Goal: Task Accomplishment & Management: Manage account settings

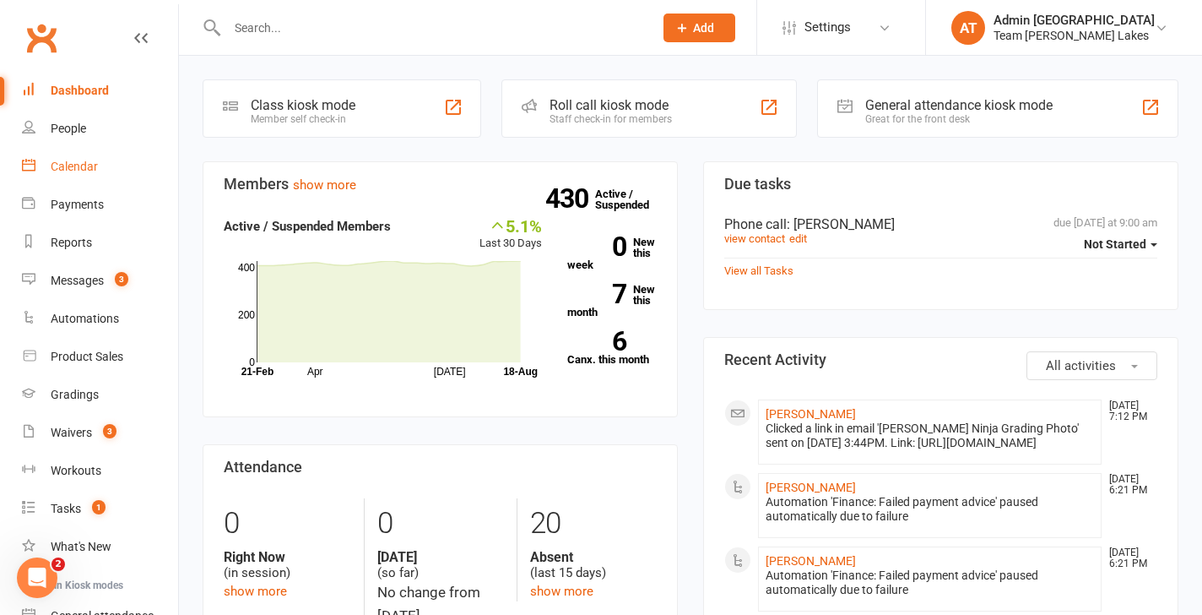
click at [91, 163] on div "Calendar" at bounding box center [74, 167] width 47 height 14
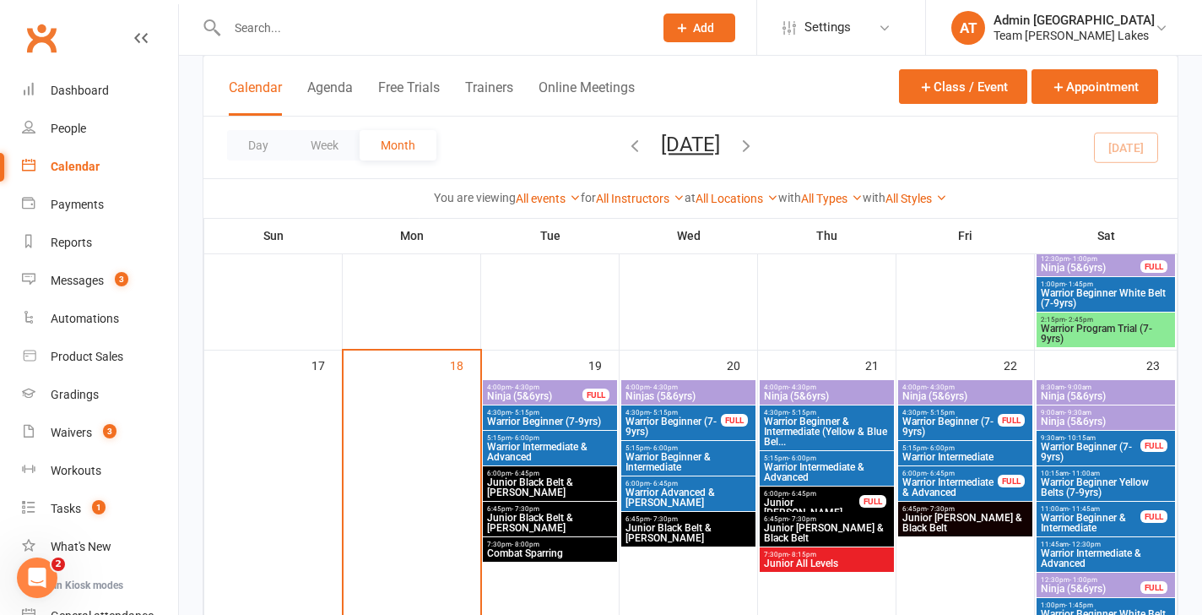
scroll to position [920, 0]
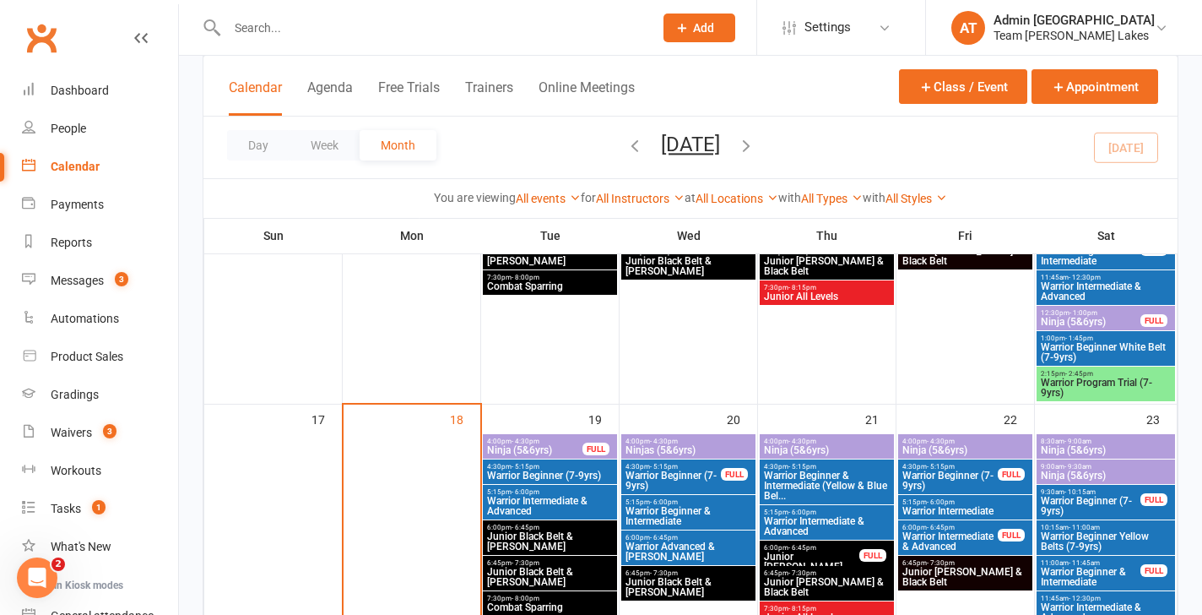
click at [1095, 387] on span "Warrior Program Trial (7-9yrs)" at bounding box center [1106, 387] width 132 height 20
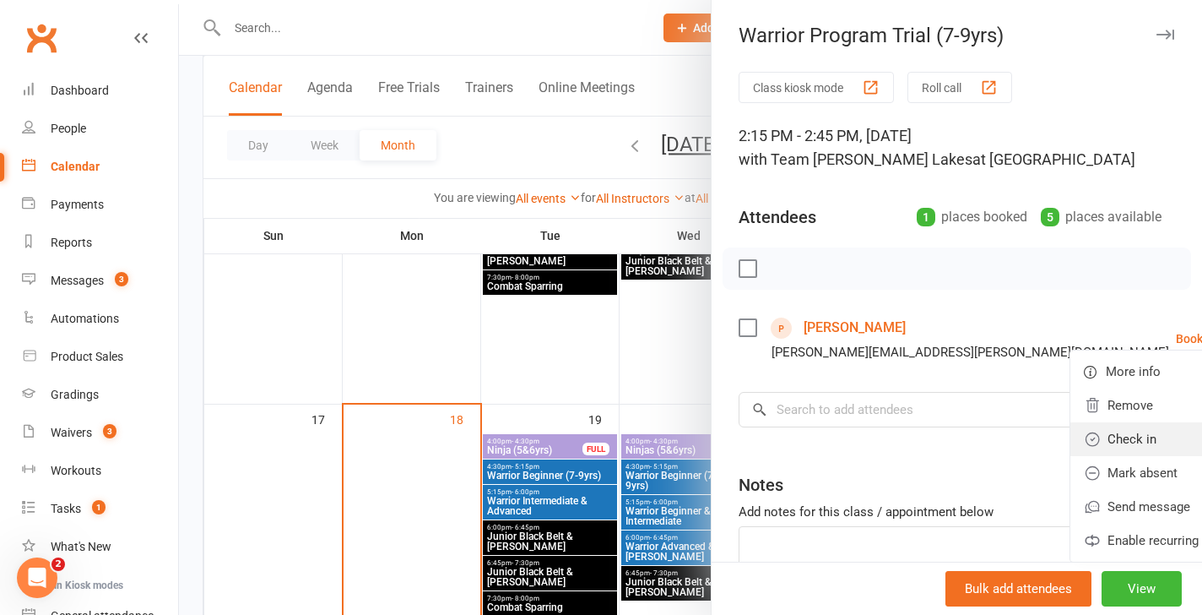
click at [1083, 430] on link "Check in" at bounding box center [1169, 439] width 198 height 34
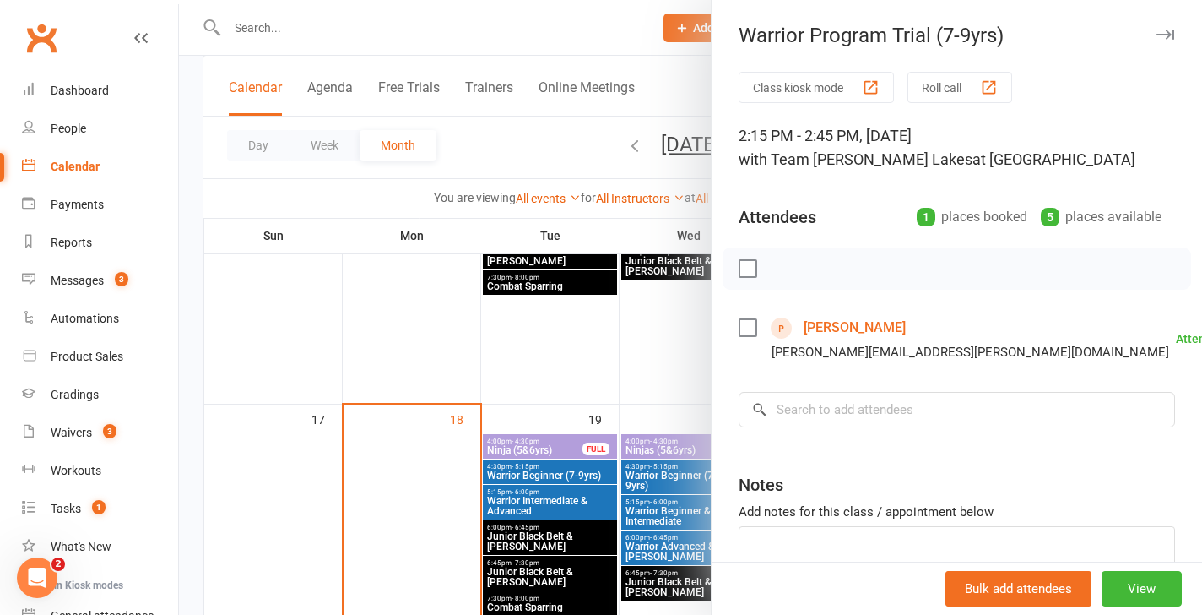
click at [880, 332] on link "Liyana Razmara" at bounding box center [855, 327] width 102 height 27
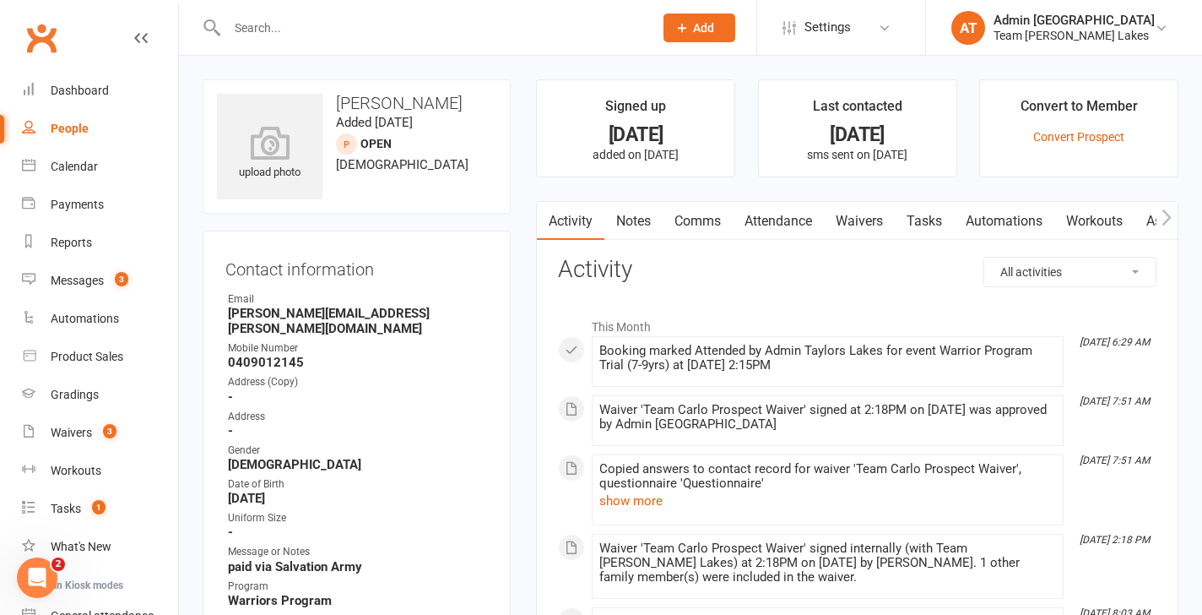
click at [632, 223] on link "Notes" at bounding box center [633, 221] width 58 height 39
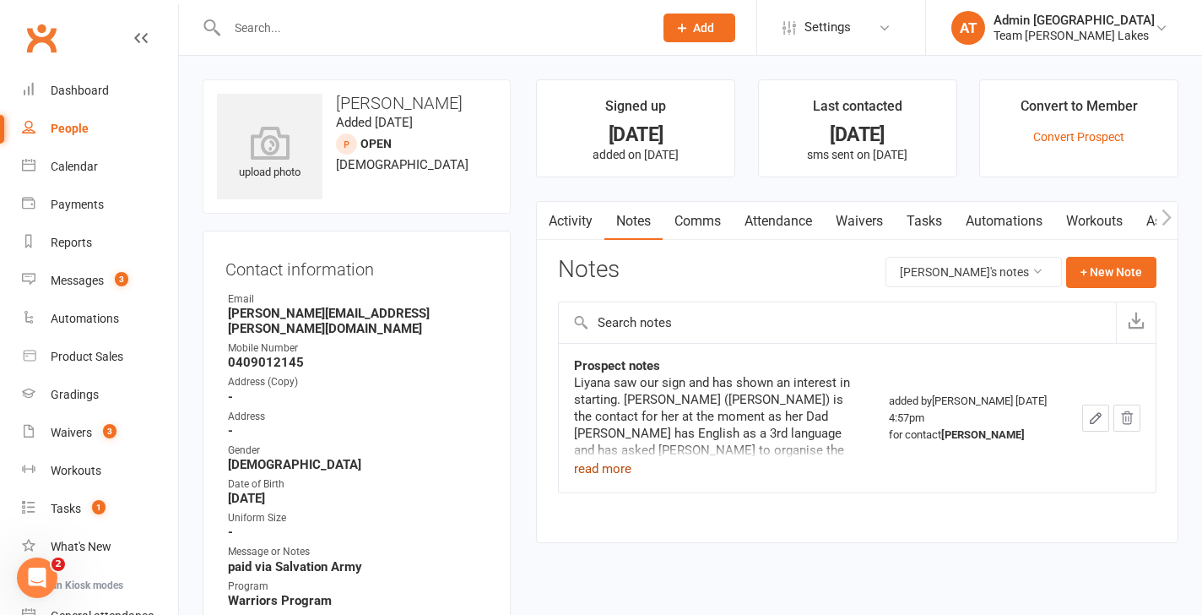
click at [605, 465] on button "read more" at bounding box center [602, 468] width 57 height 20
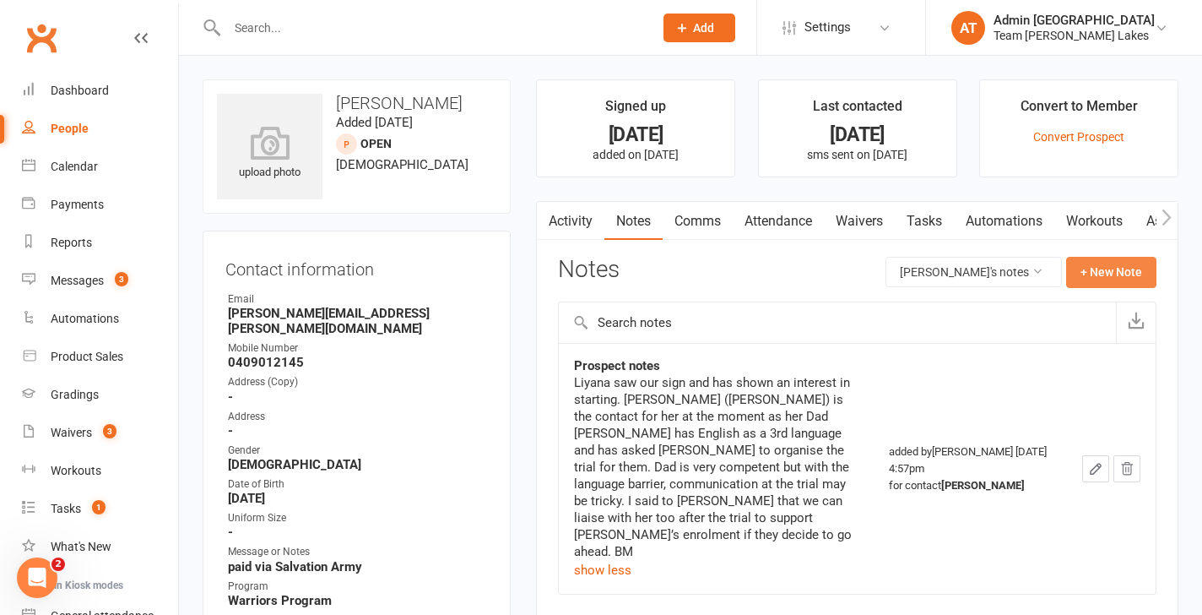
click at [1101, 274] on button "+ New Note" at bounding box center [1111, 272] width 90 height 30
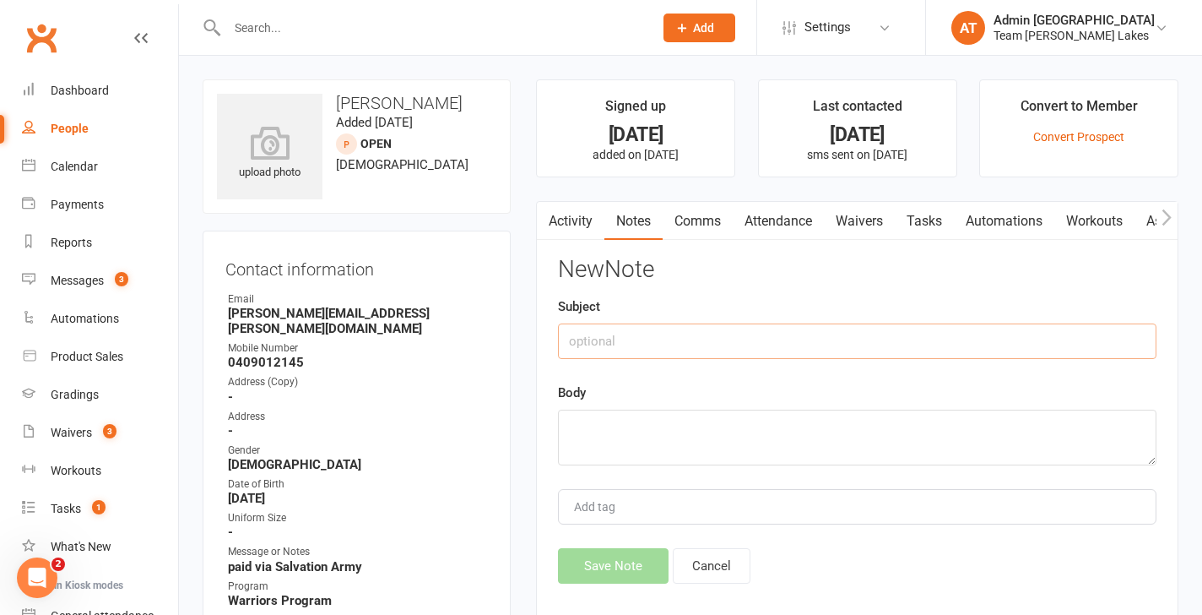
click at [673, 340] on input "text" at bounding box center [857, 340] width 598 height 35
type input "Trial notes"
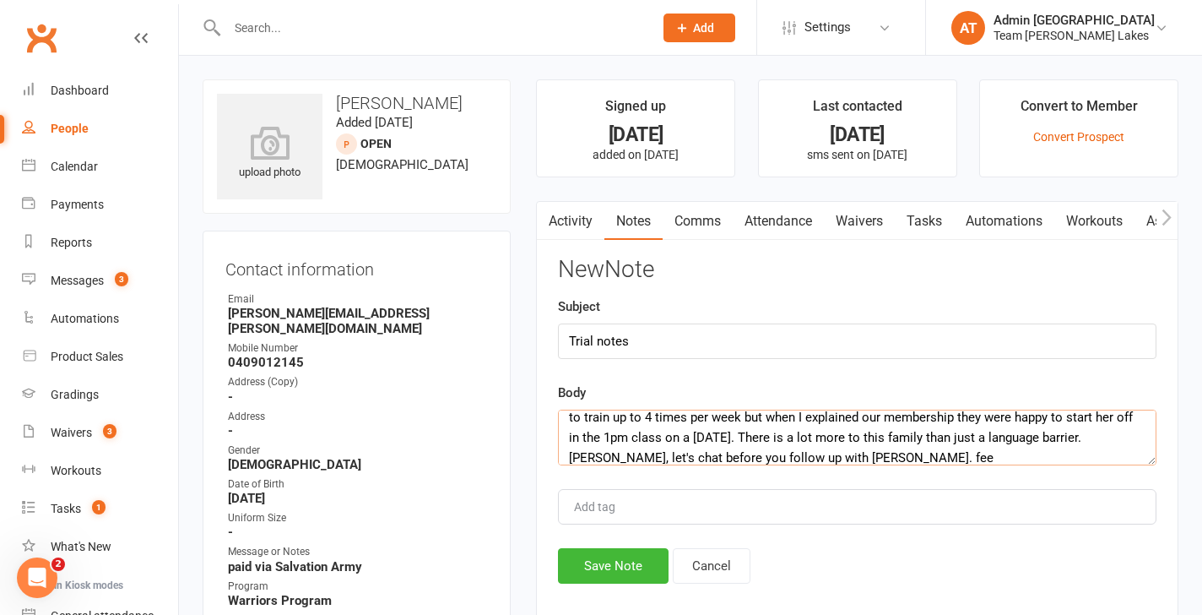
scroll to position [41, 0]
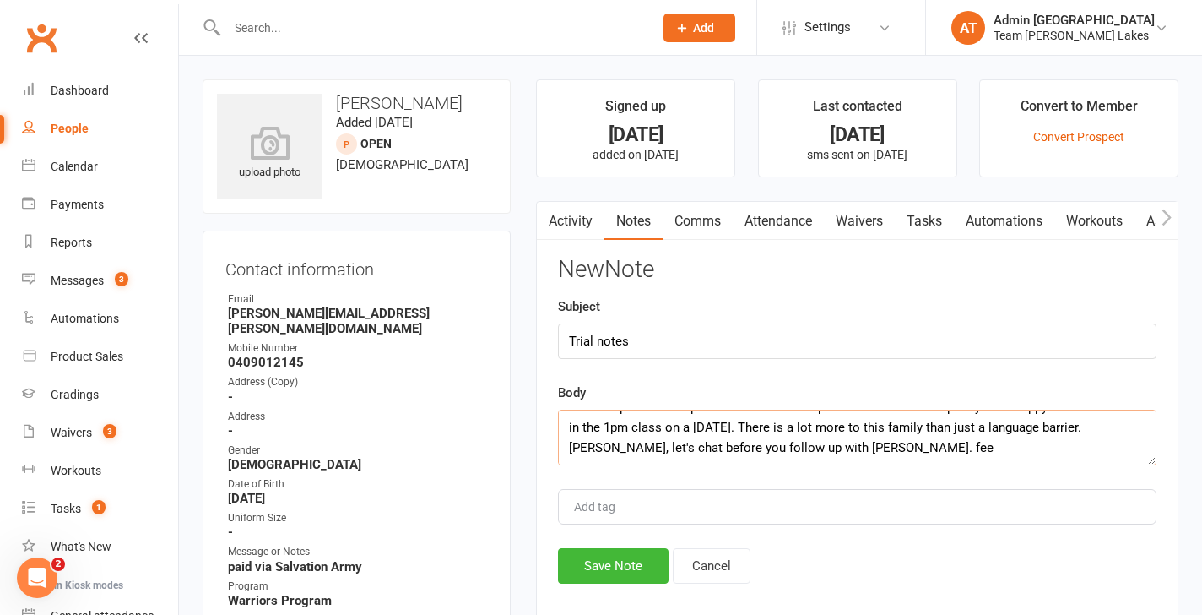
drag, startPoint x: 770, startPoint y: 457, endPoint x: 738, endPoint y: 447, distance: 33.4
click at [738, 447] on textarea "Liyana has been doing taekwondo at a different centre for about 6 months. They …" at bounding box center [857, 437] width 598 height 56
type textarea "Liyana has been doing taekwondo at a different centre for about 6 months. They …"
click at [607, 571] on button "Save Note" at bounding box center [613, 565] width 111 height 35
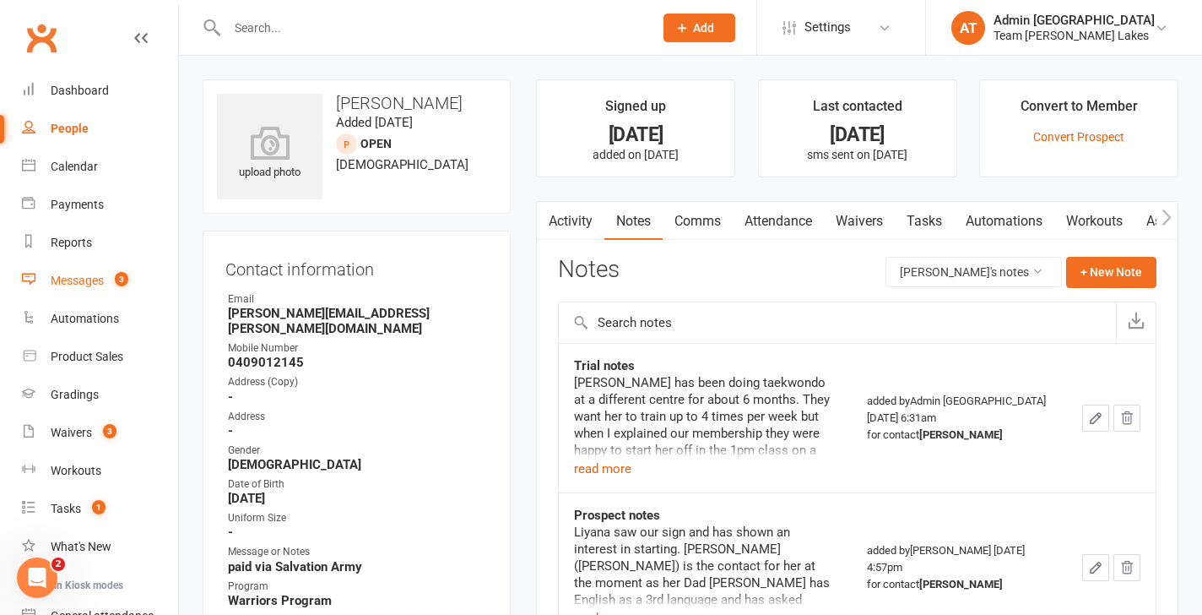
click at [77, 278] on div "Messages" at bounding box center [77, 280] width 53 height 14
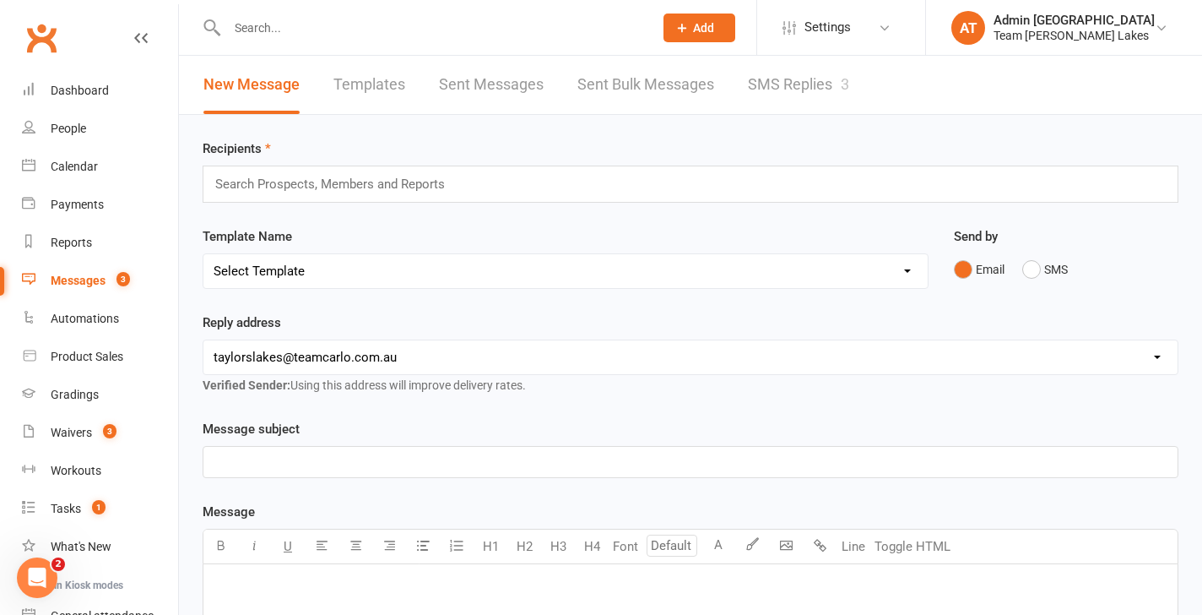
click at [815, 85] on link "SMS Replies 3" at bounding box center [798, 85] width 101 height 58
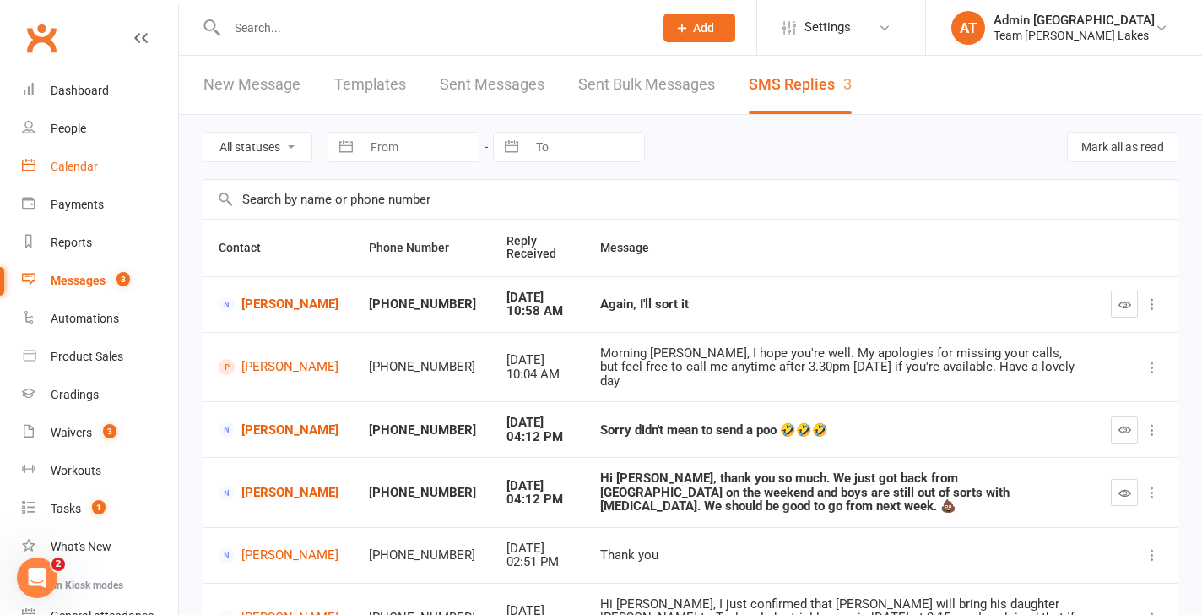
click at [84, 160] on div "Calendar" at bounding box center [74, 167] width 47 height 14
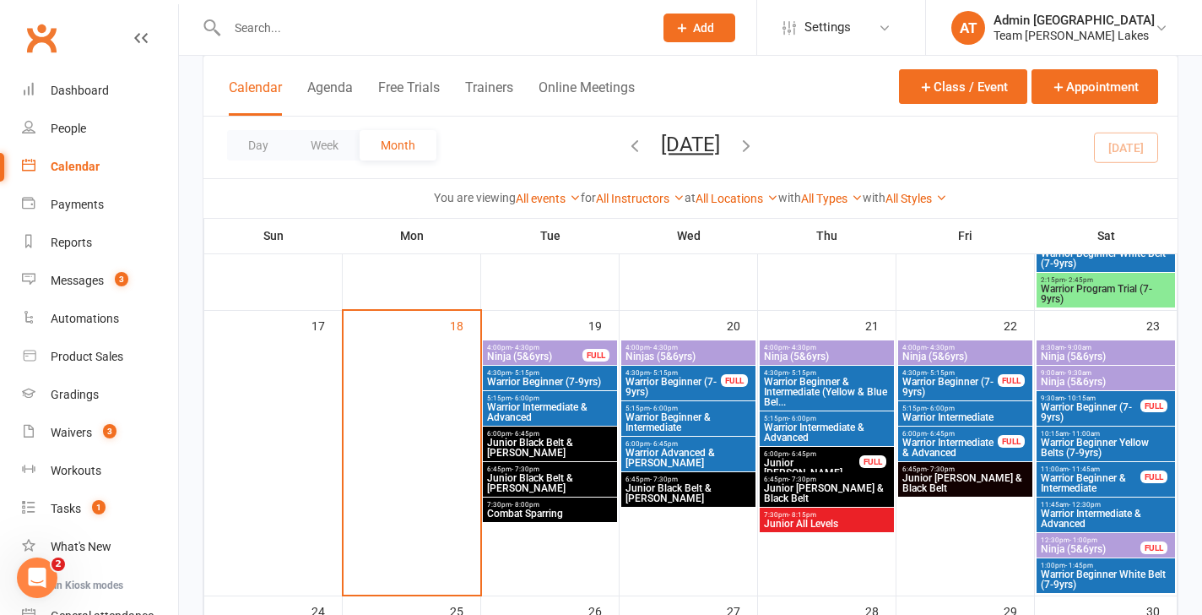
scroll to position [926, 0]
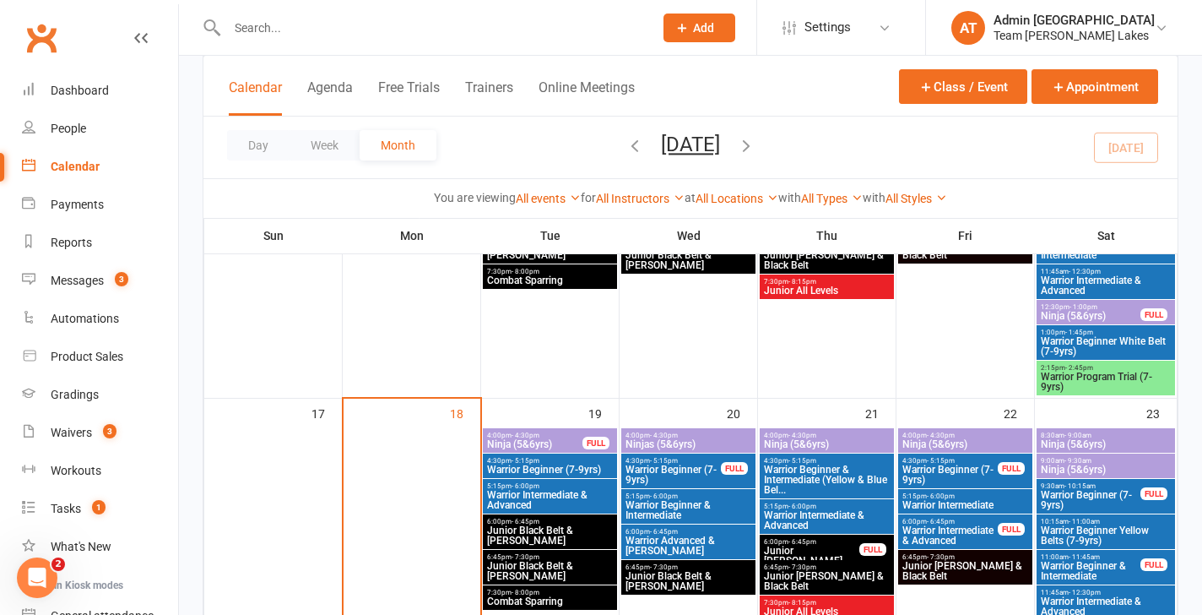
click at [1097, 336] on span "Warrior Beginner White Belt (7-9yrs)" at bounding box center [1106, 346] width 132 height 20
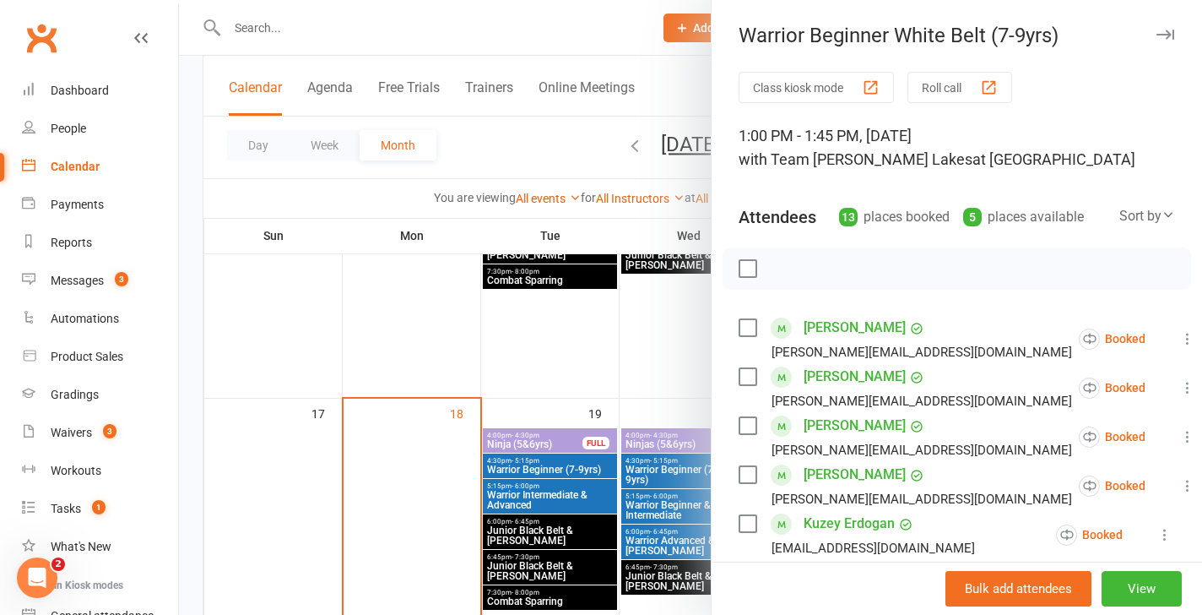
click at [955, 84] on button "Roll call" at bounding box center [959, 87] width 105 height 31
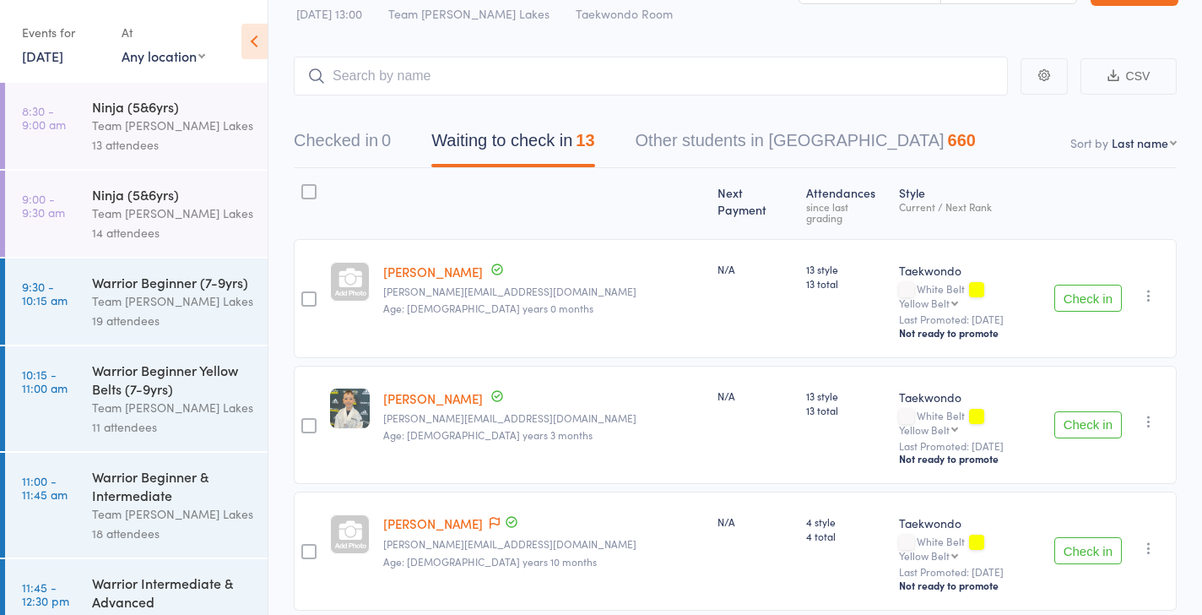
scroll to position [59, 0]
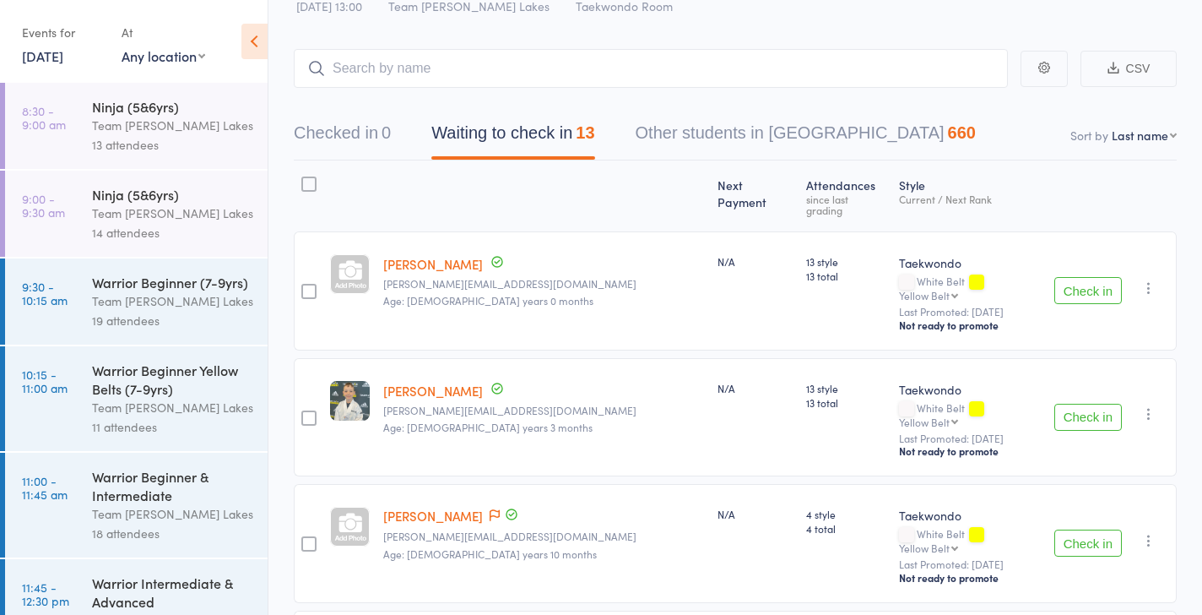
click at [1075, 277] on button "Check in" at bounding box center [1088, 290] width 68 height 27
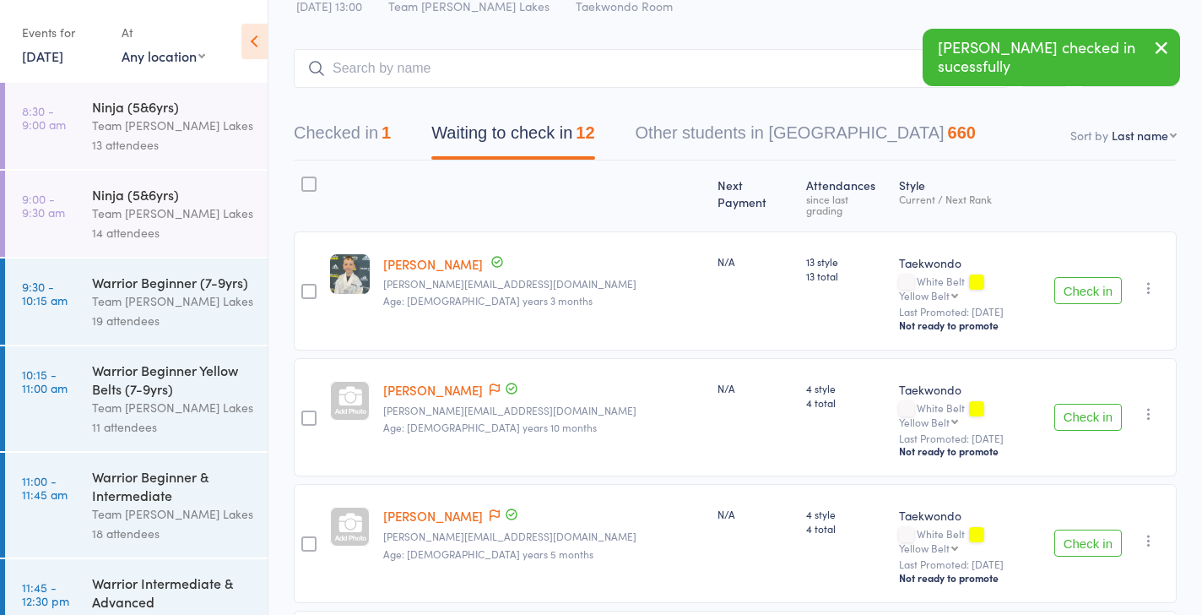
click at [1075, 277] on button "Check in" at bounding box center [1088, 290] width 68 height 27
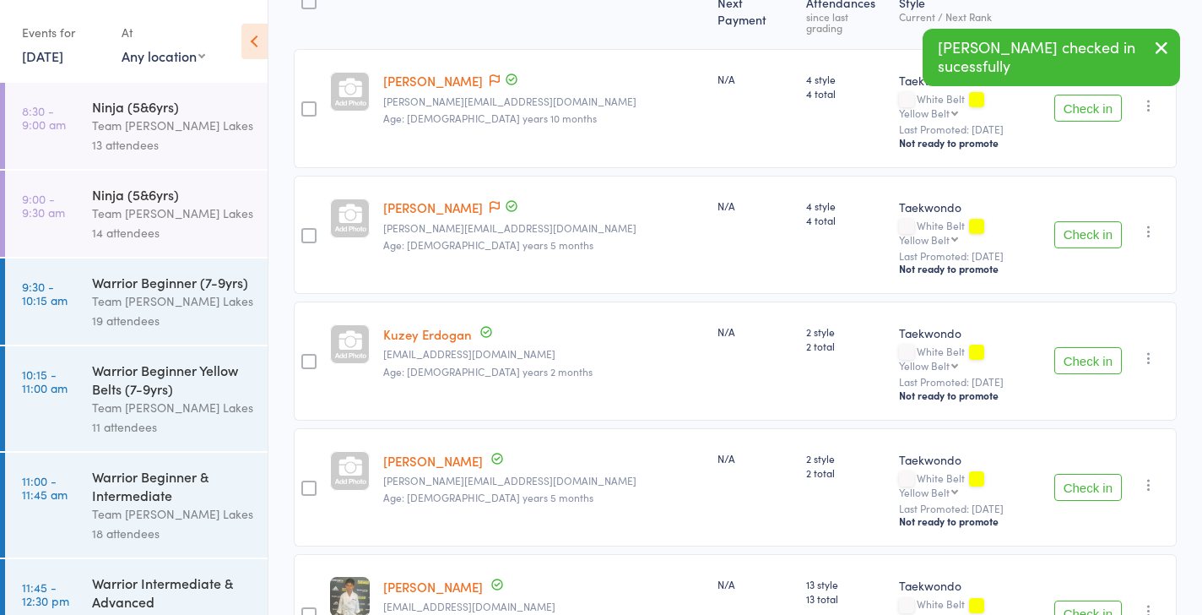
scroll to position [242, 0]
click at [1084, 346] on button "Check in" at bounding box center [1088, 359] width 68 height 27
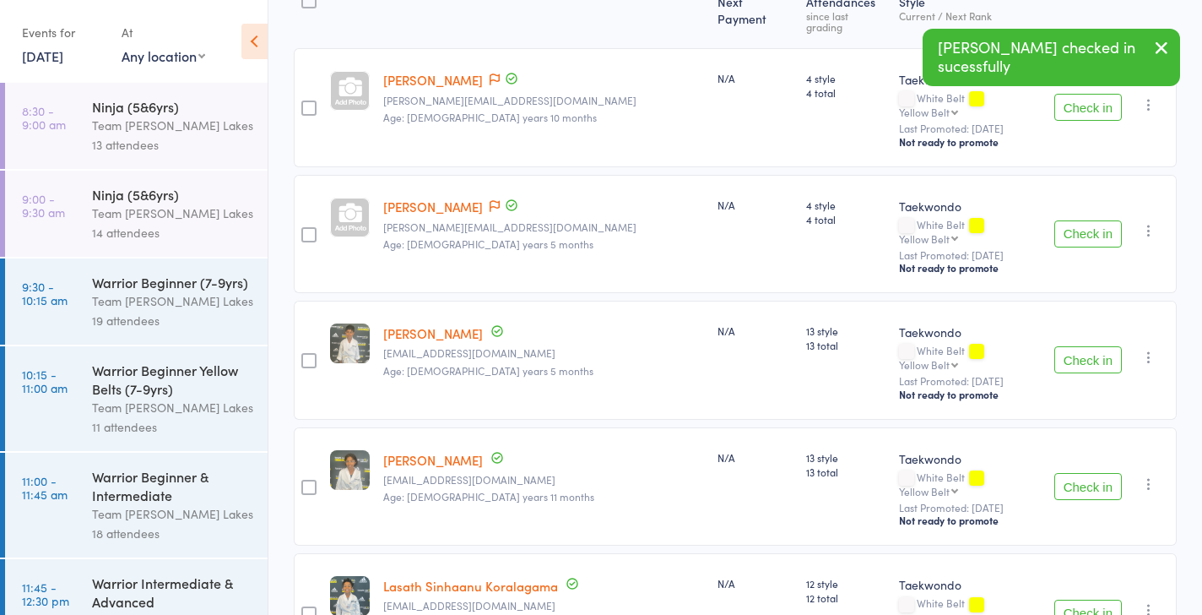
click at [1084, 346] on button "Check in" at bounding box center [1088, 359] width 68 height 27
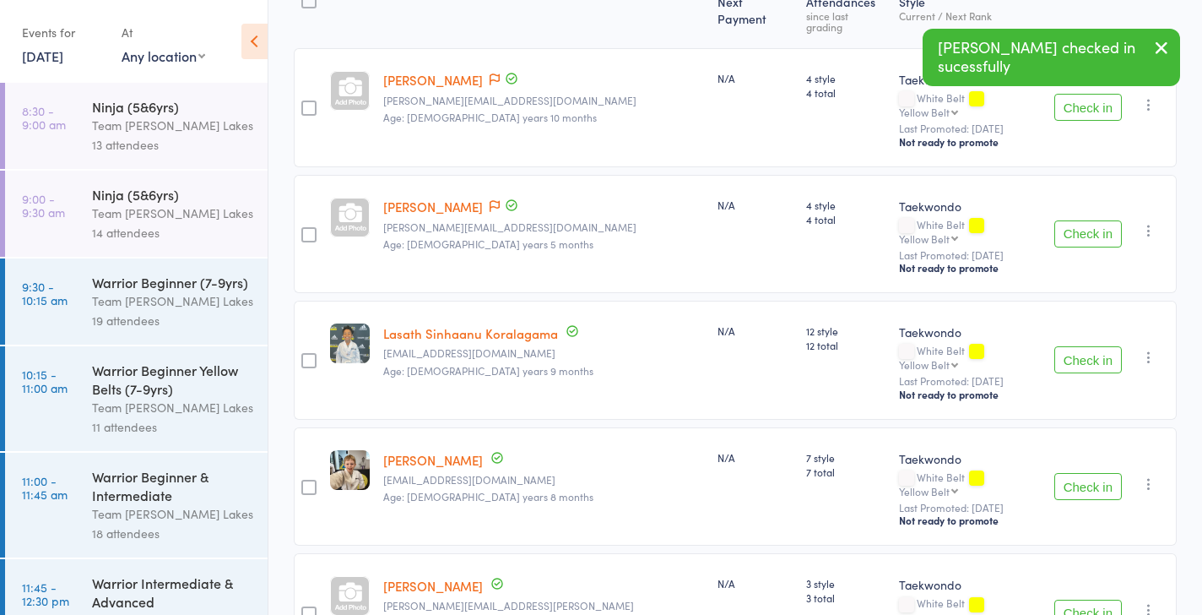
click at [1084, 346] on button "Check in" at bounding box center [1088, 359] width 68 height 27
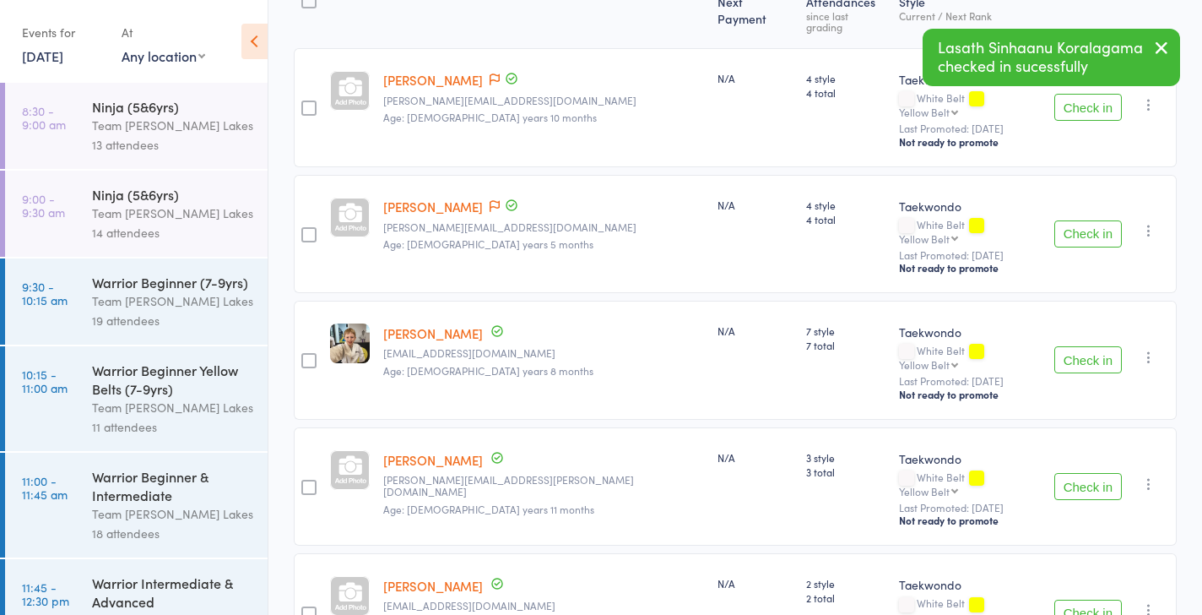
click at [1084, 346] on button "Check in" at bounding box center [1088, 359] width 68 height 27
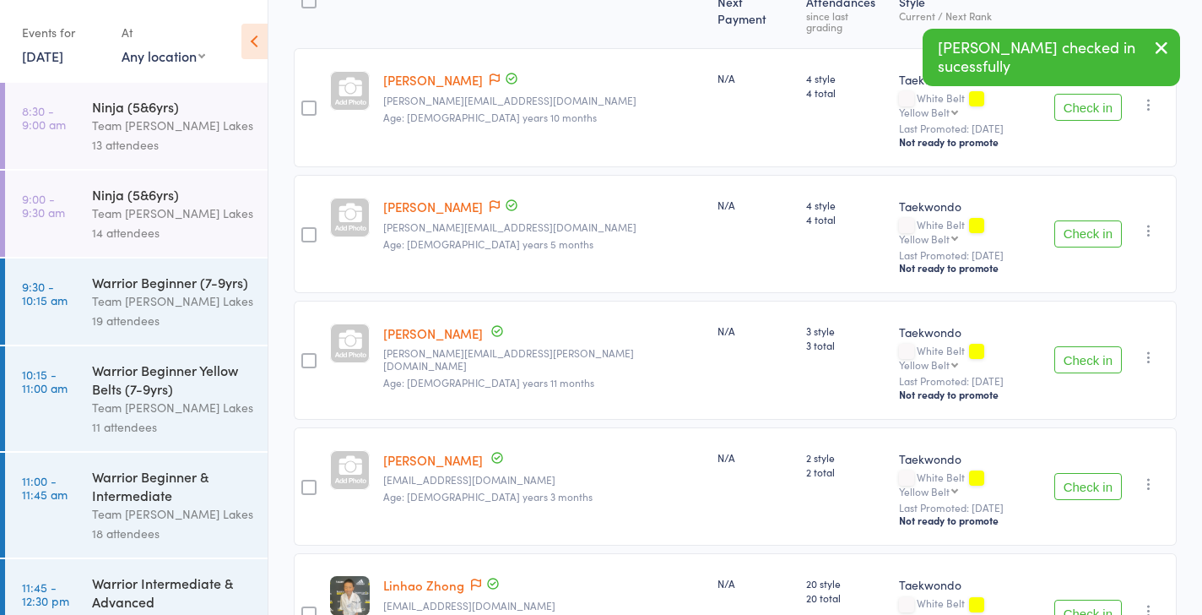
click at [1084, 346] on button "Check in" at bounding box center [1088, 359] width 68 height 27
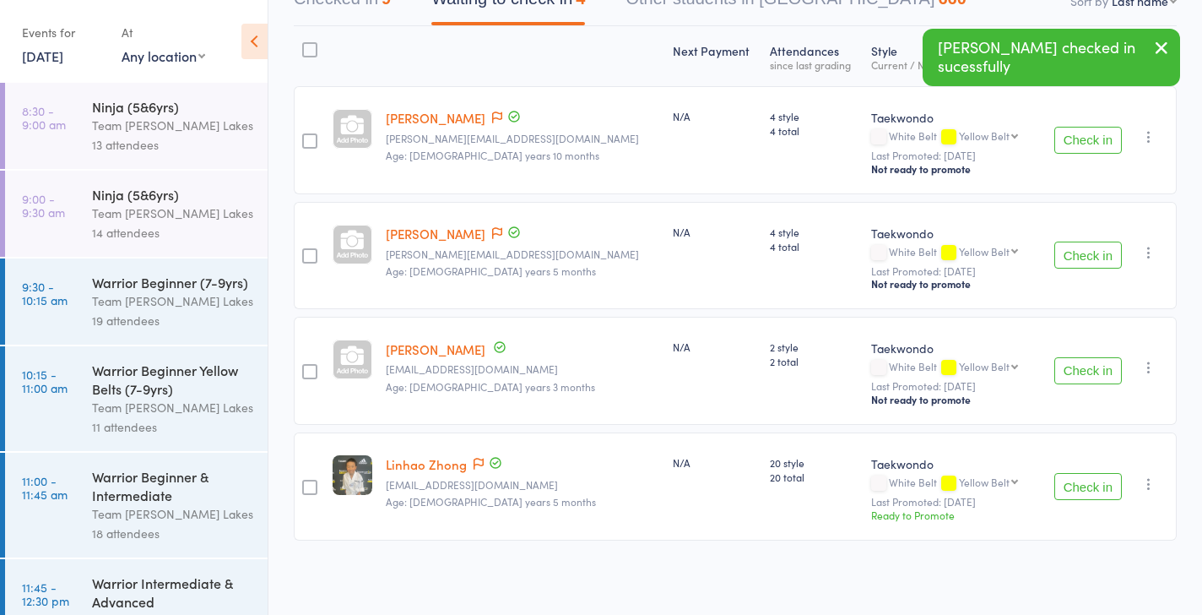
click at [1088, 366] on button "Check in" at bounding box center [1088, 370] width 68 height 27
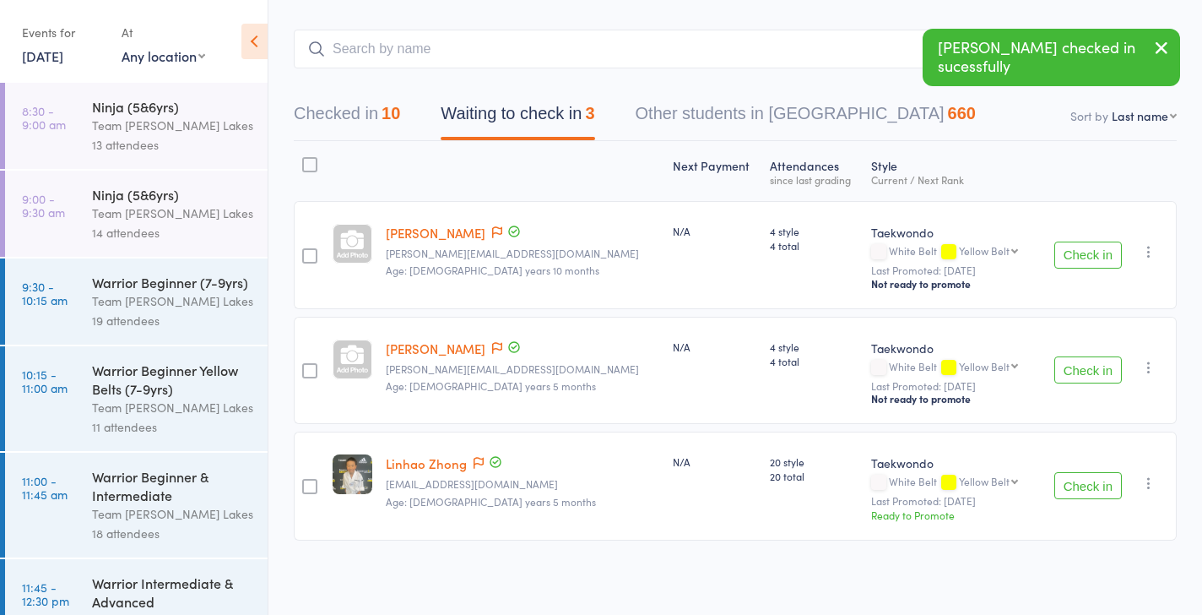
click at [1086, 478] on button "Check in" at bounding box center [1088, 485] width 68 height 27
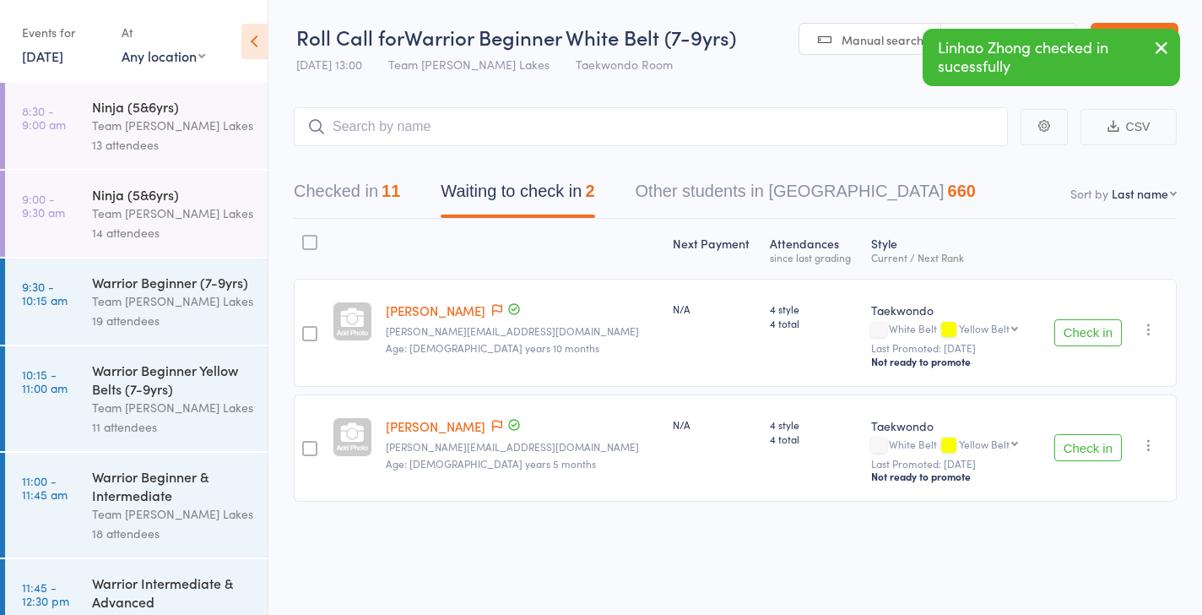
click at [316, 244] on div at bounding box center [309, 242] width 15 height 15
click at [306, 237] on input "checkbox" at bounding box center [306, 237] width 0 height 0
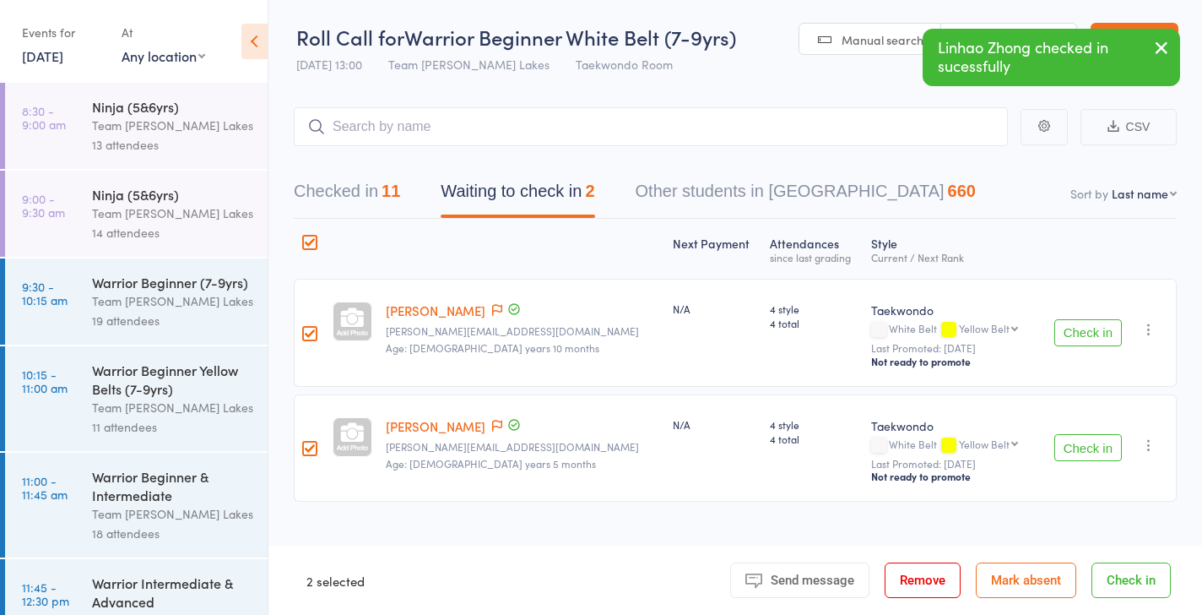
click at [1045, 583] on button "Mark absent" at bounding box center [1026, 579] width 100 height 35
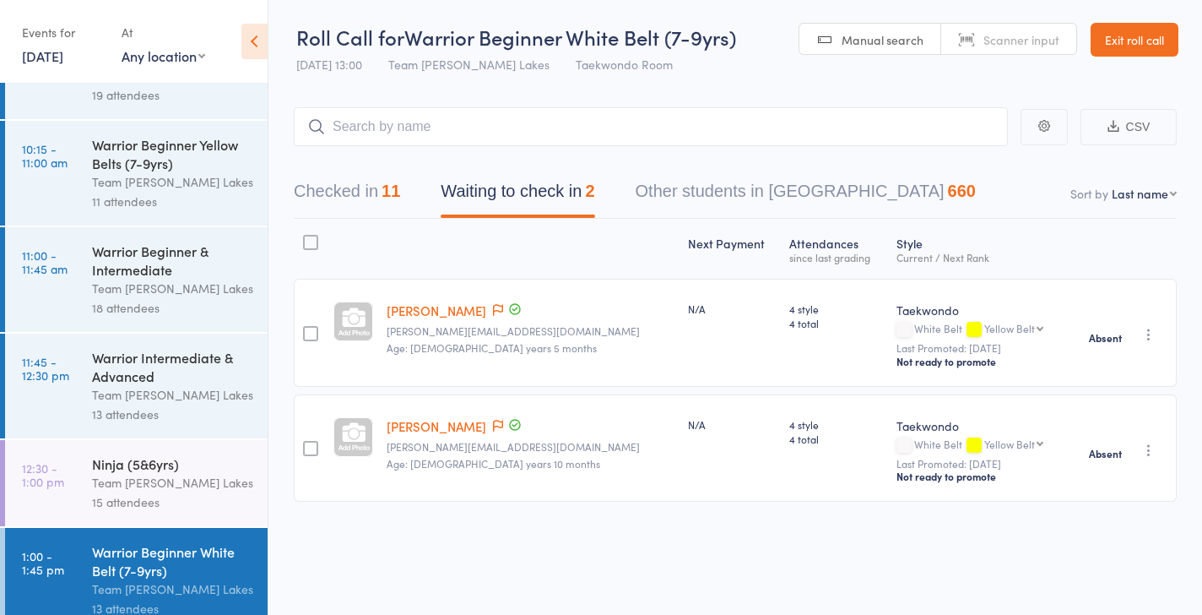
scroll to position [357, 0]
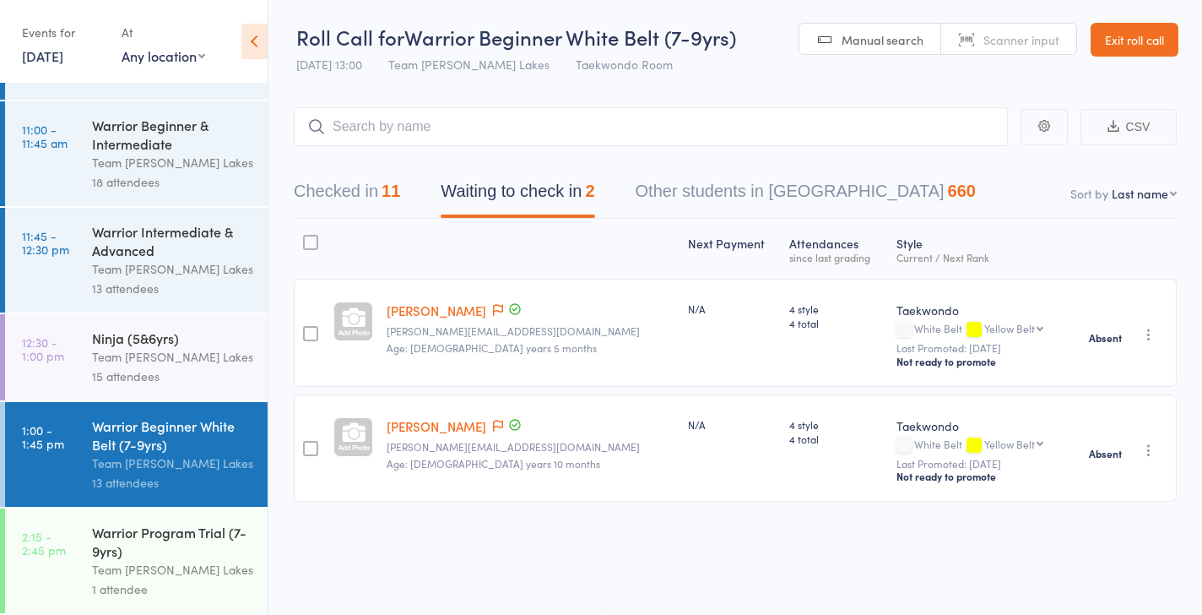
click at [158, 375] on div "15 attendees" at bounding box center [172, 375] width 161 height 19
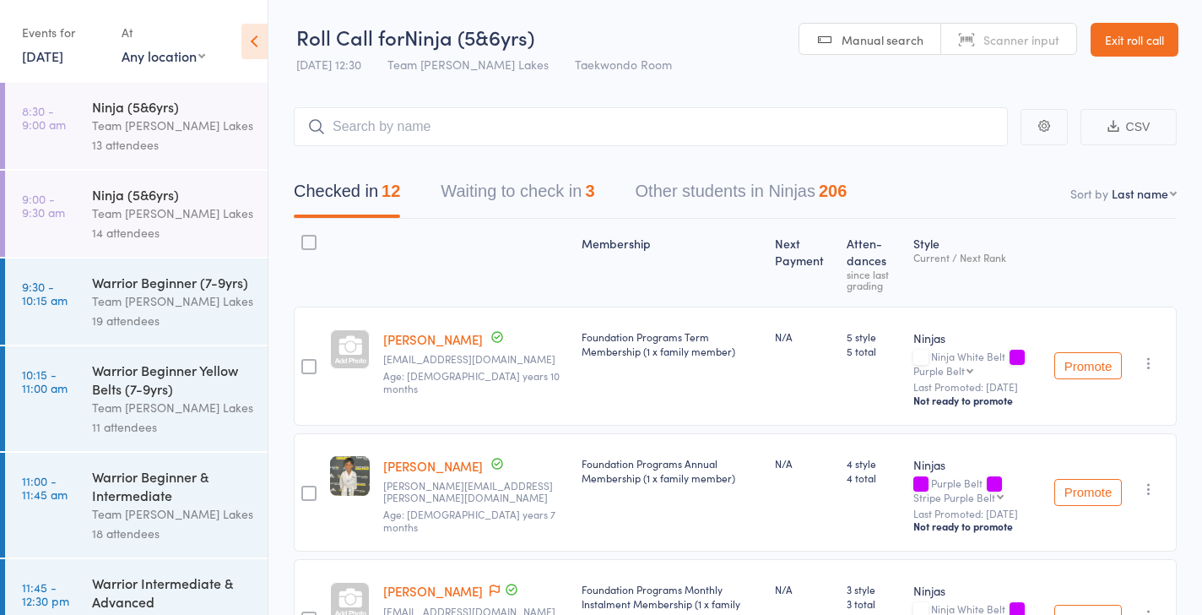
click at [525, 195] on button "Waiting to check in 3" at bounding box center [518, 195] width 154 height 45
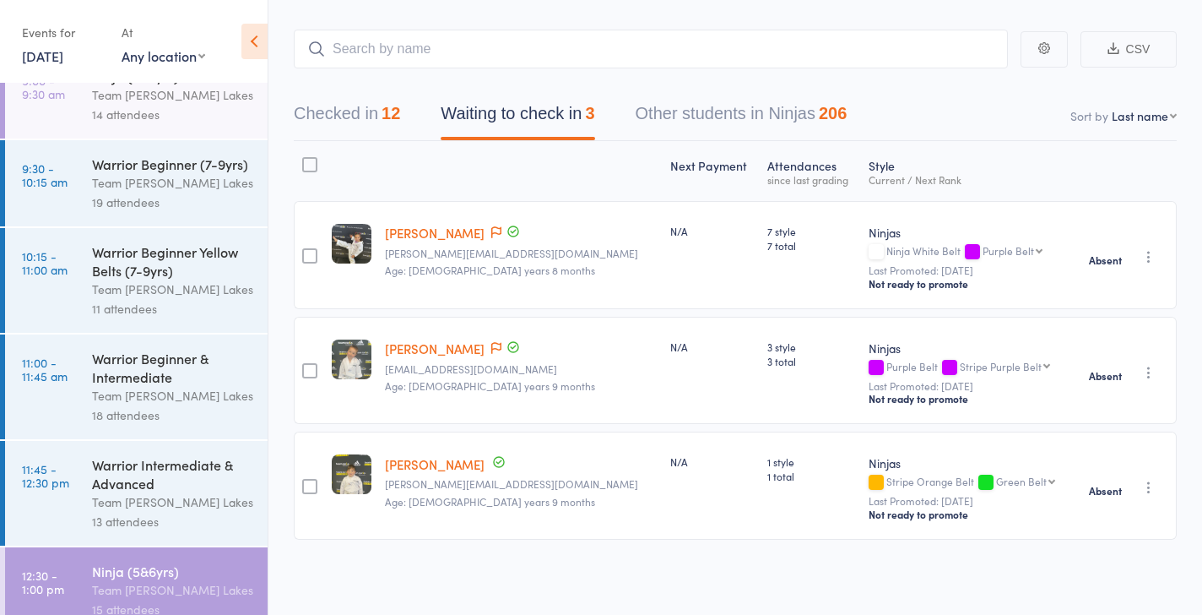
scroll to position [202, 0]
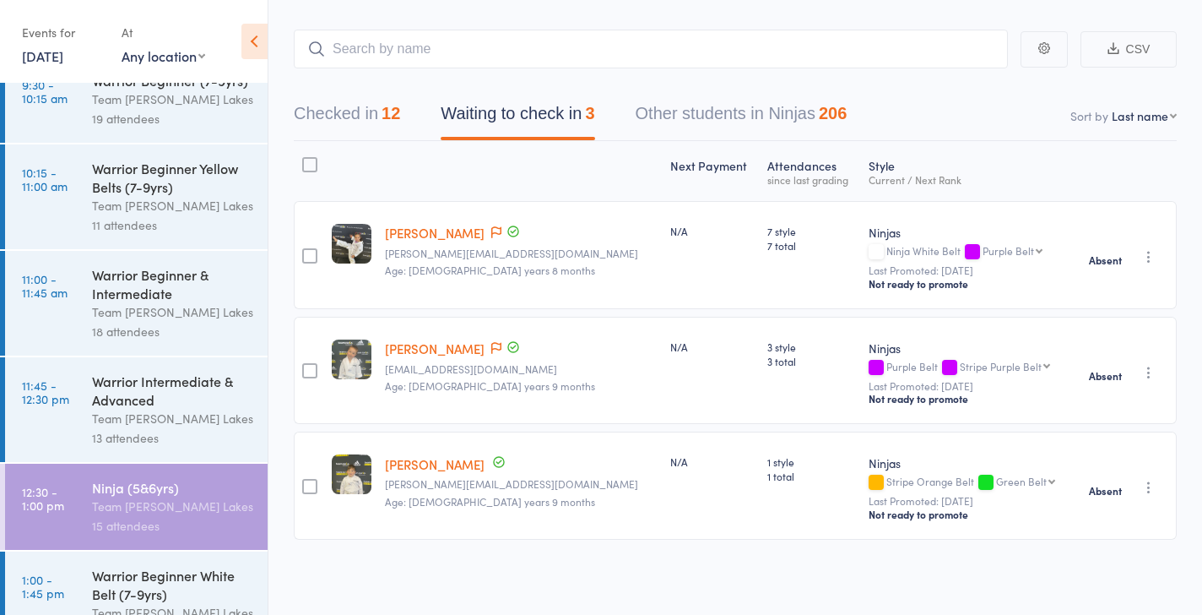
click at [144, 414] on div "Team [PERSON_NAME] Lakes" at bounding box center [172, 418] width 161 height 19
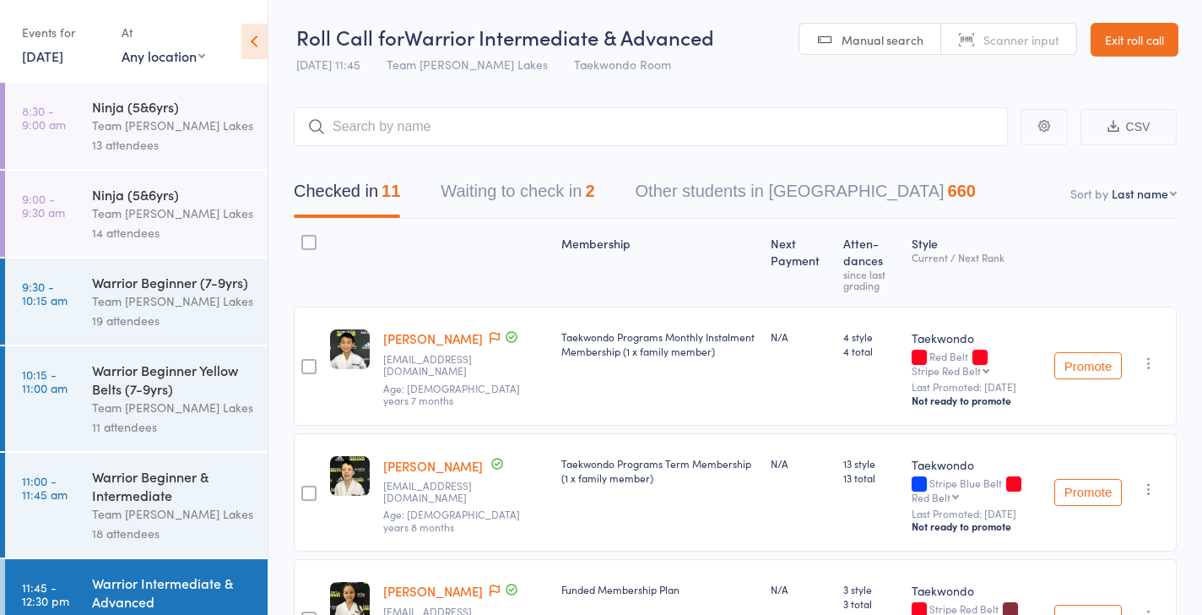
click at [491, 195] on button "Waiting to check in 2" at bounding box center [518, 195] width 154 height 45
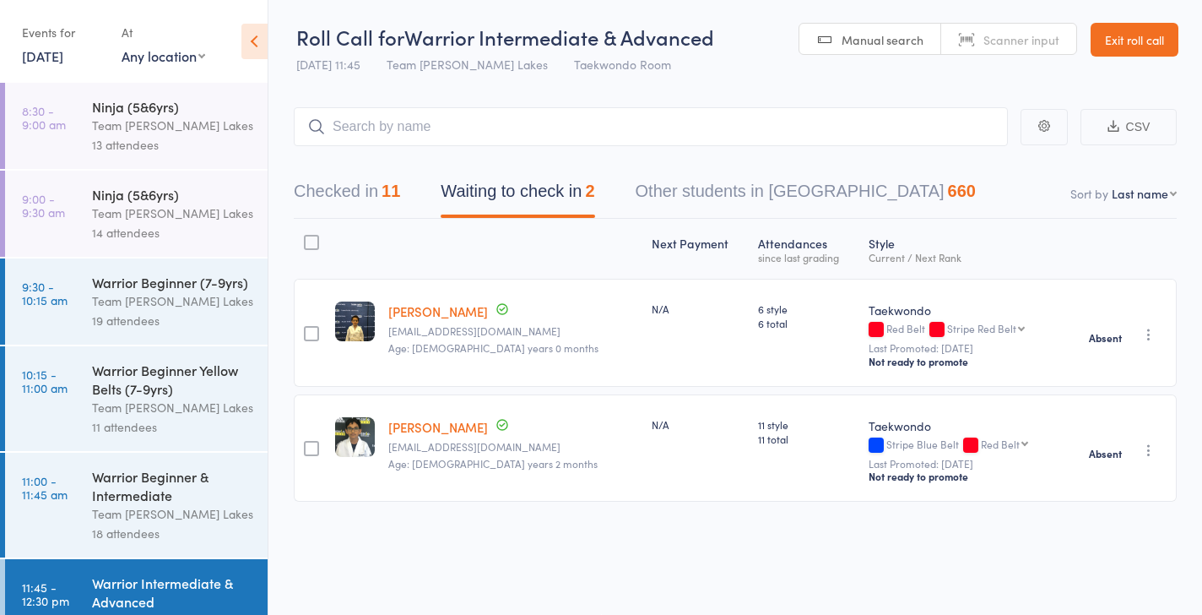
click at [129, 508] on div "Team [PERSON_NAME] Lakes" at bounding box center [172, 513] width 161 height 19
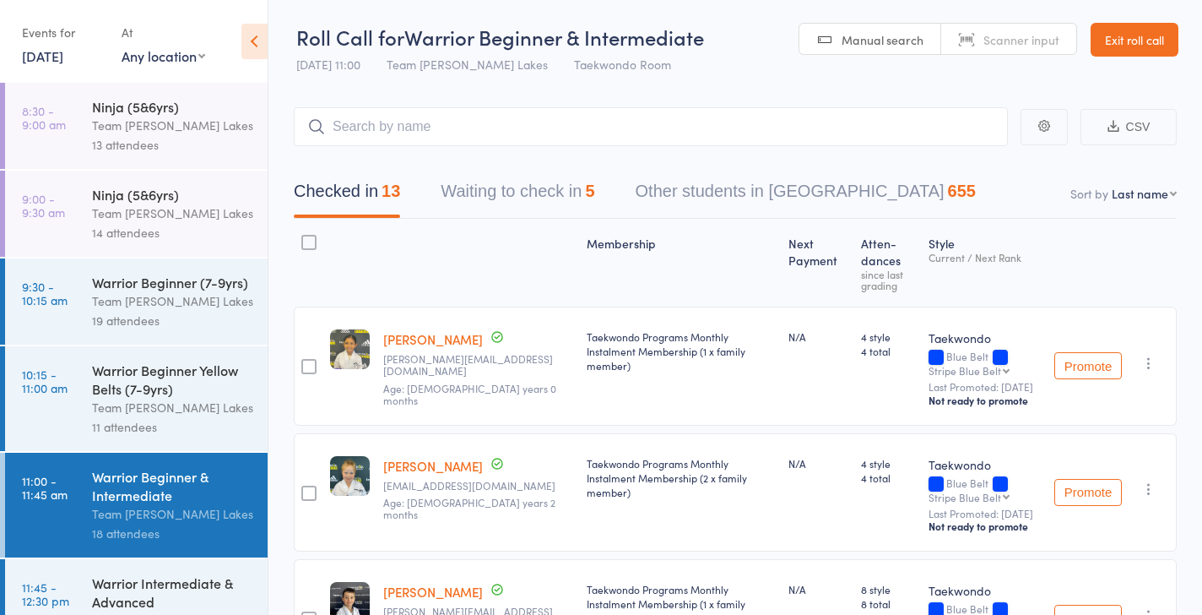
click at [539, 188] on button "Waiting to check in 5" at bounding box center [518, 195] width 154 height 45
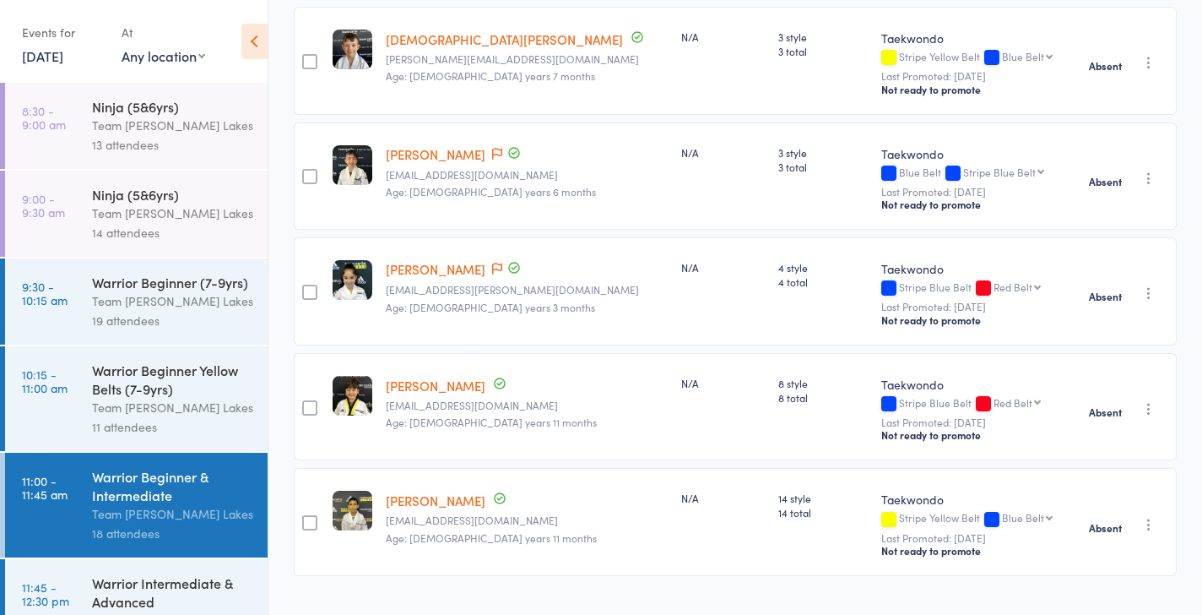
scroll to position [309, 0]
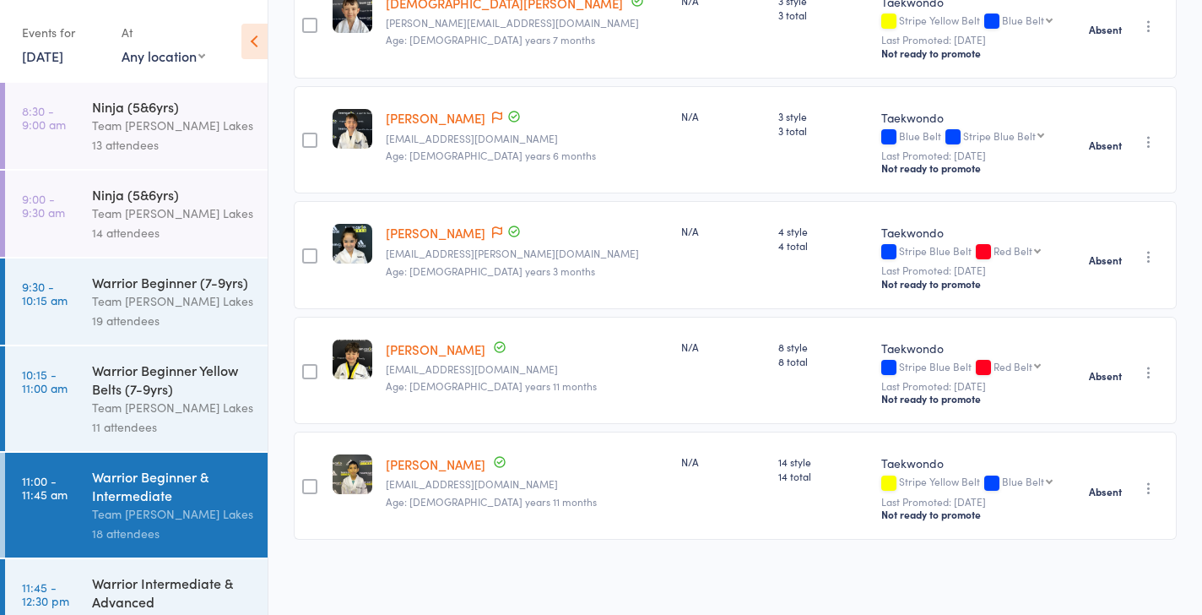
click at [102, 422] on div "11 attendees" at bounding box center [172, 426] width 161 height 19
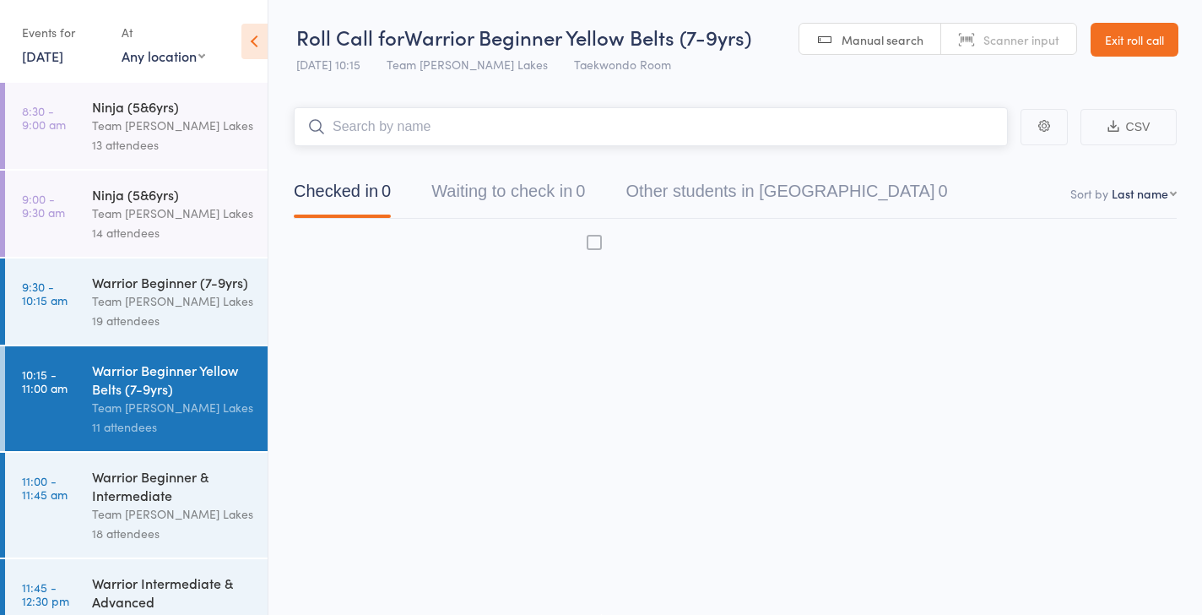
scroll to position [1, 0]
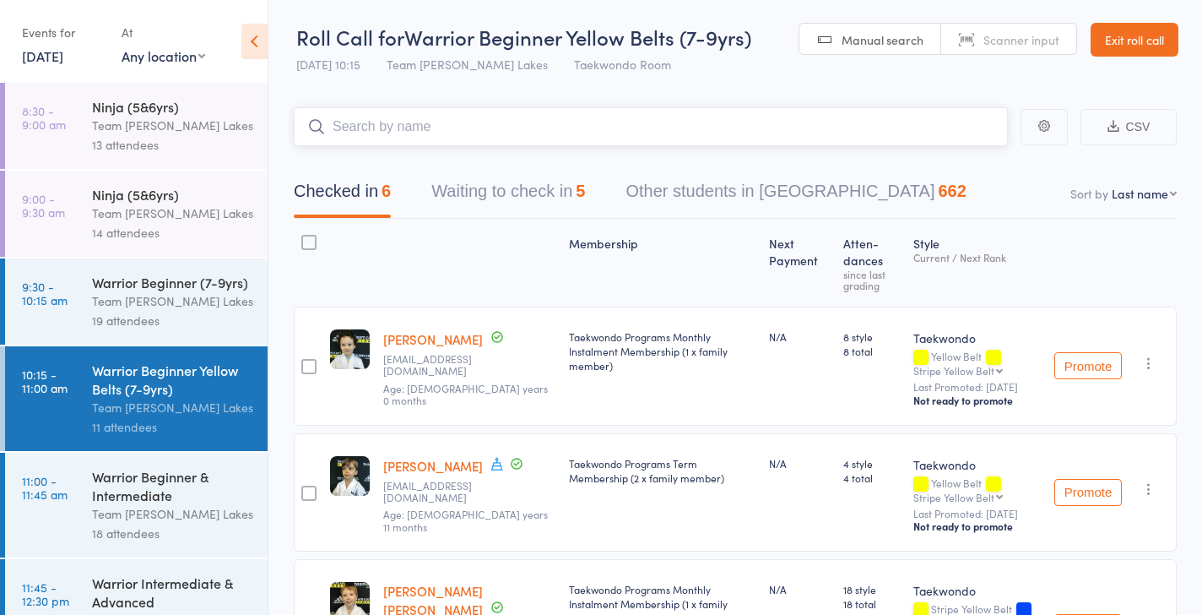
click at [521, 189] on button "Waiting to check in 5" at bounding box center [508, 195] width 154 height 45
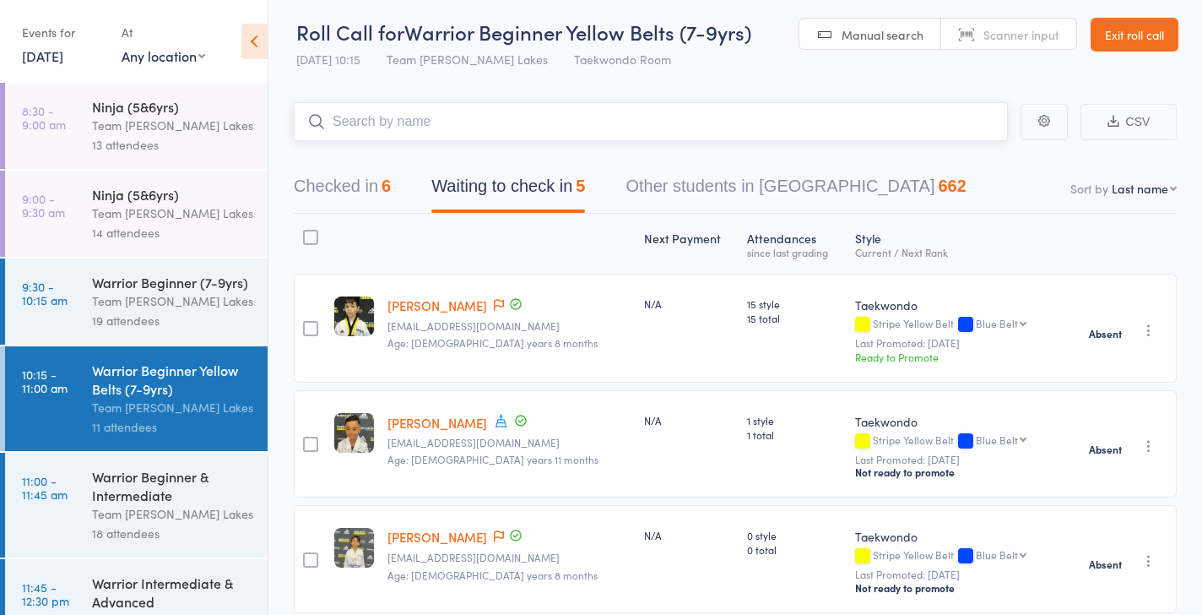
scroll to position [11, 0]
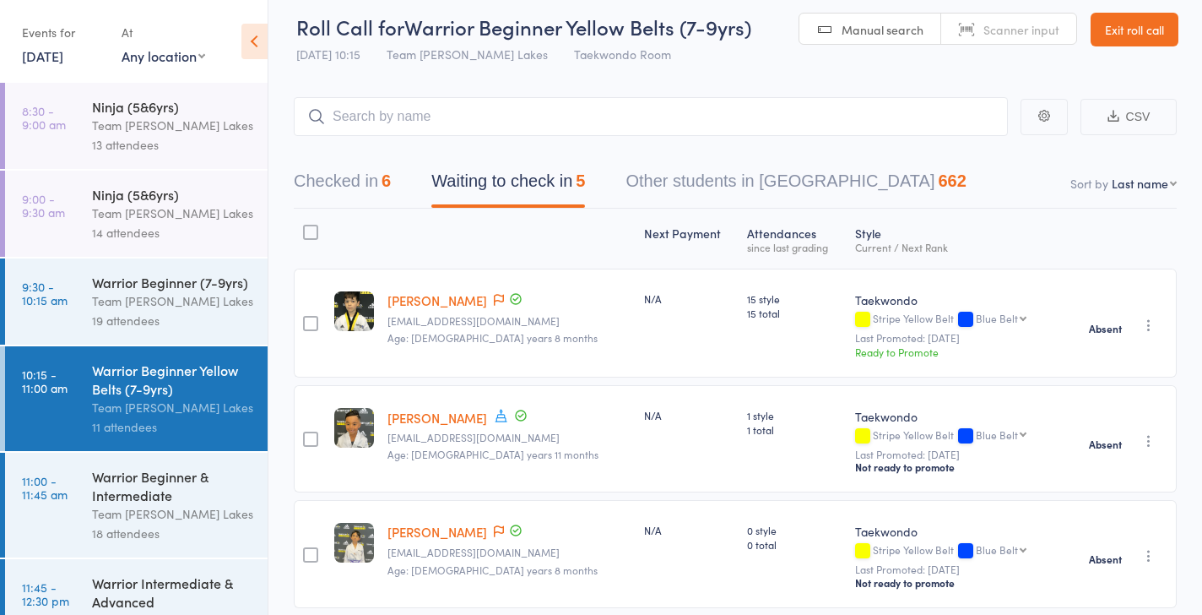
click at [1151, 323] on icon "button" at bounding box center [1148, 325] width 17 height 17
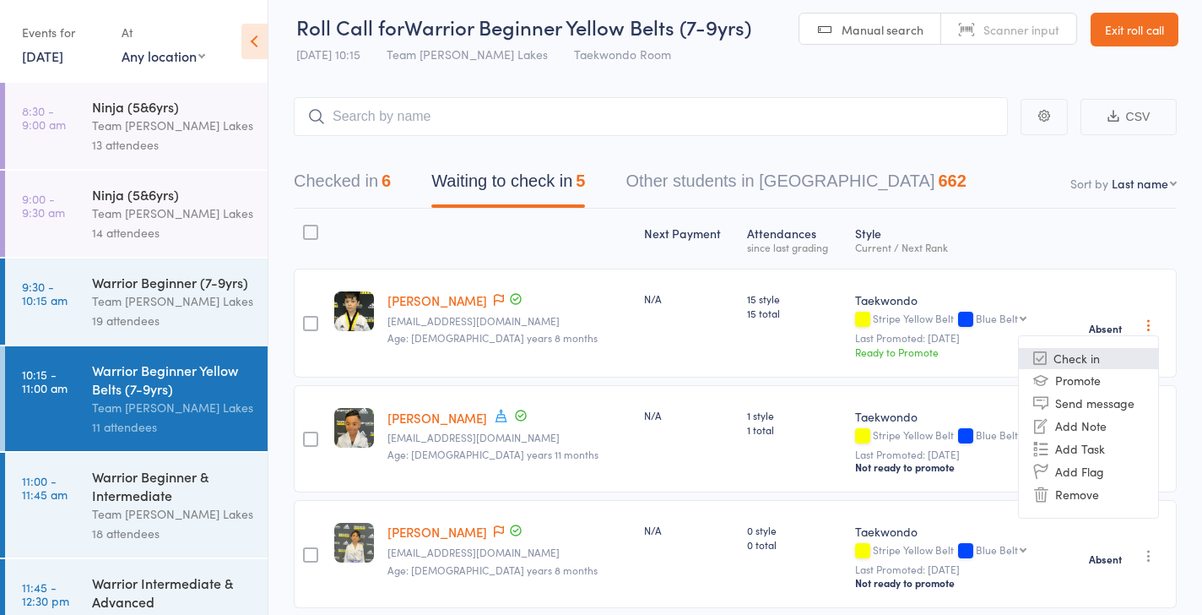
click at [1106, 360] on li "Check in" at bounding box center [1088, 358] width 139 height 21
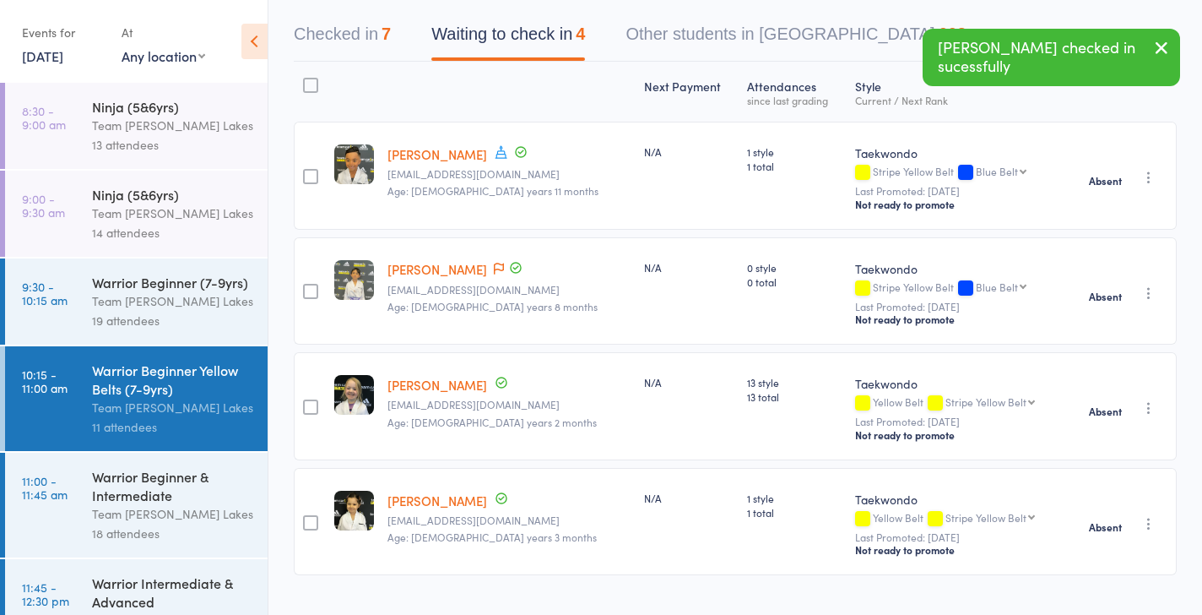
scroll to position [160, 0]
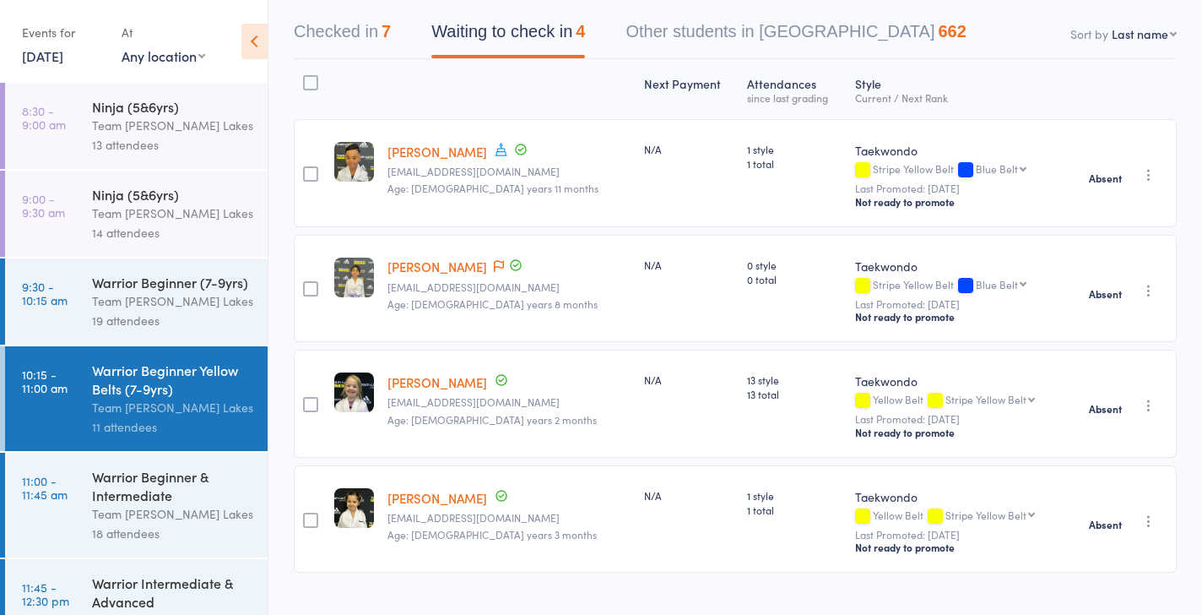
click at [1147, 178] on icon "button" at bounding box center [1148, 174] width 17 height 17
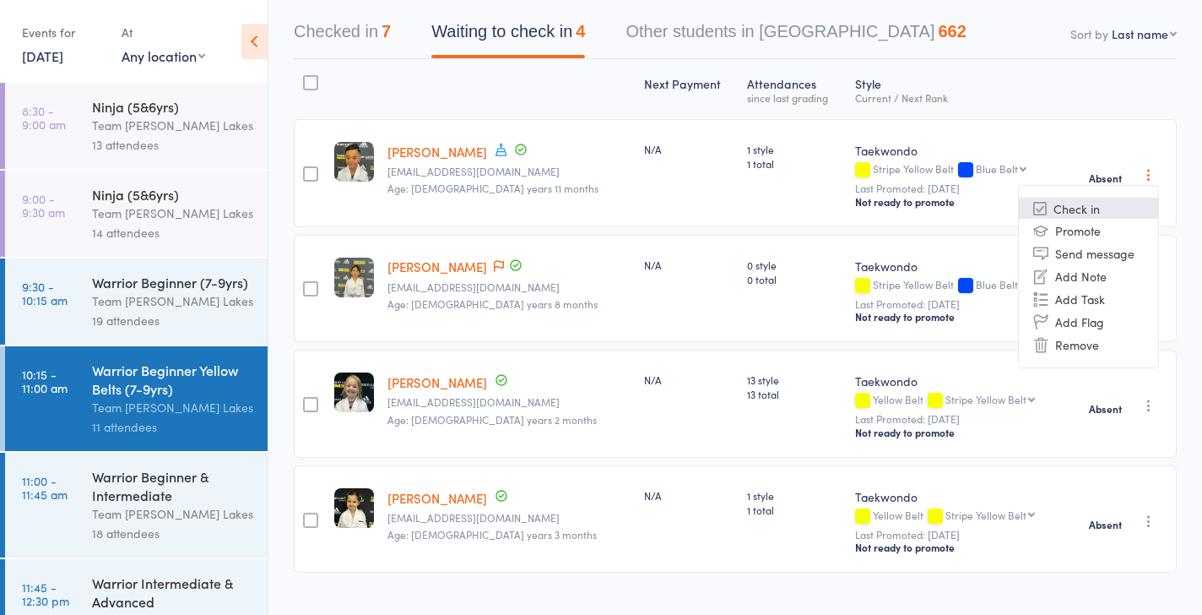
click at [1129, 204] on li "Check in" at bounding box center [1088, 208] width 139 height 21
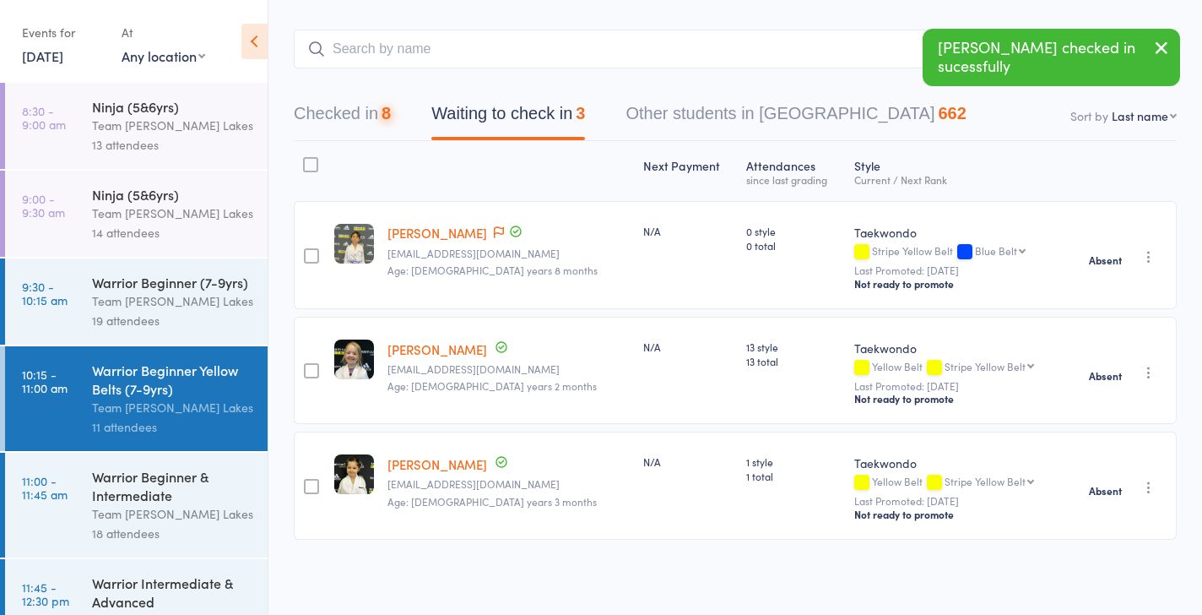
scroll to position [79, 0]
click at [1149, 371] on icon "button" at bounding box center [1148, 372] width 17 height 17
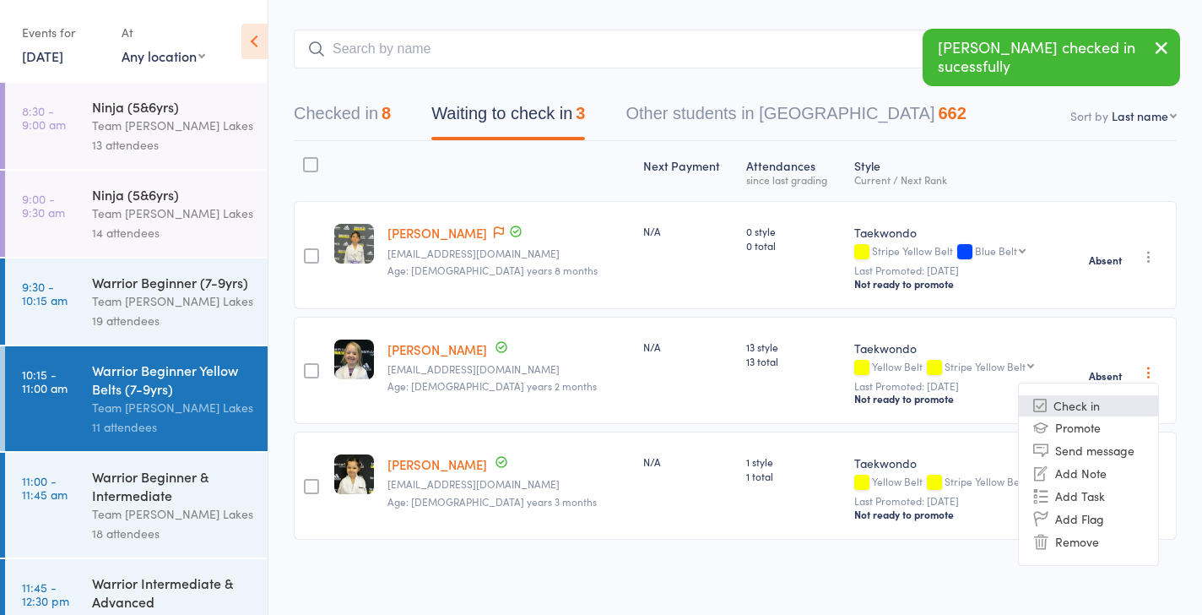
click at [1106, 403] on li "Check in" at bounding box center [1088, 405] width 139 height 21
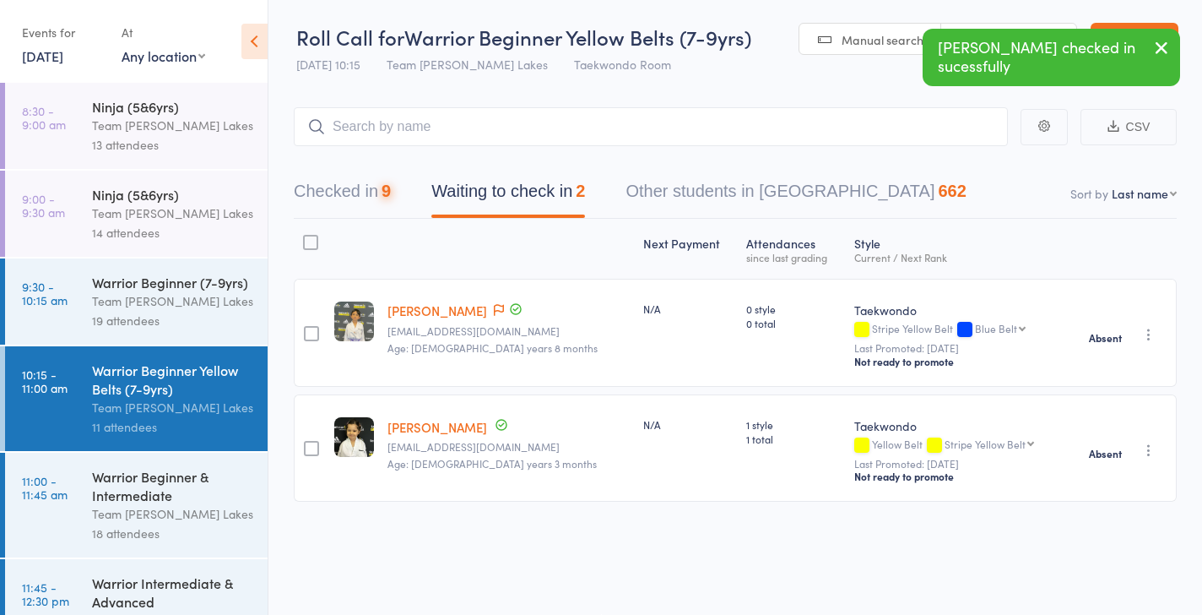
scroll to position [1, 0]
click at [1149, 333] on icon "button" at bounding box center [1148, 334] width 17 height 17
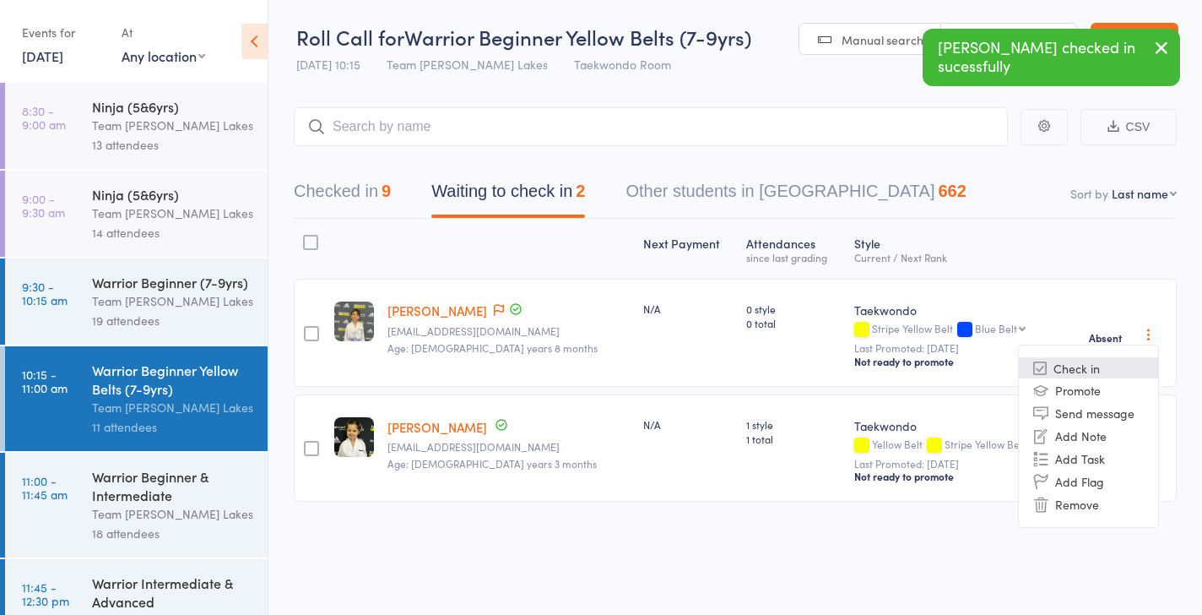
click at [1107, 370] on li "Check in" at bounding box center [1088, 367] width 139 height 21
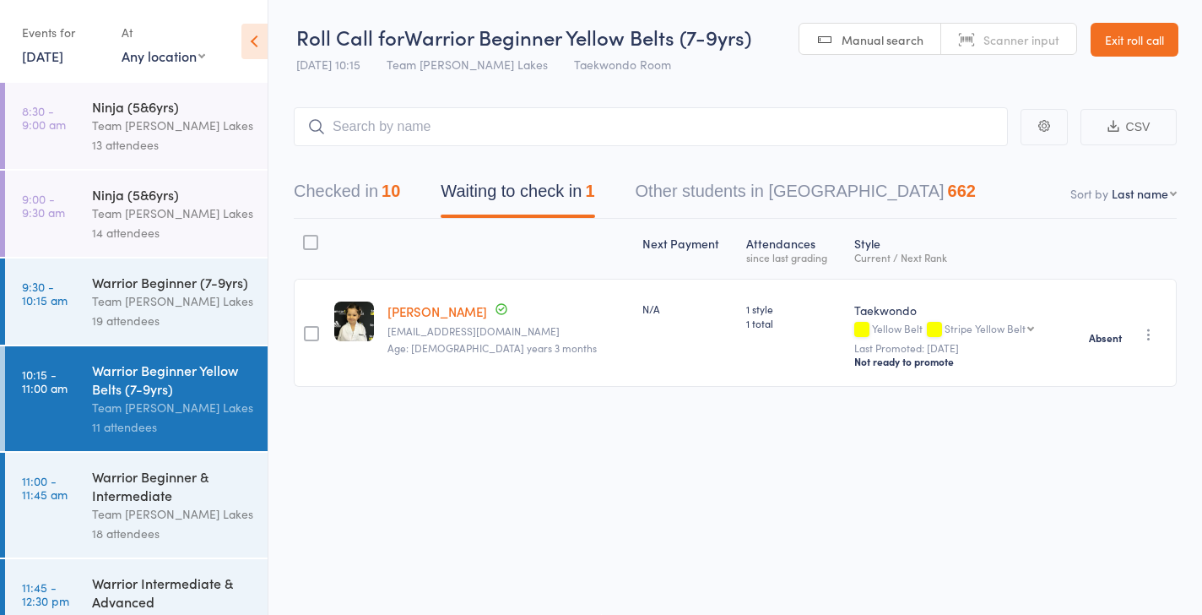
click at [140, 317] on div "19 attendees" at bounding box center [172, 320] width 161 height 19
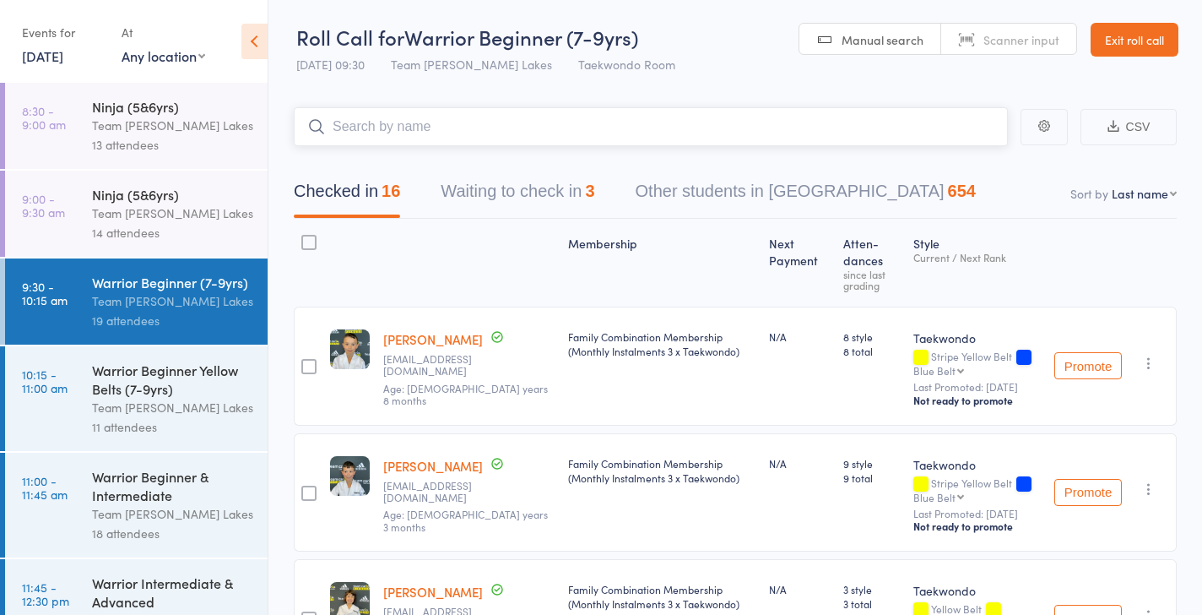
click at [517, 191] on button "Waiting to check in 3" at bounding box center [518, 195] width 154 height 45
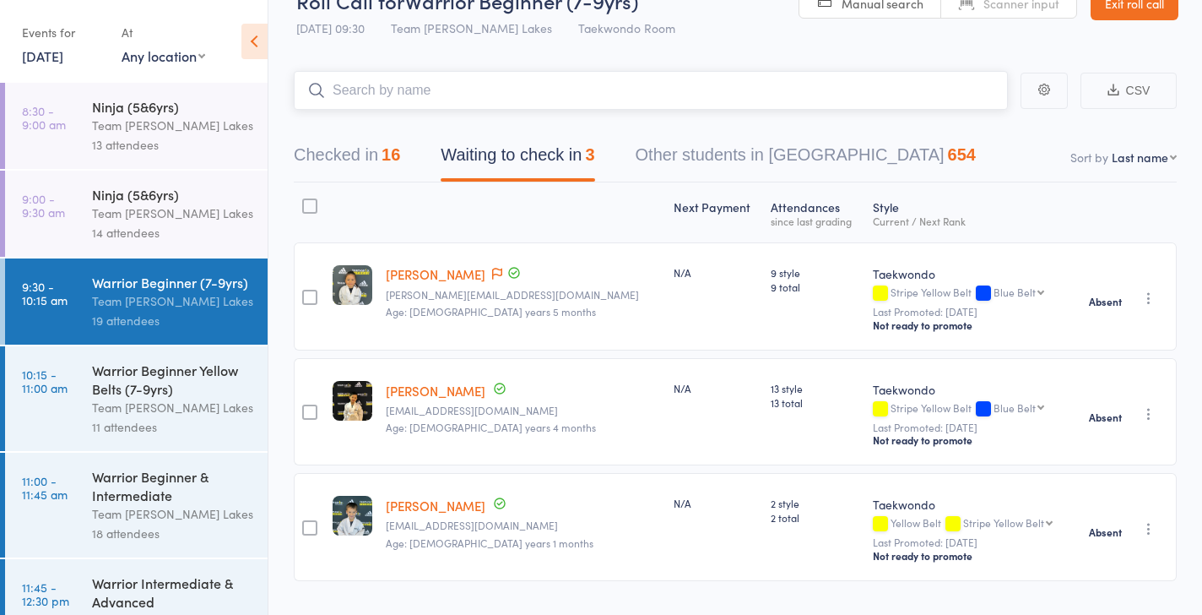
scroll to position [79, 0]
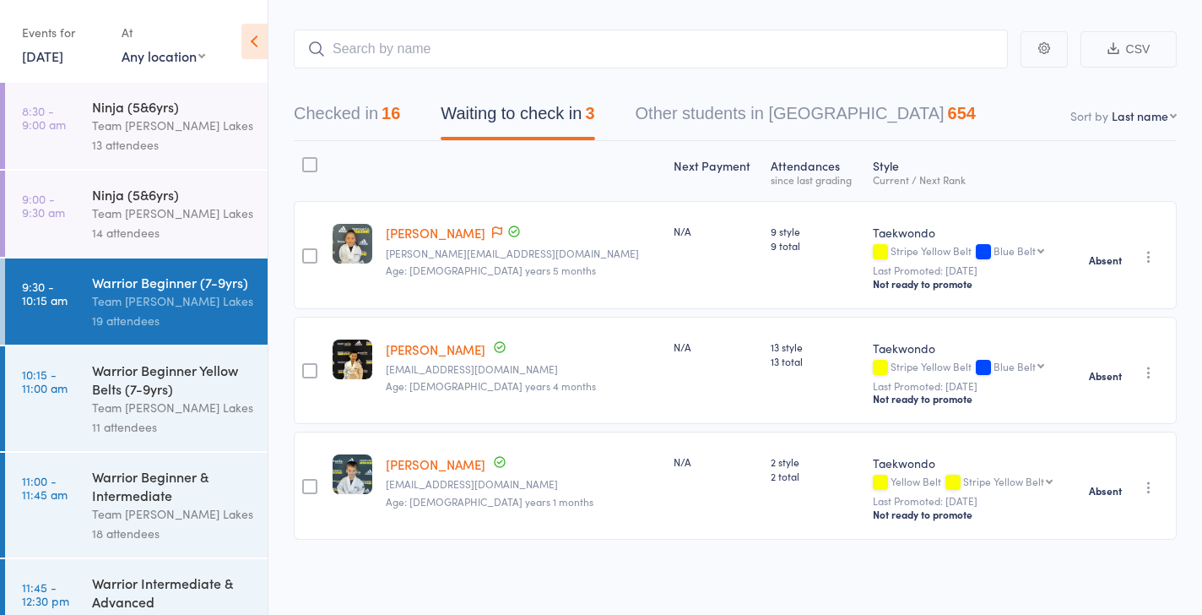
click at [174, 218] on div "Team [PERSON_NAME] Lakes" at bounding box center [172, 212] width 161 height 19
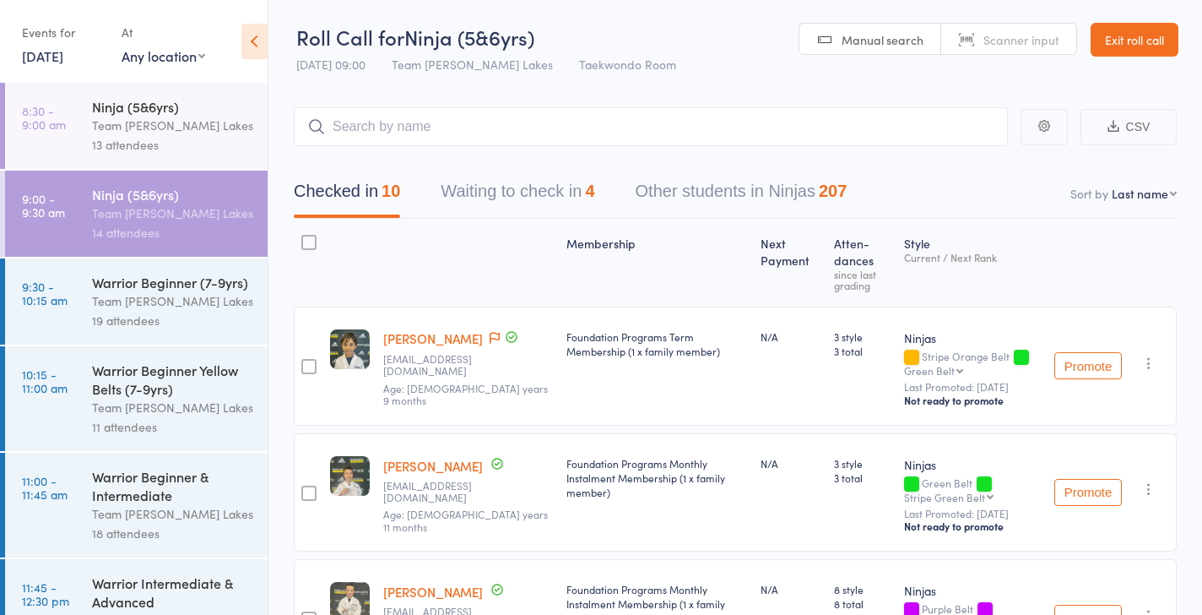
click at [534, 178] on button "Waiting to check in 4" at bounding box center [518, 195] width 154 height 45
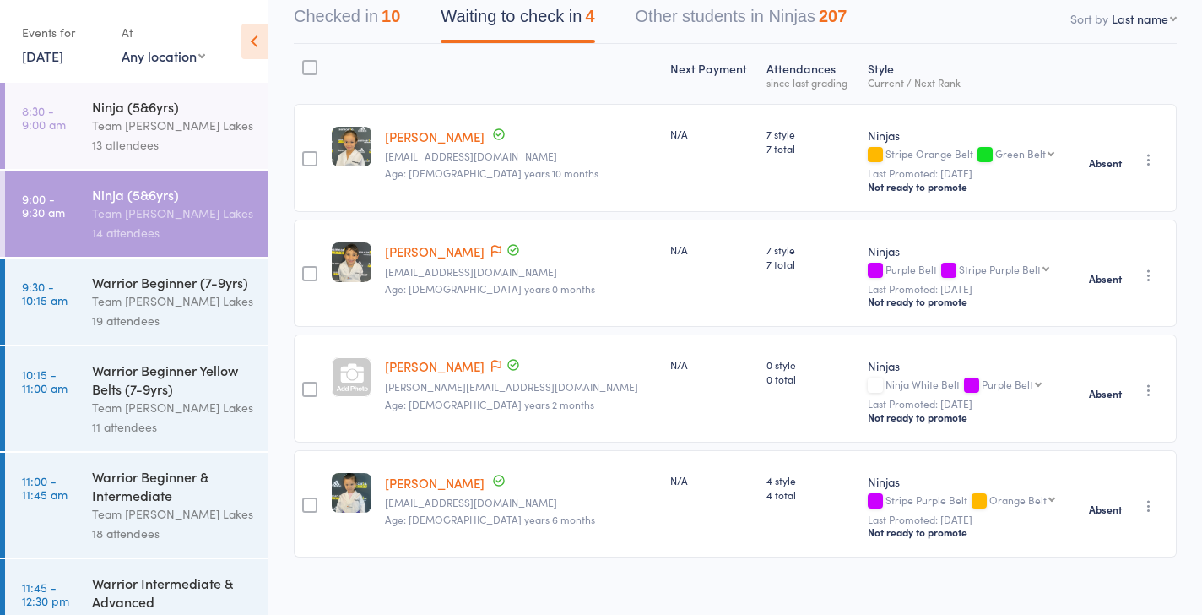
scroll to position [193, 0]
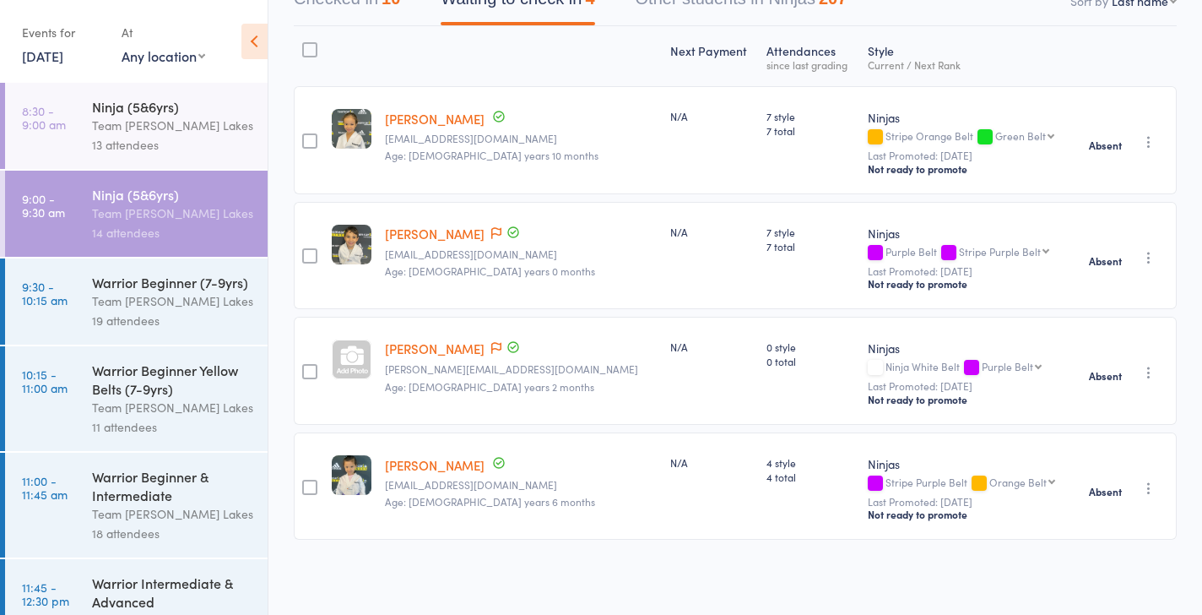
click at [180, 140] on div "13 attendees" at bounding box center [172, 144] width 161 height 19
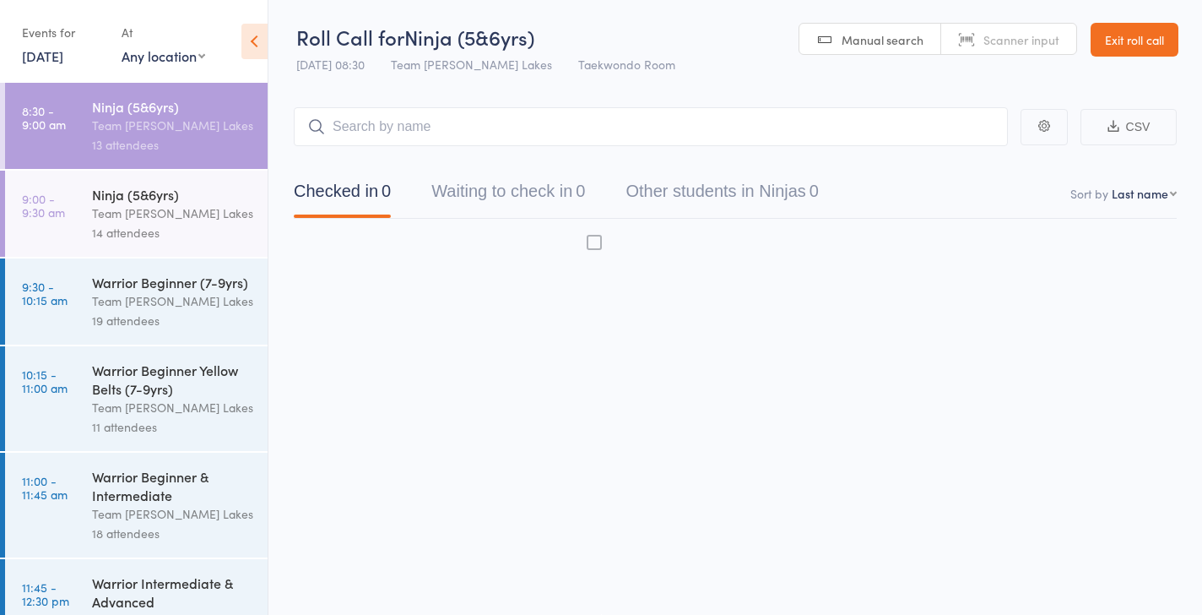
scroll to position [1, 0]
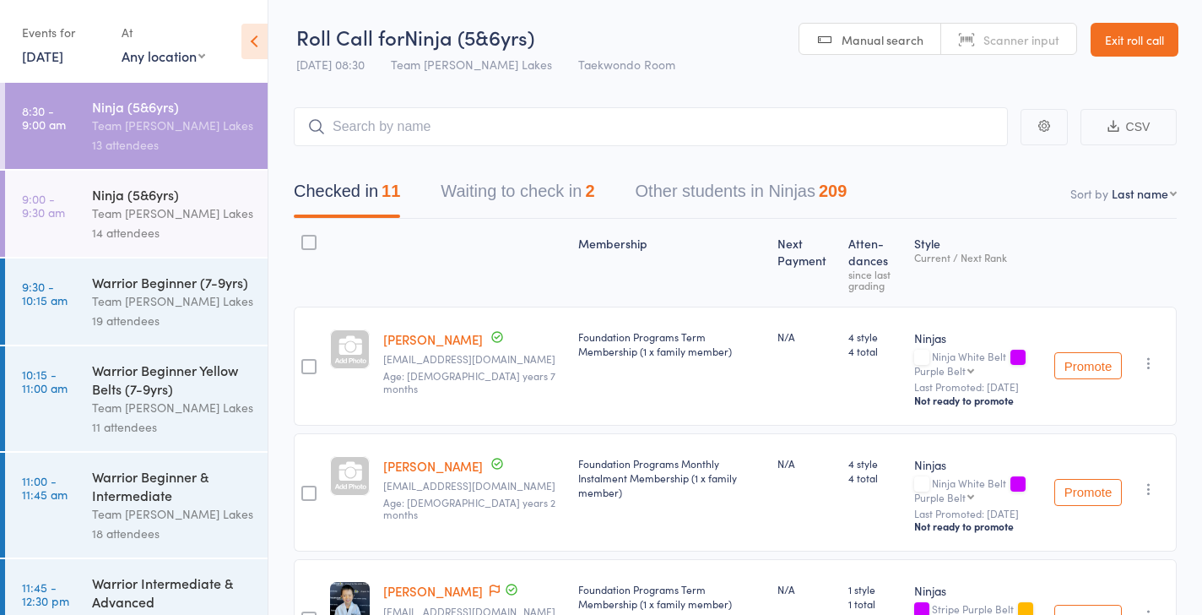
click at [526, 192] on button "Waiting to check in 2" at bounding box center [518, 195] width 154 height 45
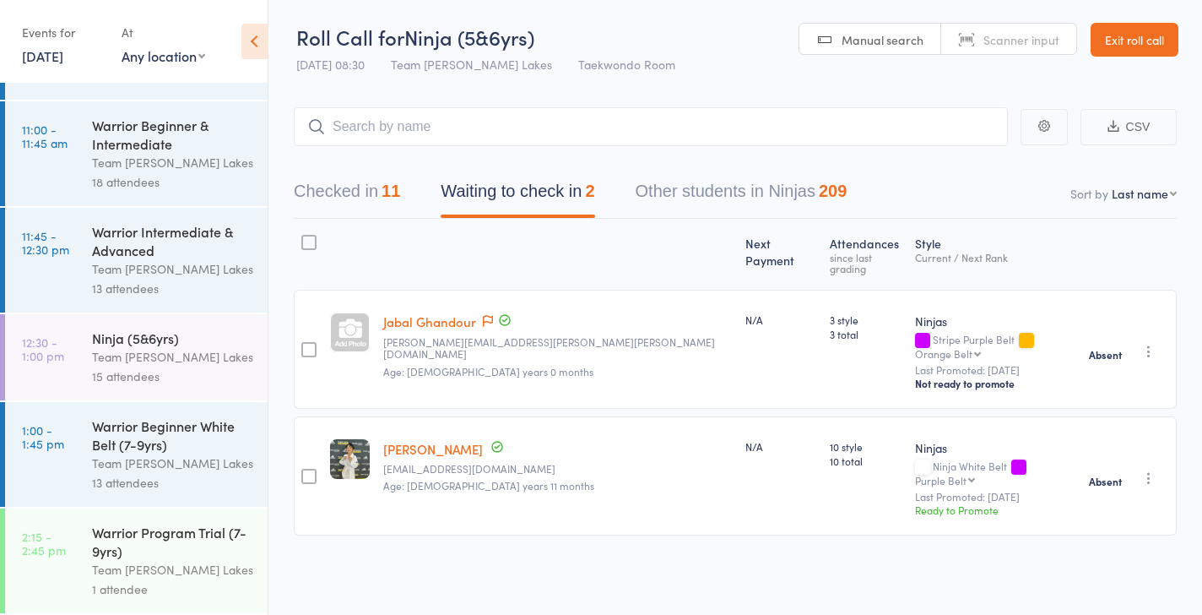
scroll to position [357, 0]
click at [159, 540] on div "Warrior Program Trial (7-9yrs)" at bounding box center [172, 540] width 161 height 37
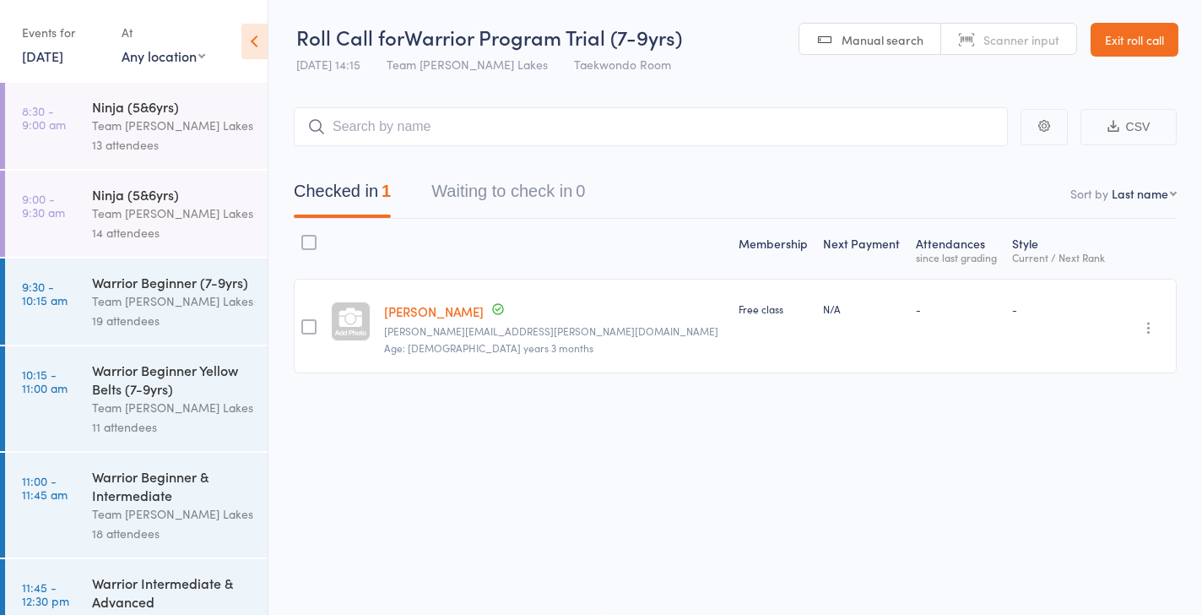
click at [63, 57] on link "16 Aug, 2025" at bounding box center [42, 55] width 41 height 19
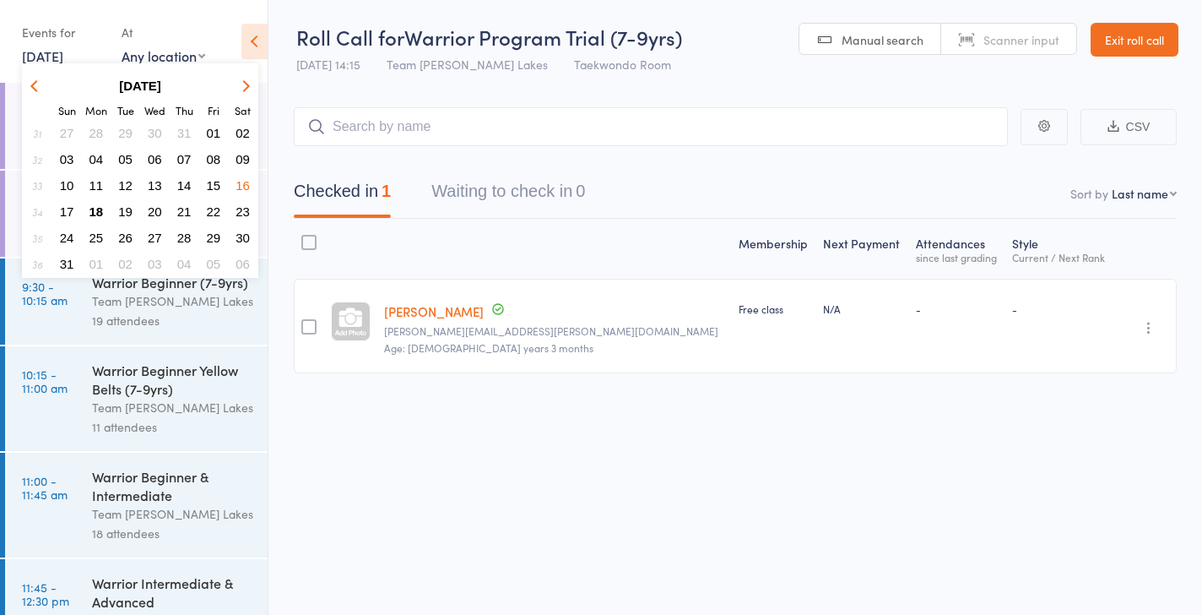
click at [244, 207] on span "23" at bounding box center [243, 211] width 14 height 14
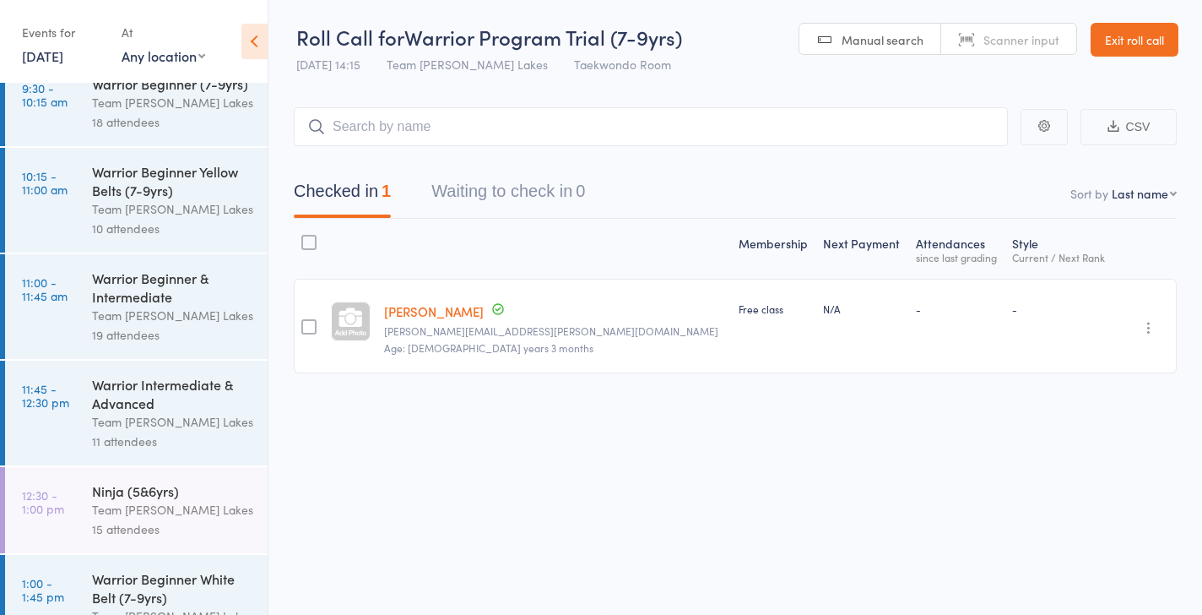
scroll to position [250, 0]
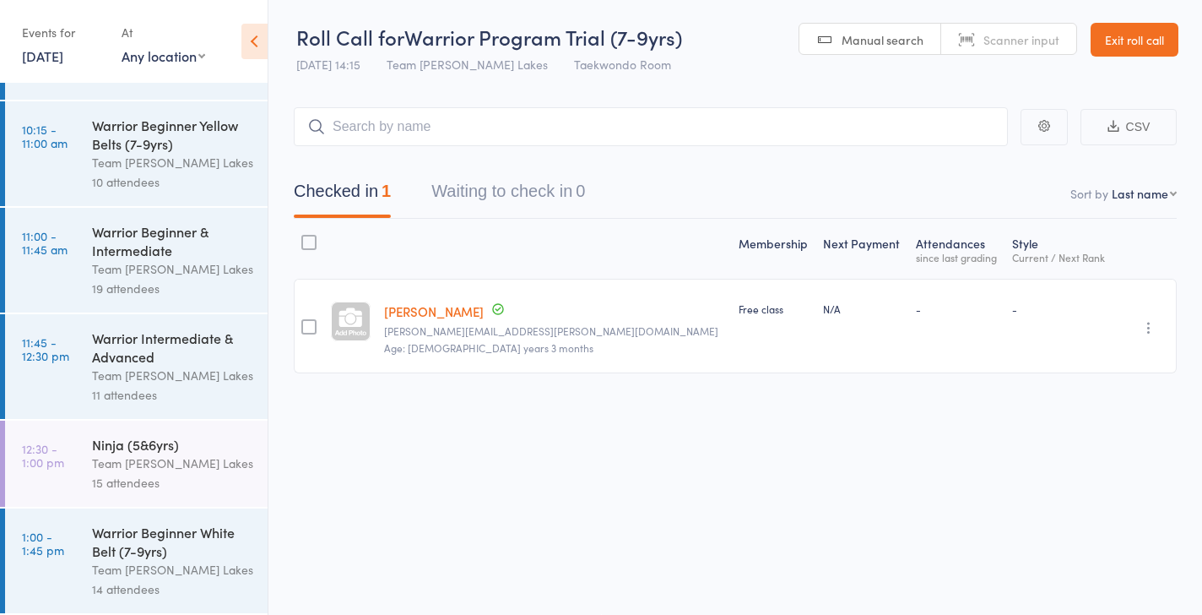
click at [63, 56] on link "23 Aug, 2025" at bounding box center [42, 55] width 41 height 19
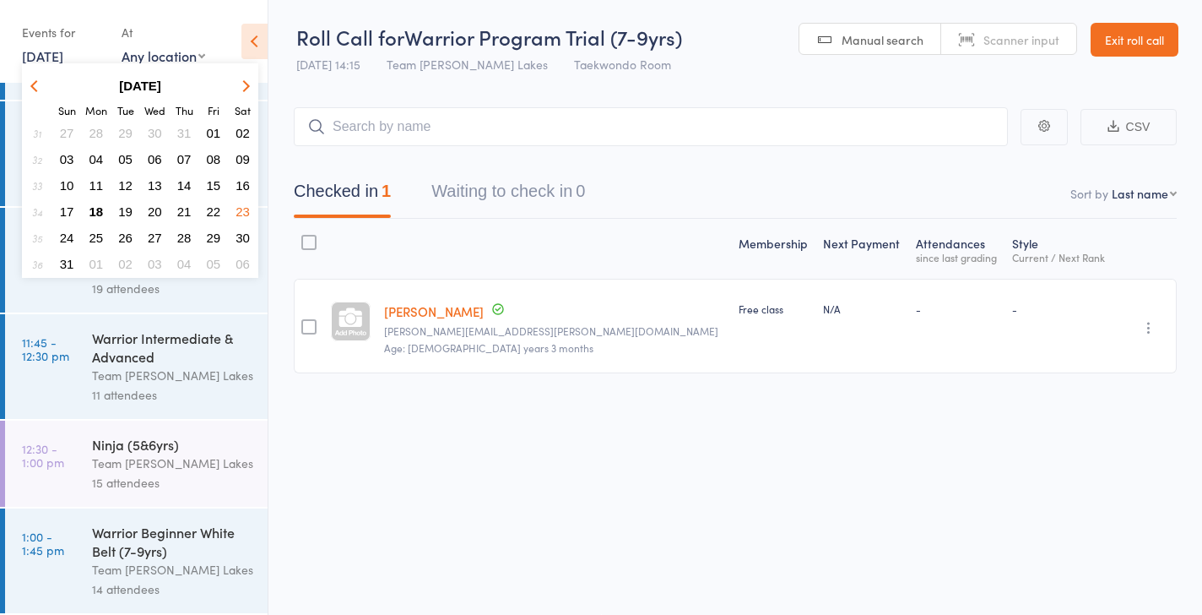
click at [242, 236] on span "30" at bounding box center [243, 237] width 14 height 14
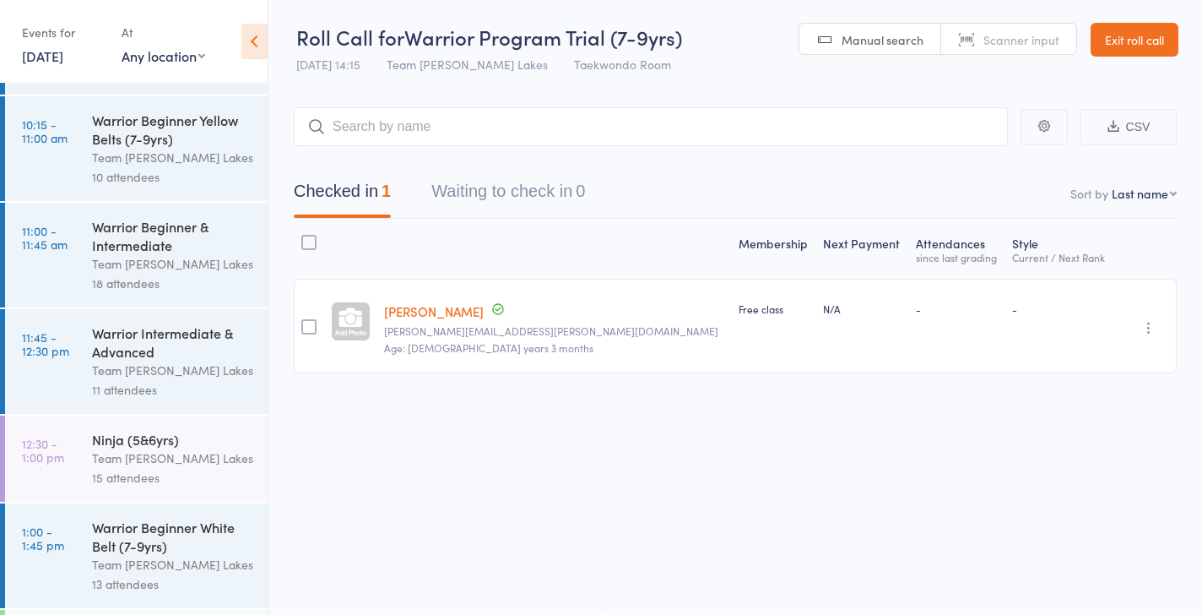
scroll to position [357, 0]
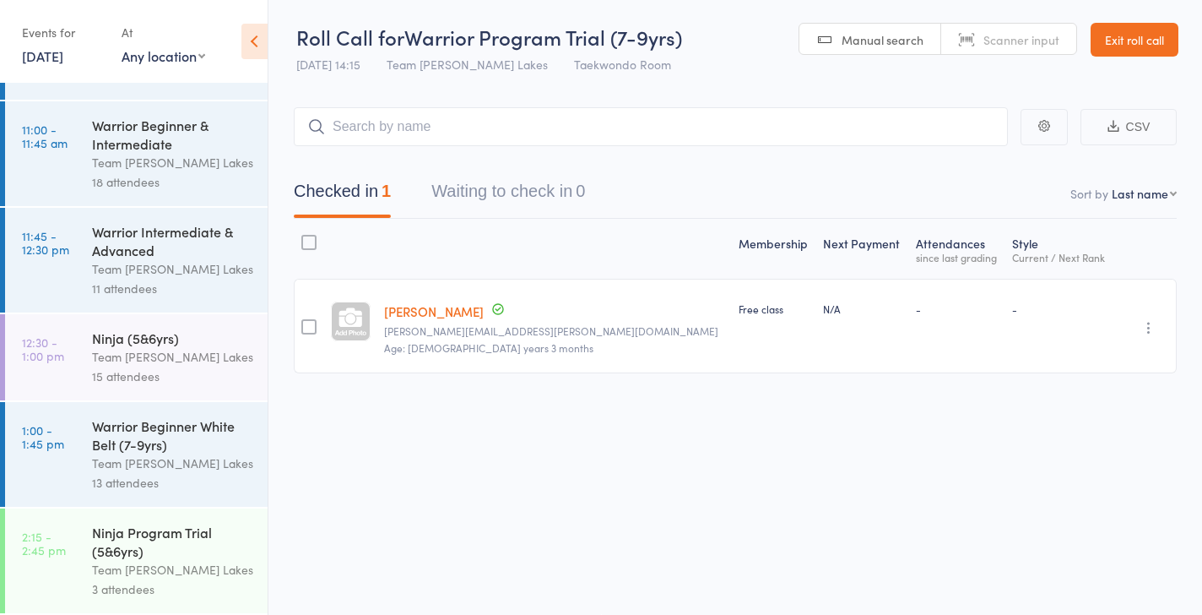
click at [138, 535] on div "Ninja Program Trial (5&6yrs)" at bounding box center [172, 540] width 161 height 37
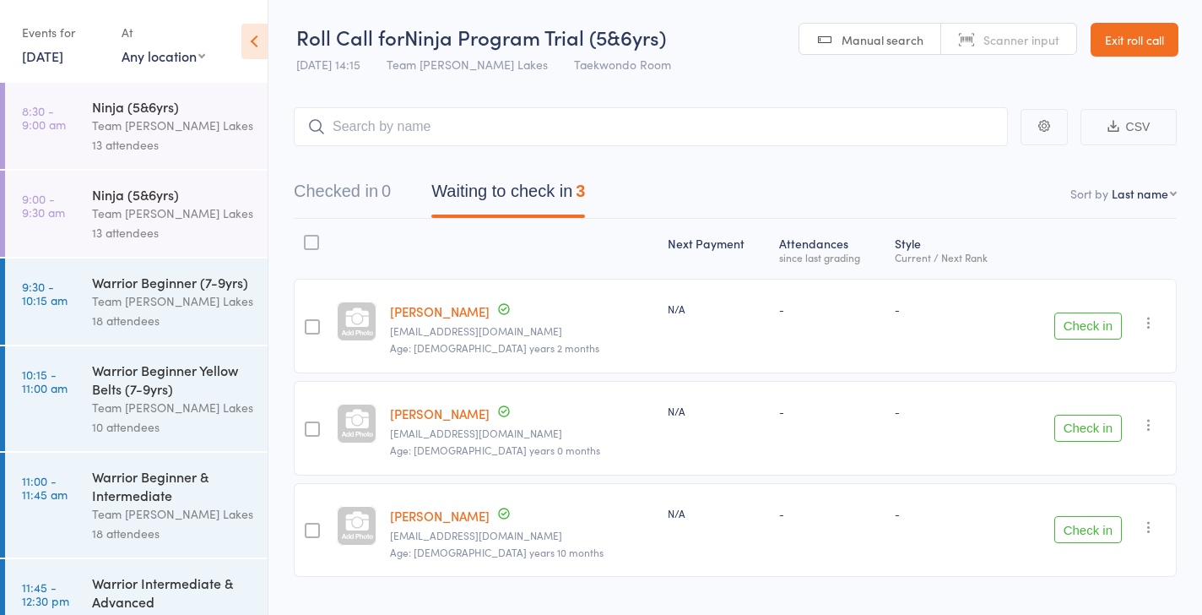
click at [1120, 32] on link "Exit roll call" at bounding box center [1135, 40] width 88 height 34
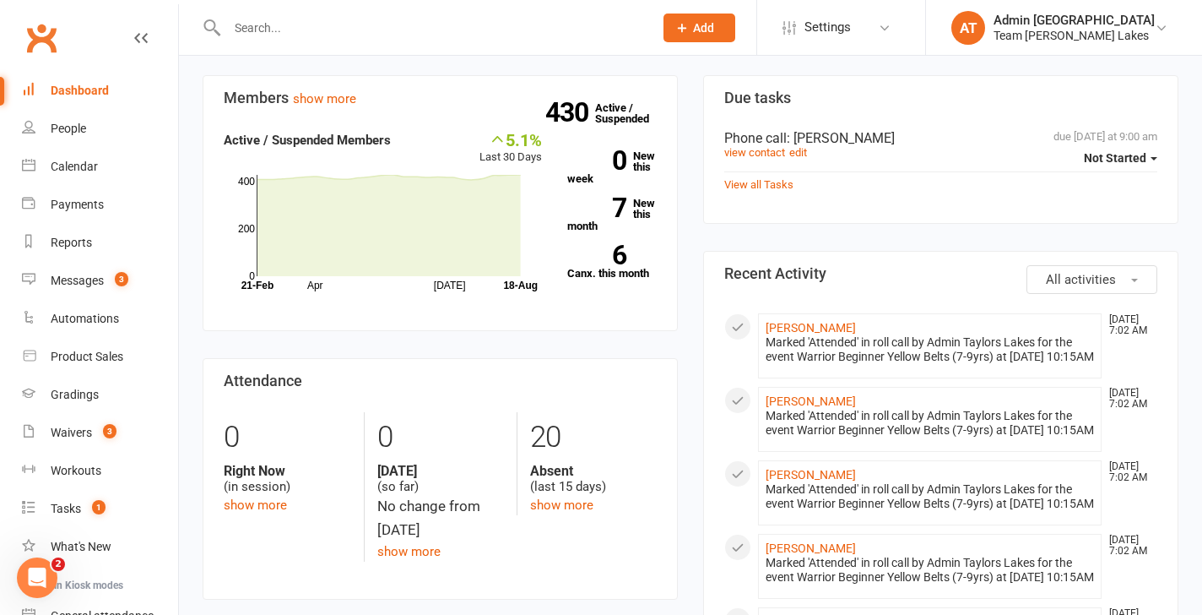
scroll to position [155, 0]
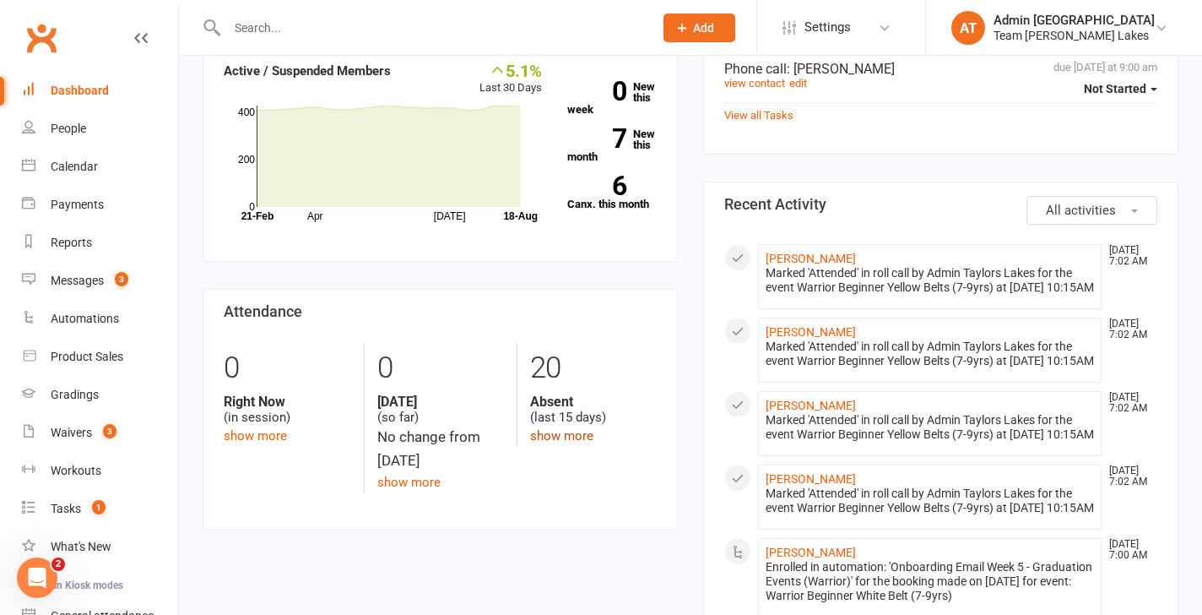
click at [578, 434] on link "show more" at bounding box center [561, 435] width 63 height 15
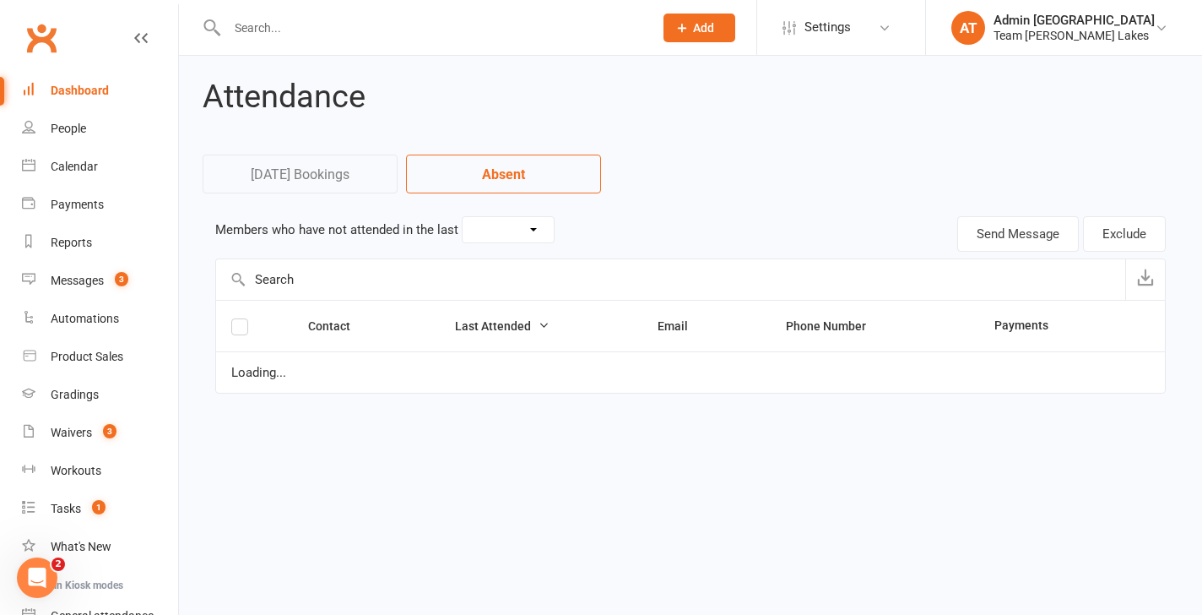
select select "15"
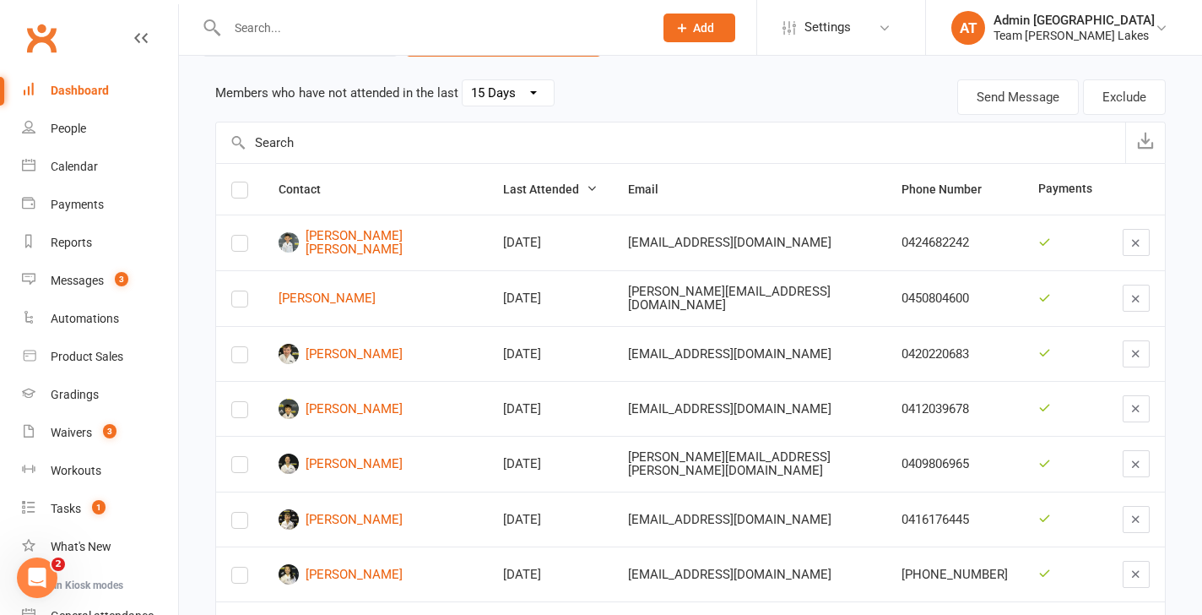
scroll to position [143, 0]
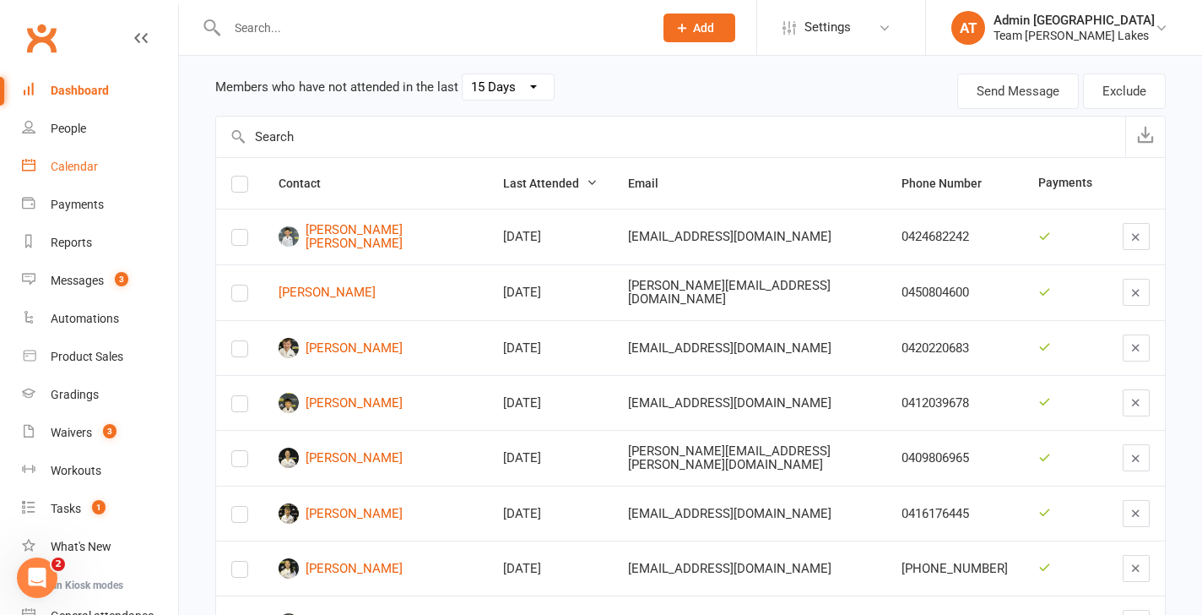
click at [60, 173] on div "Calendar" at bounding box center [74, 167] width 47 height 14
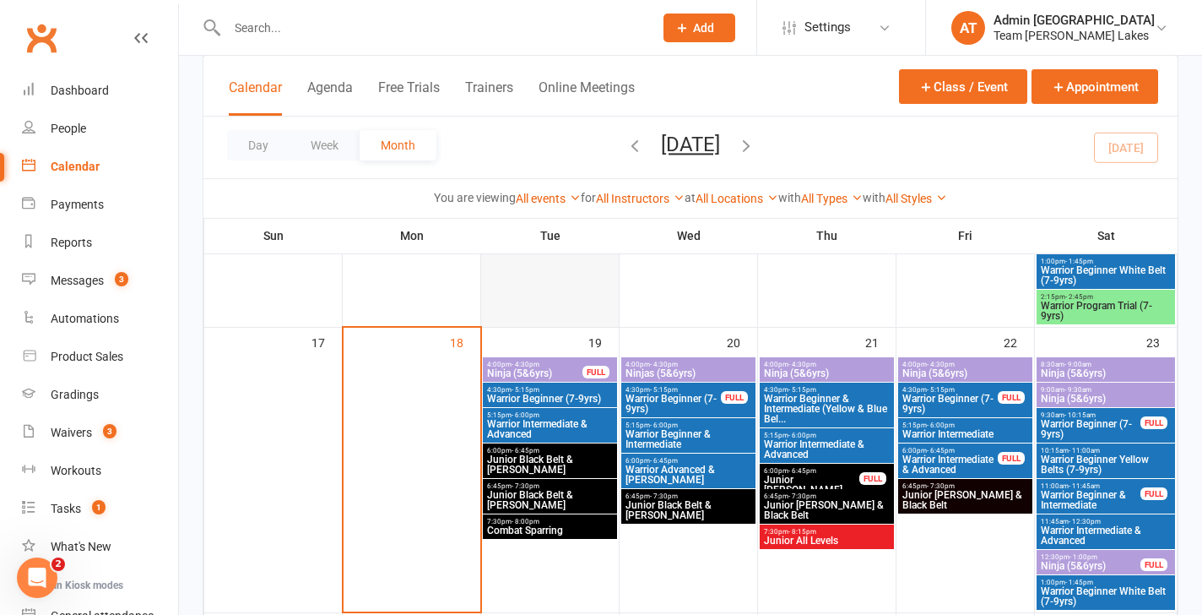
scroll to position [998, 0]
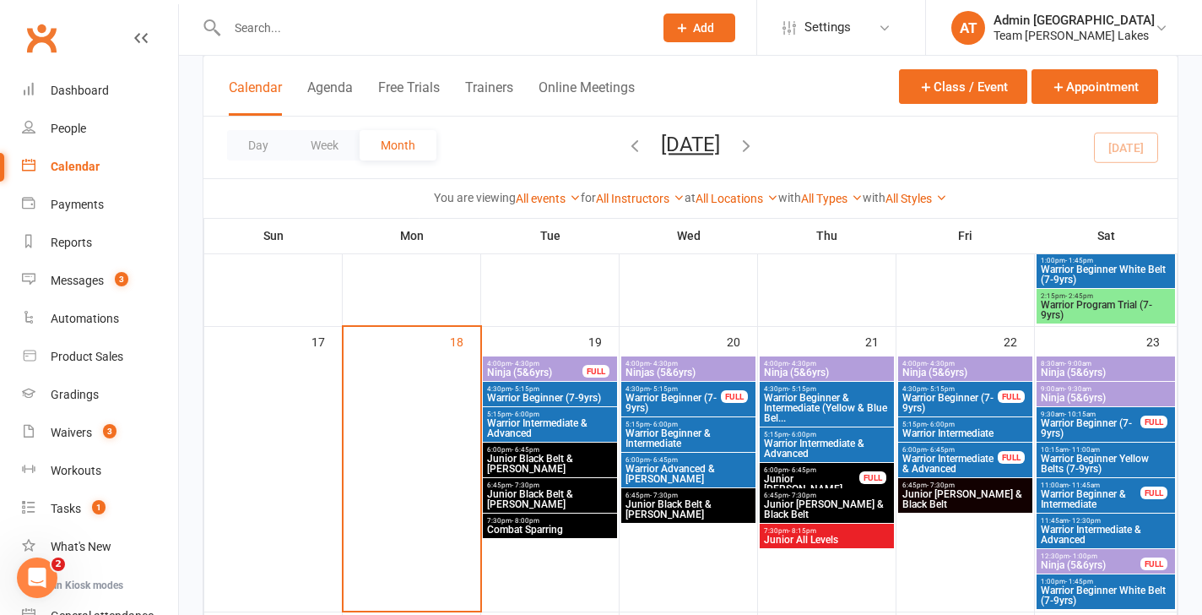
click at [535, 393] on span "Warrior Beginner (7-9yrs)" at bounding box center [549, 398] width 127 height 10
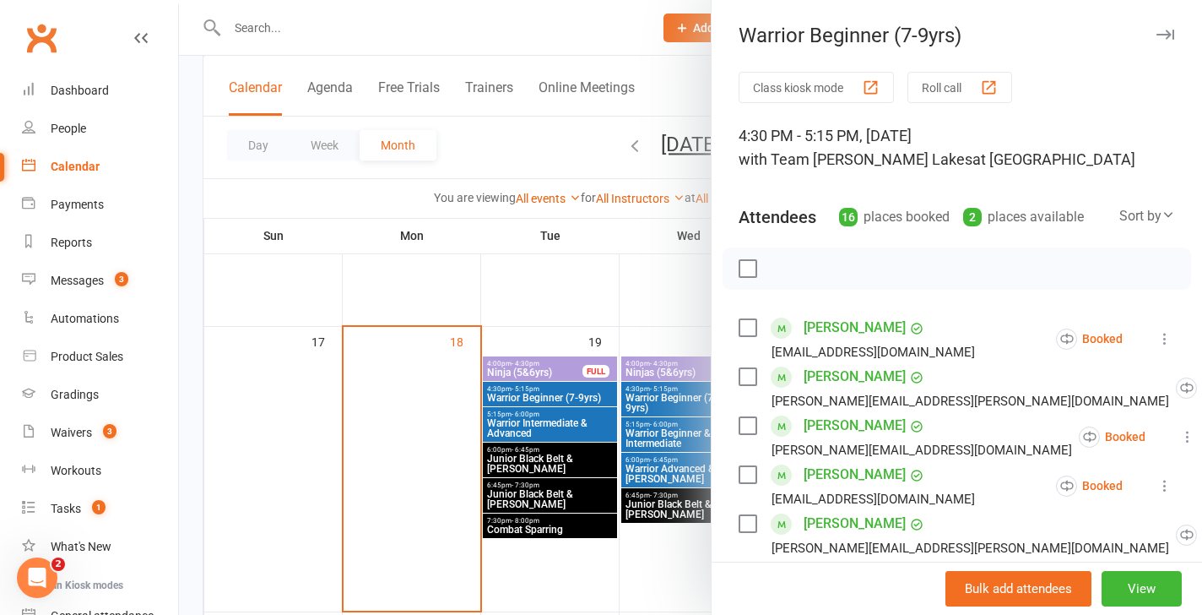
click at [552, 413] on div at bounding box center [690, 307] width 1023 height 615
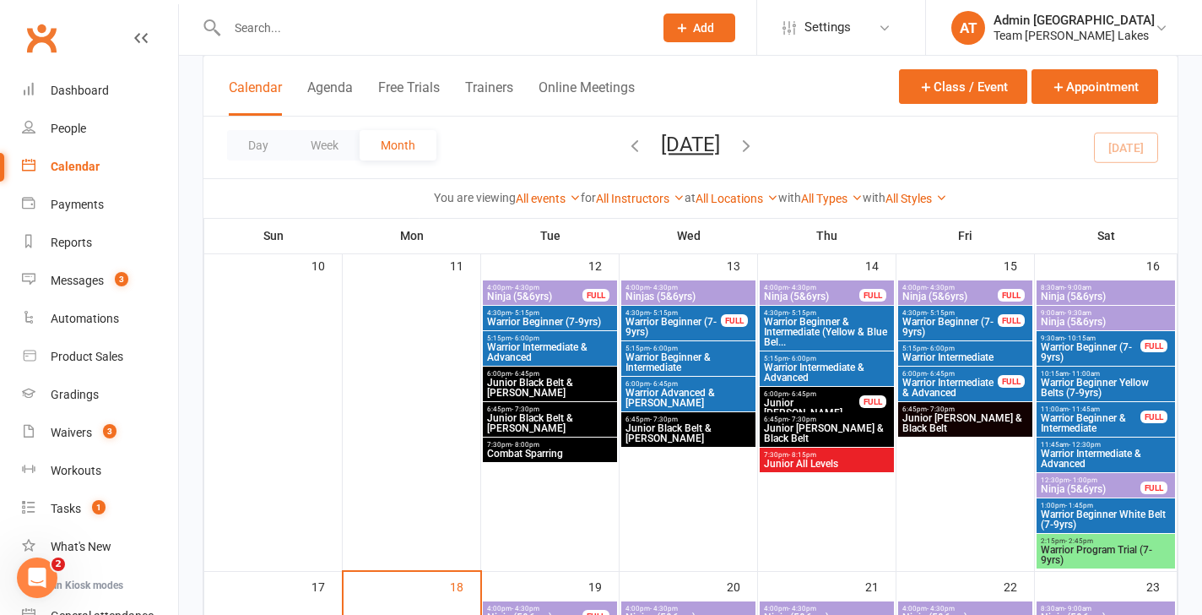
scroll to position [750, 0]
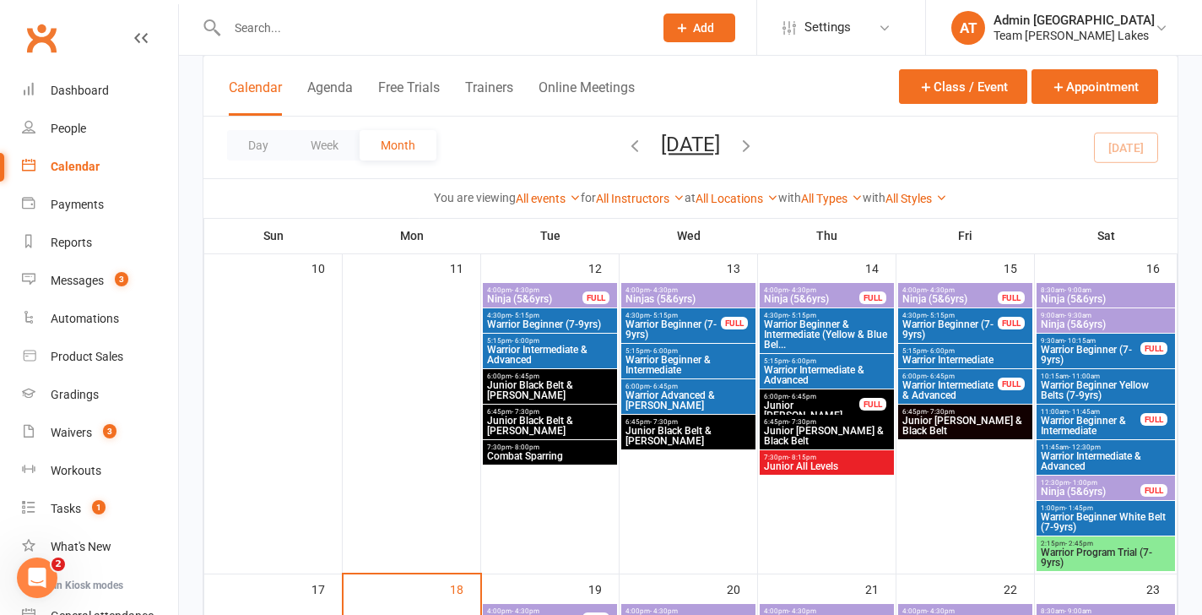
click at [544, 324] on span "Warrior Beginner (7-9yrs)" at bounding box center [549, 324] width 127 height 10
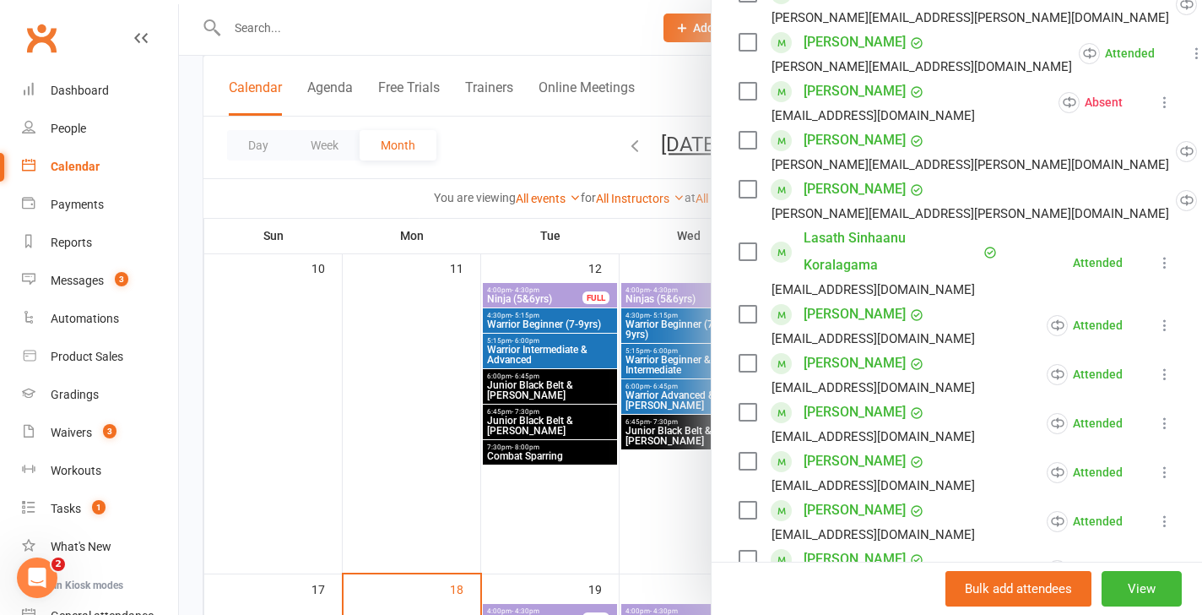
scroll to position [392, 0]
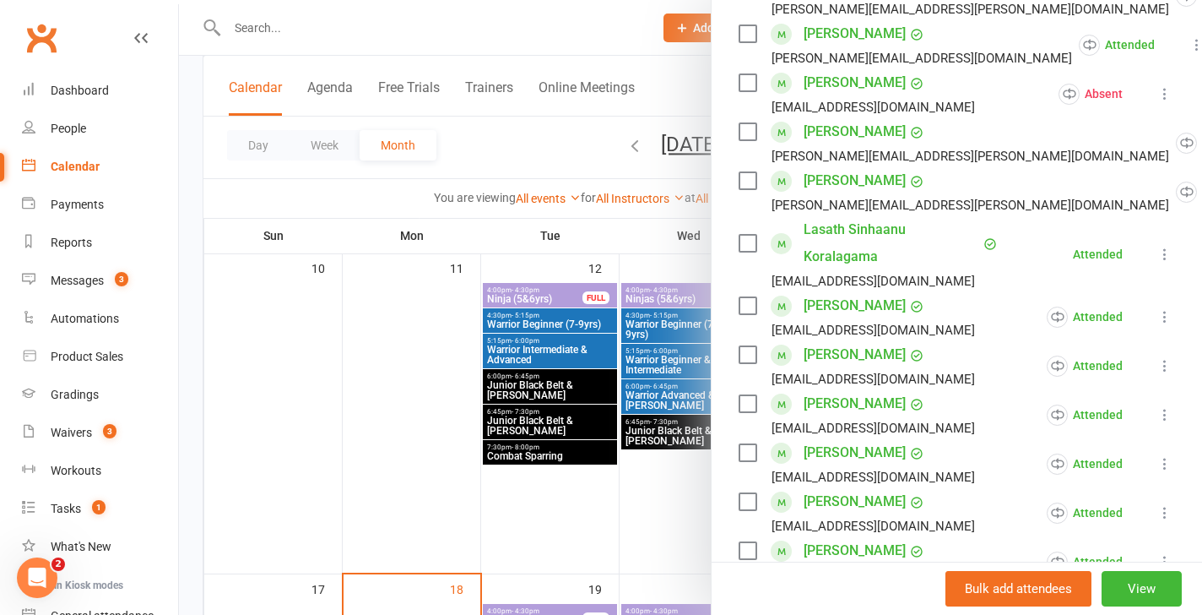
click at [587, 421] on div at bounding box center [690, 307] width 1023 height 615
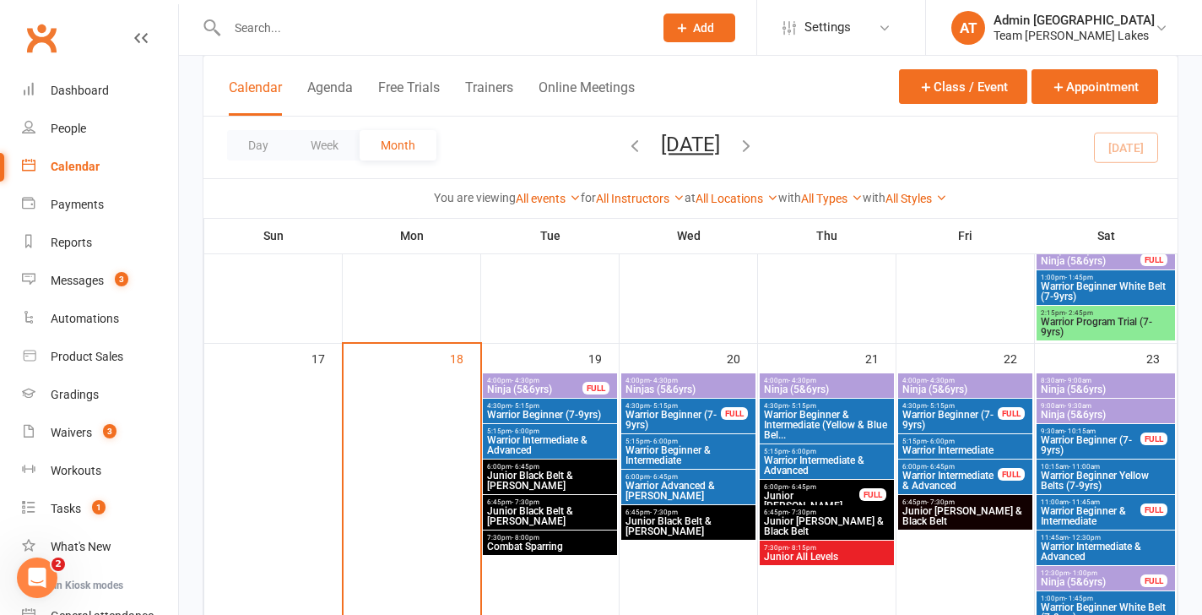
scroll to position [1024, 0]
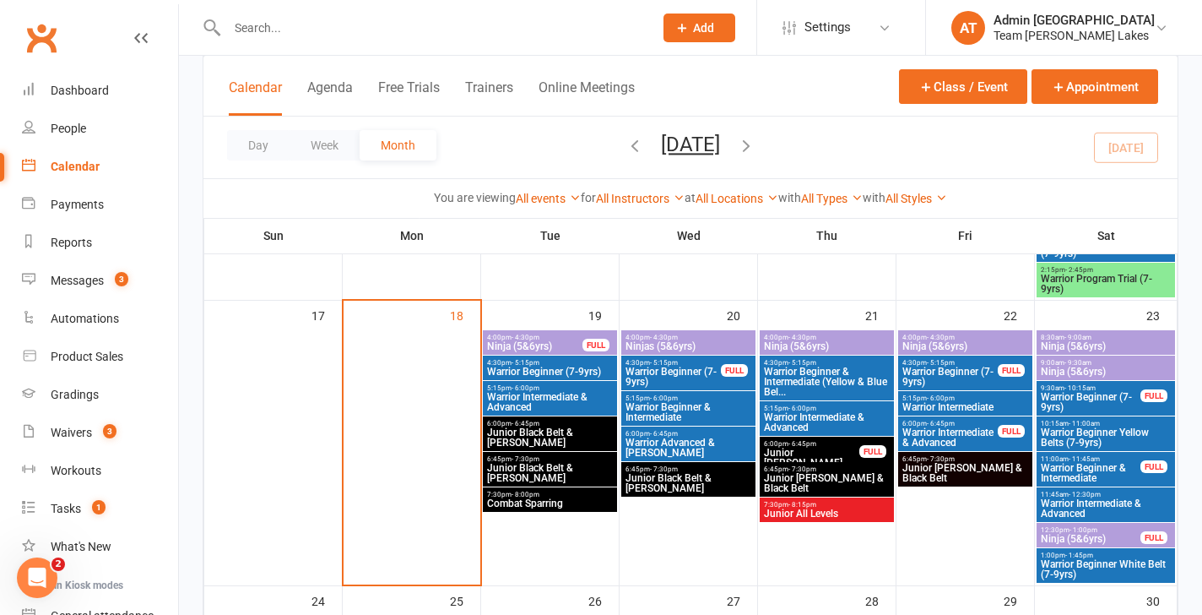
click at [538, 366] on span "Warrior Beginner (7-9yrs)" at bounding box center [549, 371] width 127 height 10
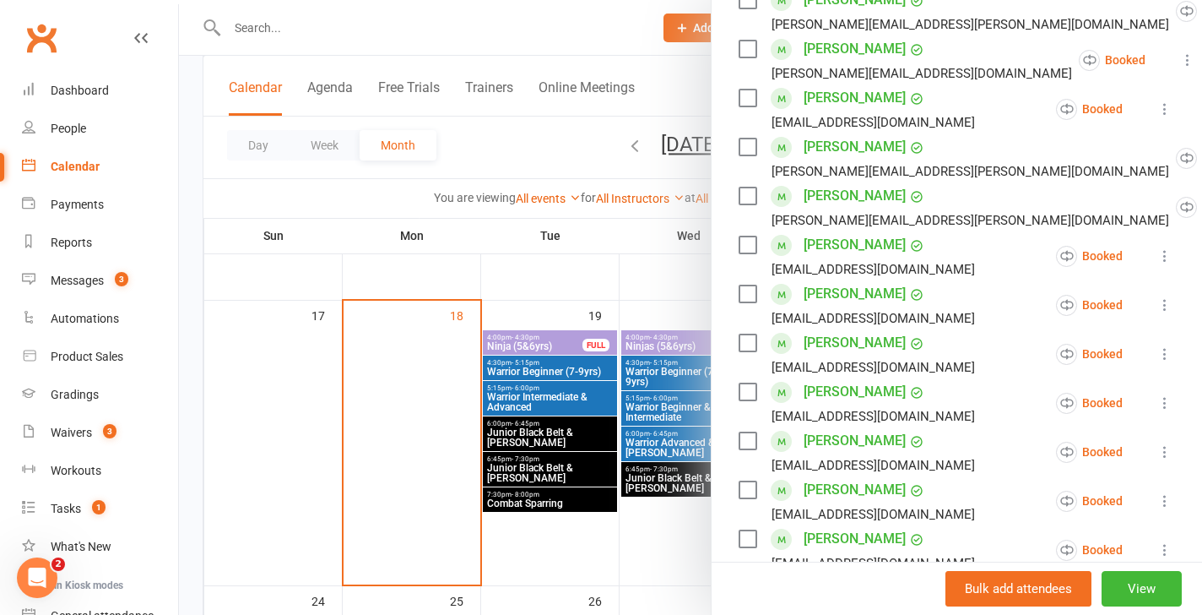
scroll to position [420, 0]
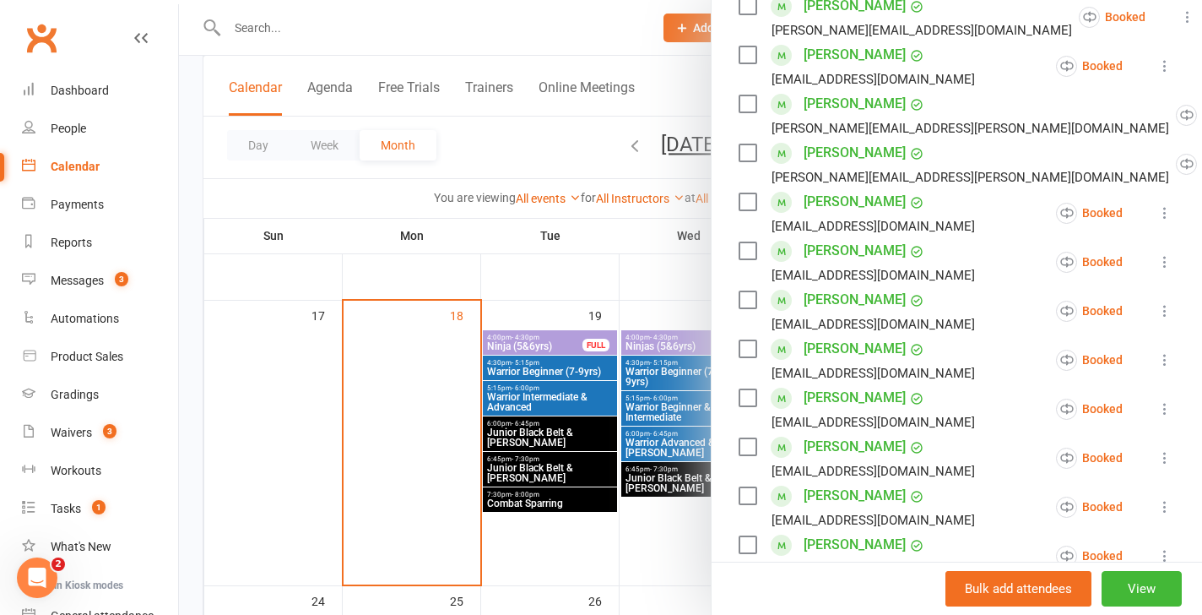
click at [609, 453] on div at bounding box center [690, 307] width 1023 height 615
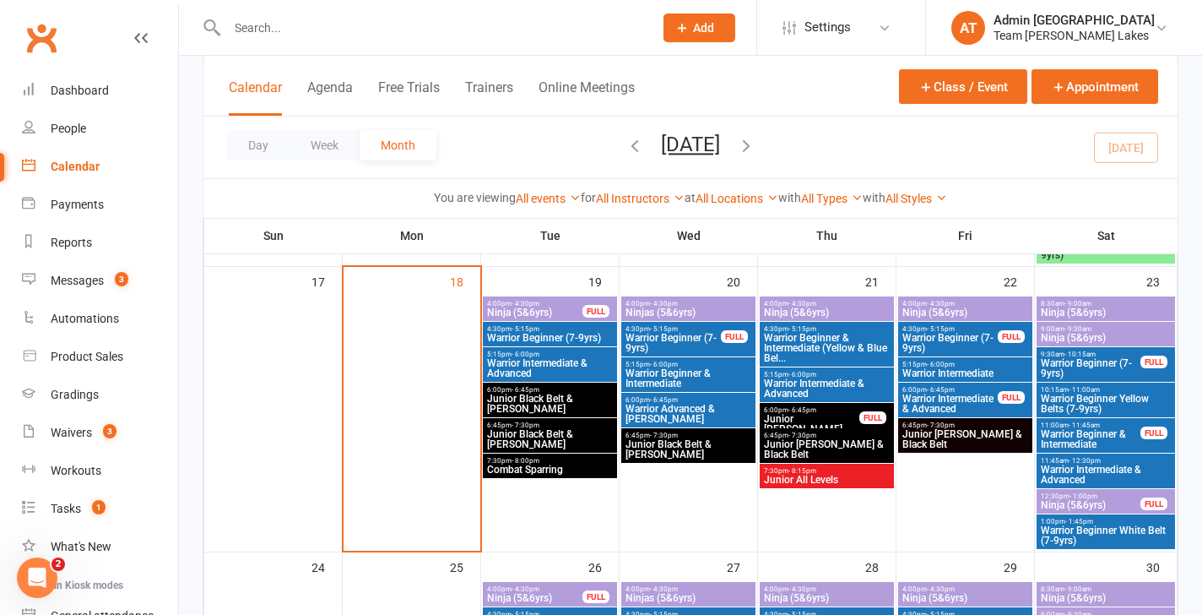
scroll to position [1059, 0]
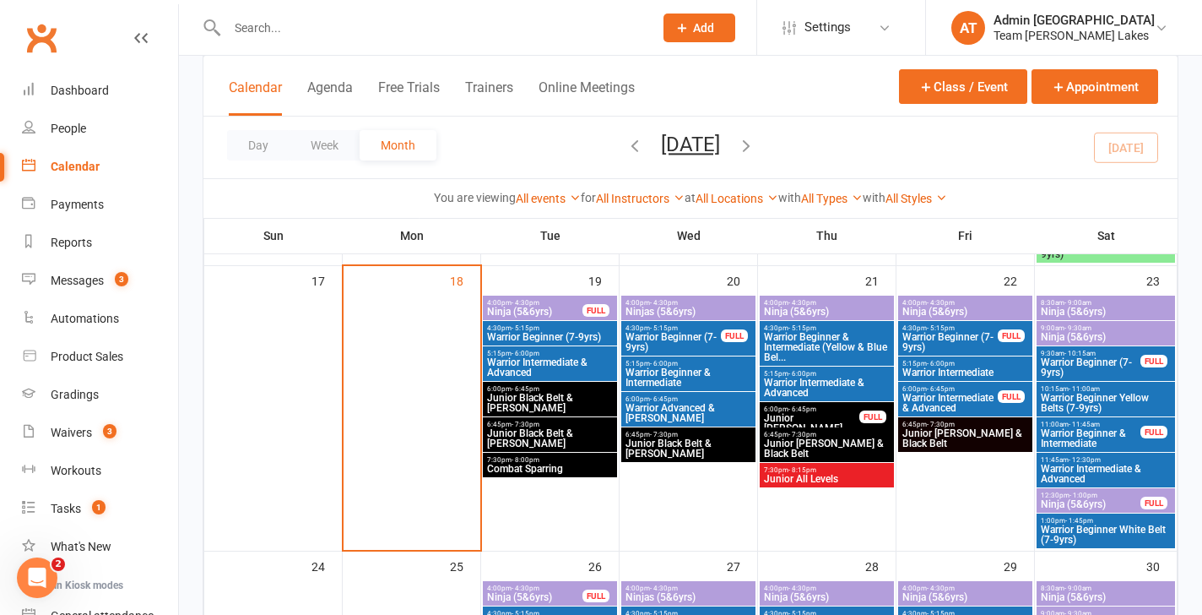
click at [1094, 528] on span "Warrior Beginner White Belt (7-9yrs)" at bounding box center [1106, 534] width 132 height 20
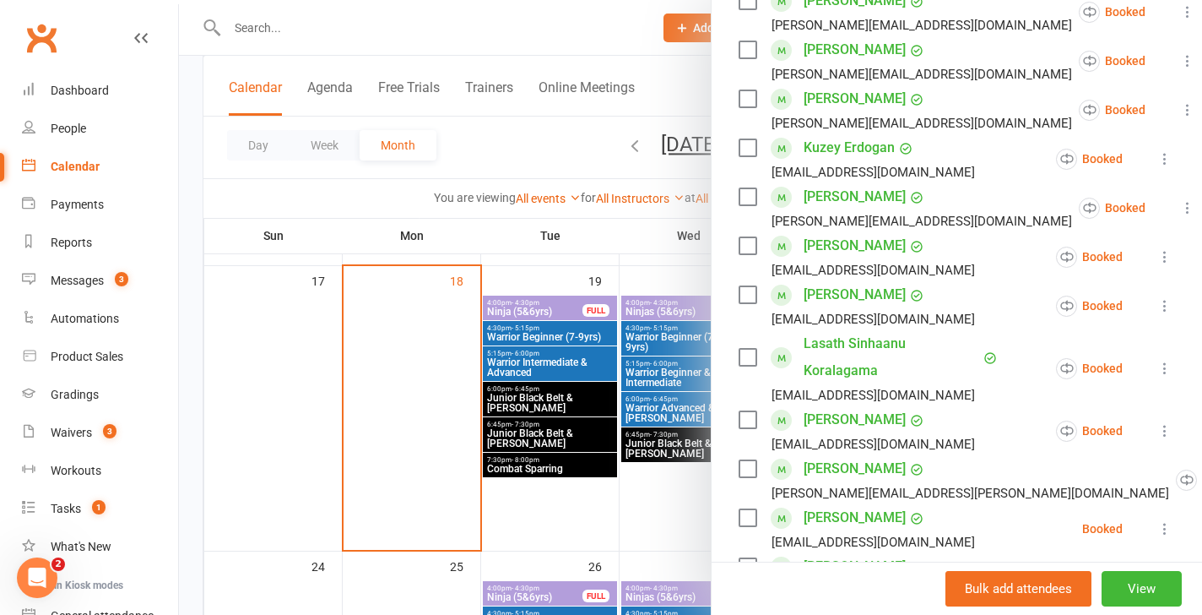
scroll to position [382, 0]
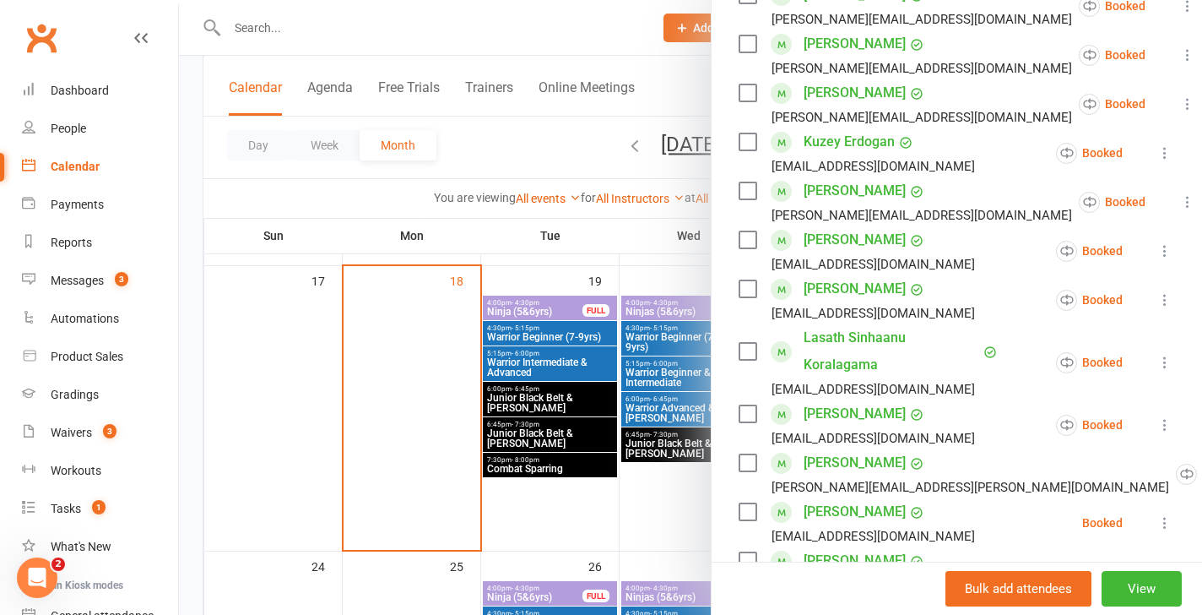
click at [1165, 365] on icon at bounding box center [1164, 362] width 17 height 17
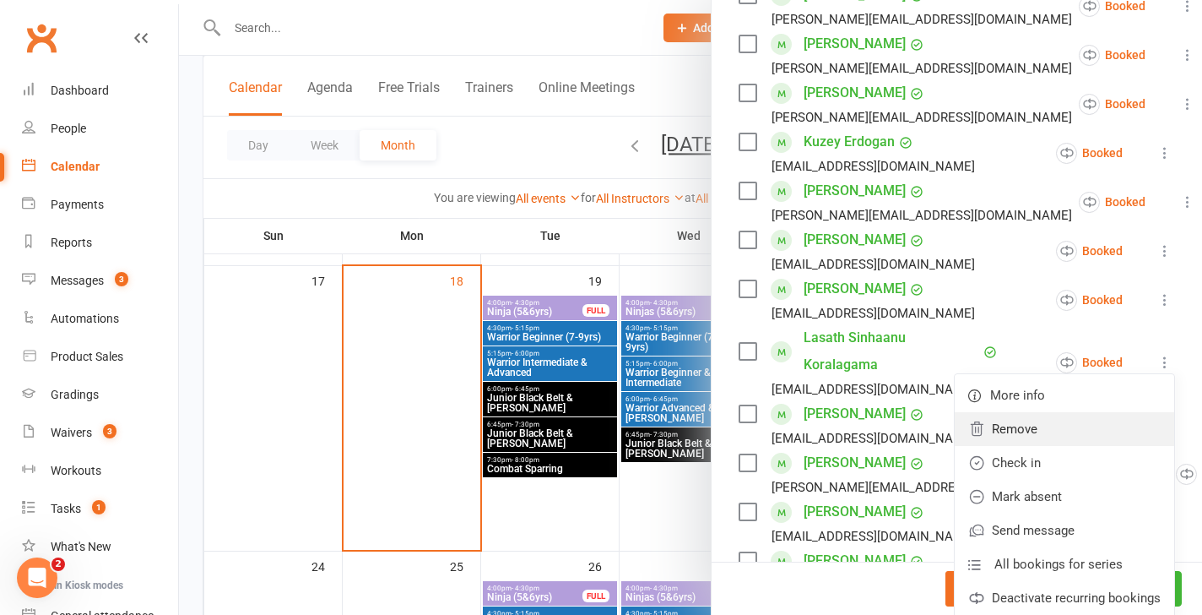
click at [1028, 425] on link "Remove" at bounding box center [1064, 429] width 219 height 34
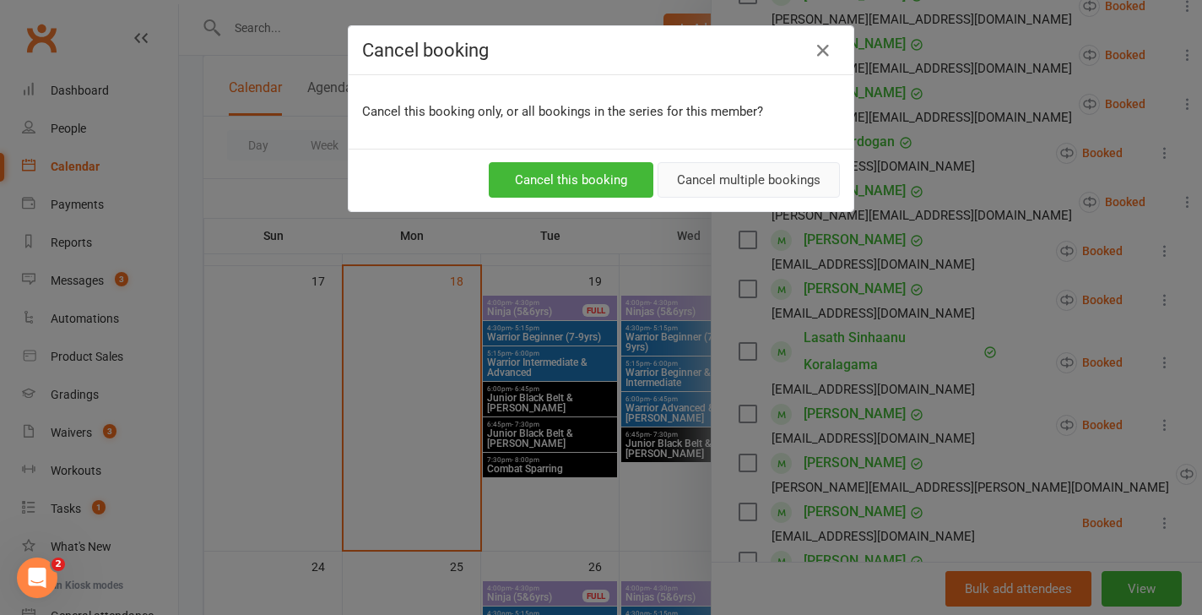
click at [758, 179] on button "Cancel multiple bookings" at bounding box center [749, 179] width 182 height 35
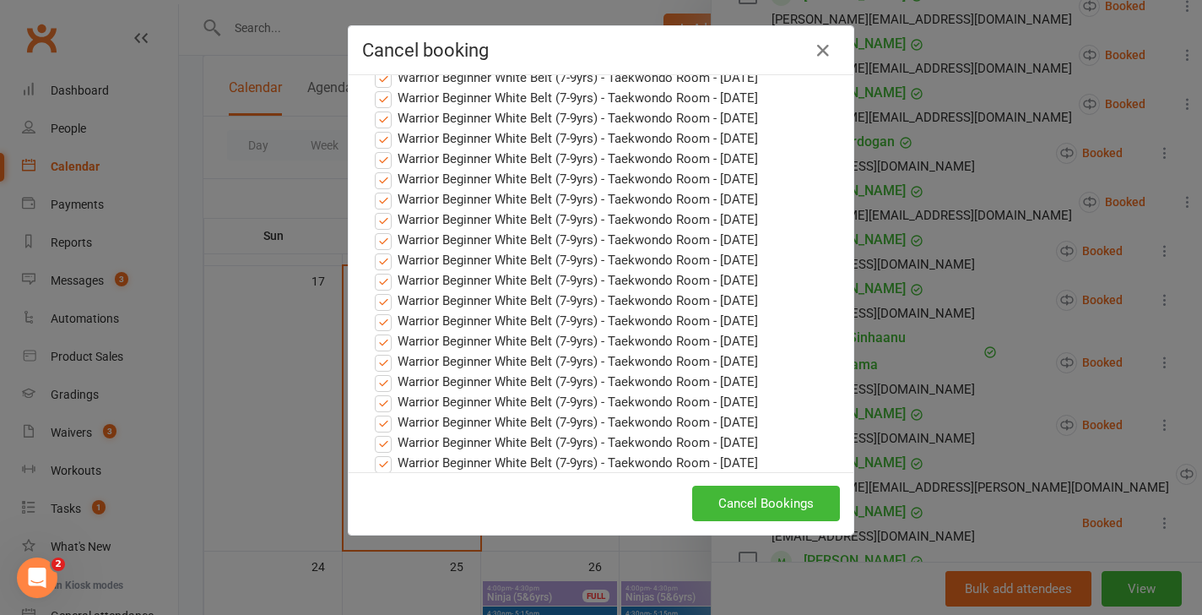
scroll to position [714, 0]
click at [749, 499] on button "Cancel Bookings" at bounding box center [766, 502] width 148 height 35
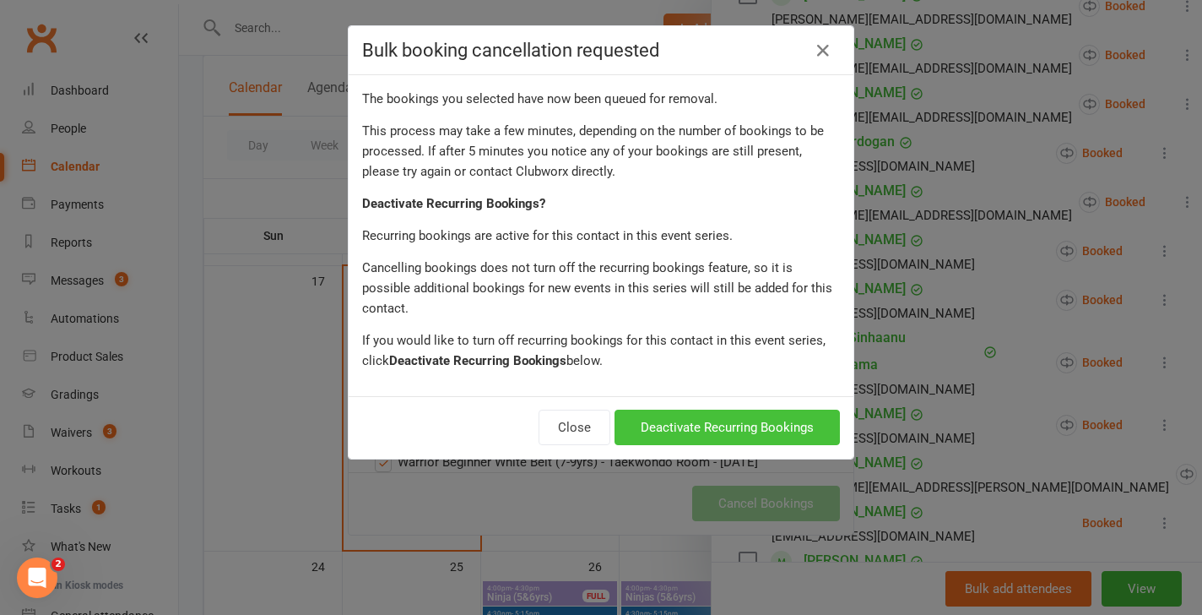
click at [772, 409] on button "Deactivate Recurring Bookings" at bounding box center [727, 426] width 225 height 35
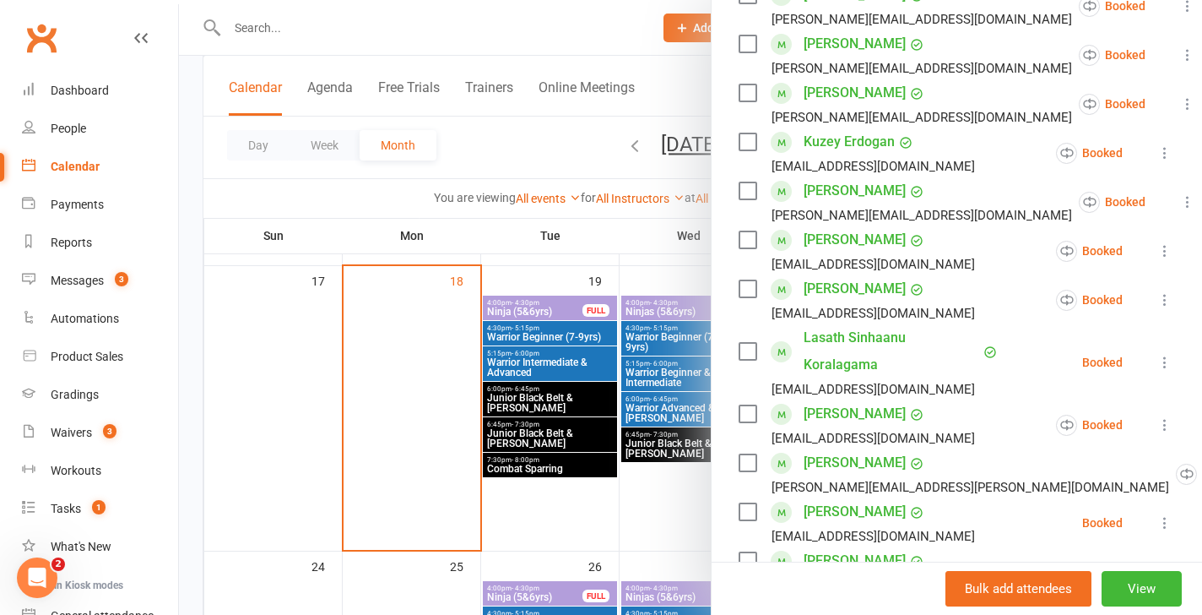
click at [507, 333] on div at bounding box center [690, 307] width 1023 height 615
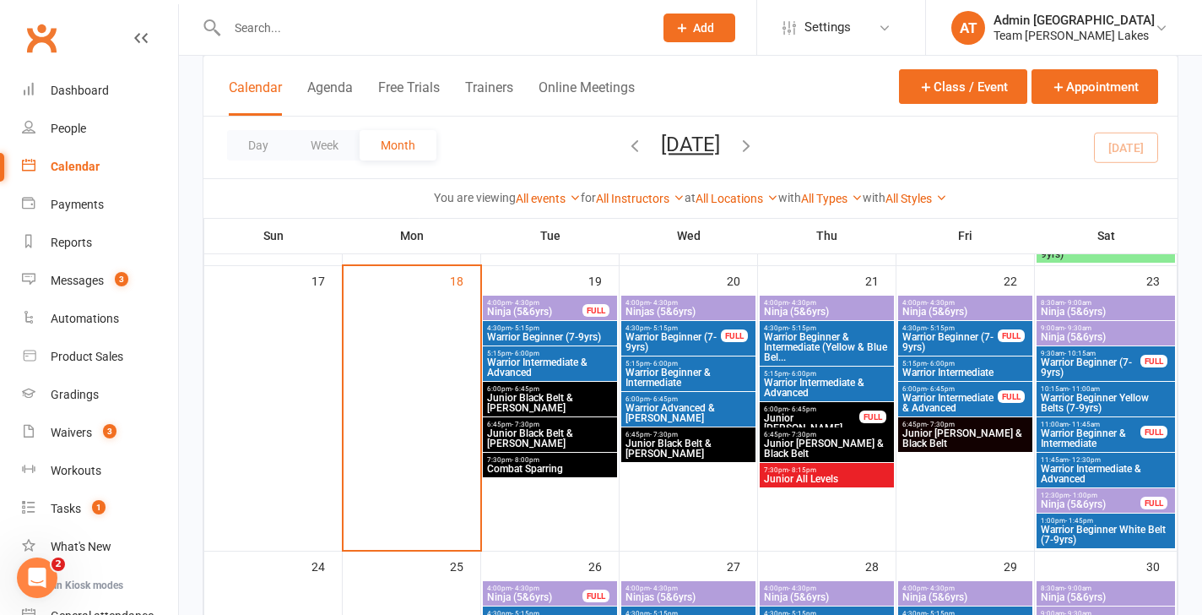
click at [510, 333] on span "Warrior Beginner (7-9yrs)" at bounding box center [549, 337] width 127 height 10
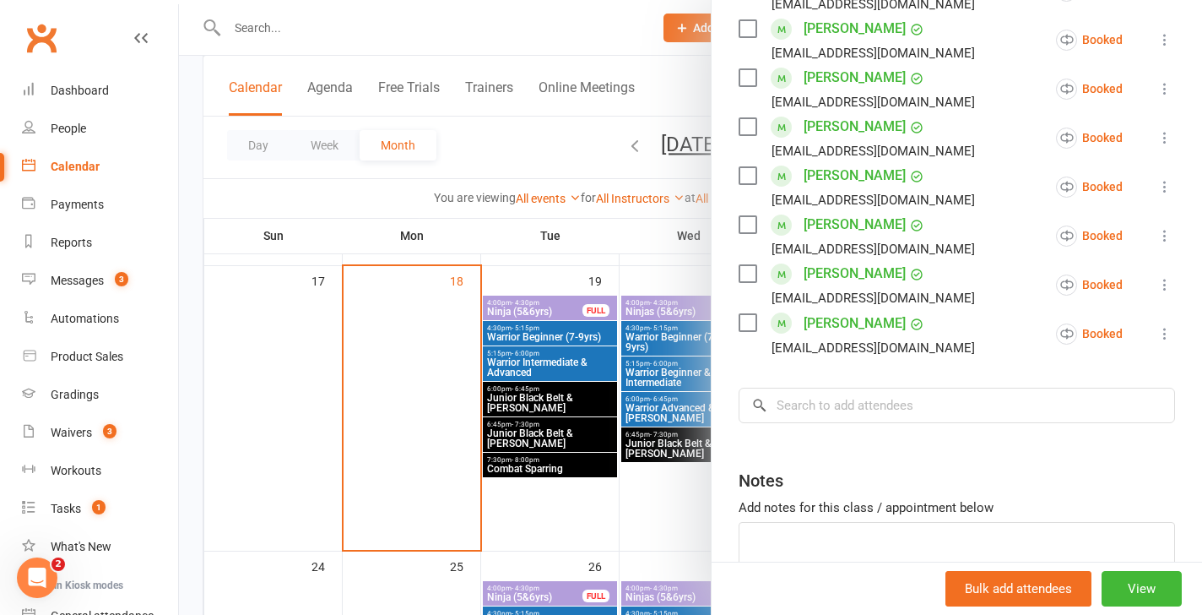
scroll to position [866, 0]
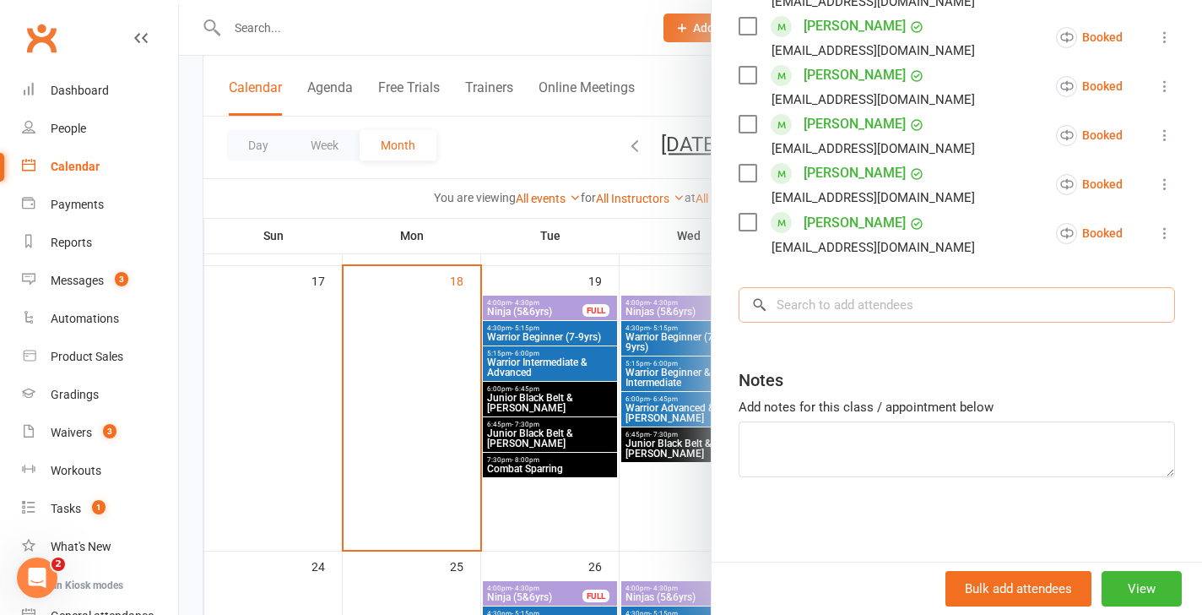
click at [835, 299] on input "search" at bounding box center [957, 304] width 436 height 35
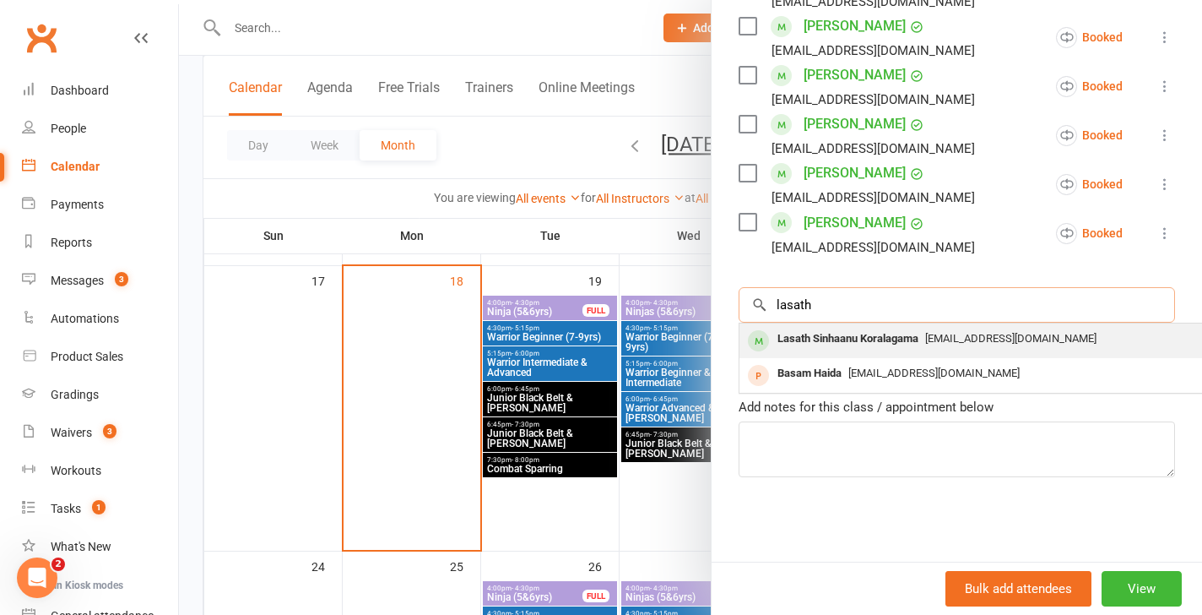
type input "lasath"
click at [824, 338] on div "Lasath Sinhaanu Koralagama" at bounding box center [848, 339] width 154 height 24
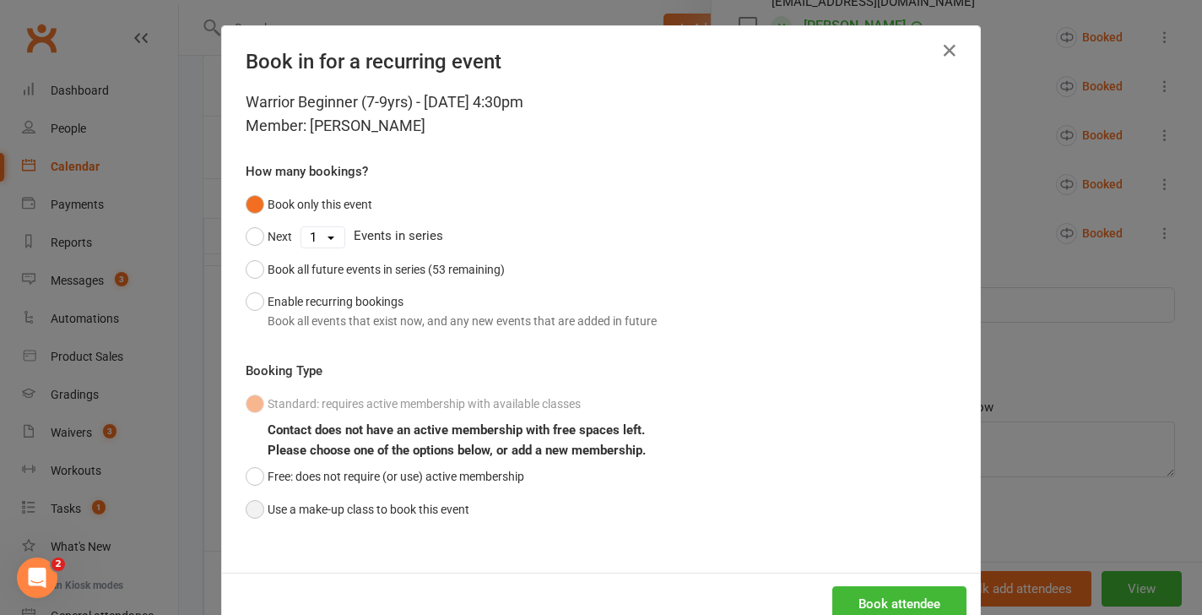
click at [351, 501] on button "Use a make-up class to book this event" at bounding box center [358, 509] width 224 height 32
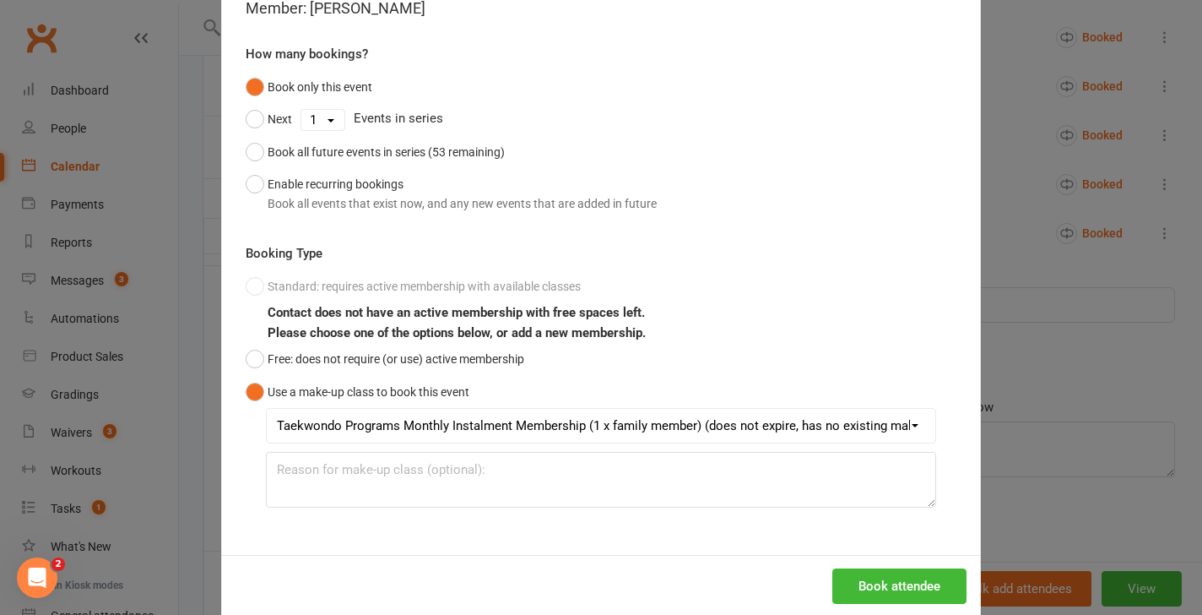
scroll to position [146, 0]
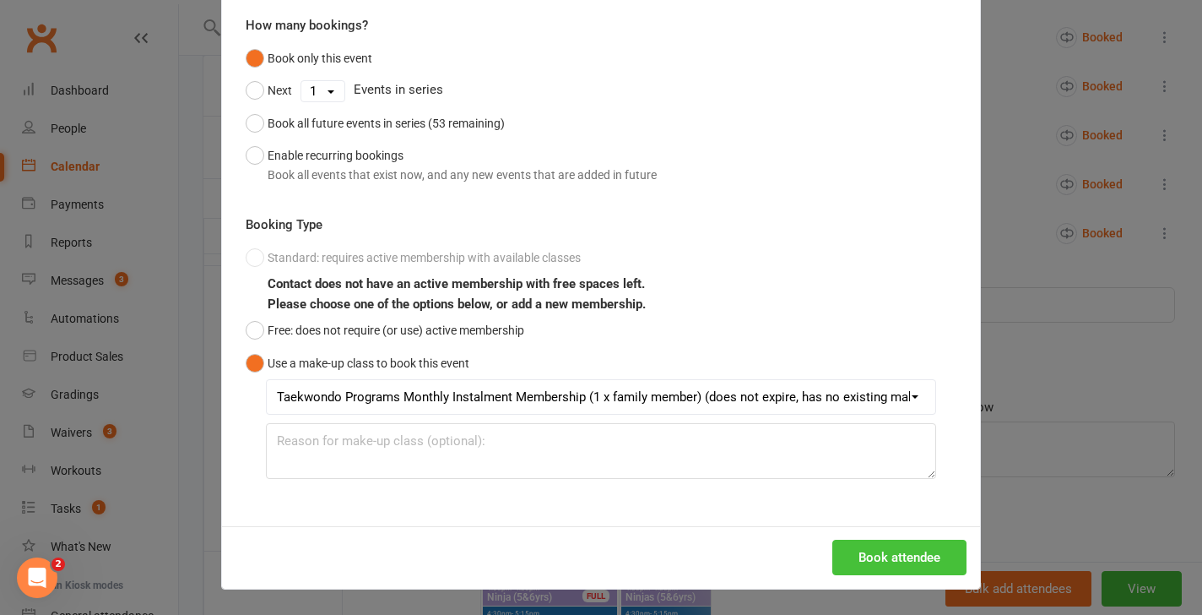
click at [864, 557] on button "Book attendee" at bounding box center [899, 556] width 134 height 35
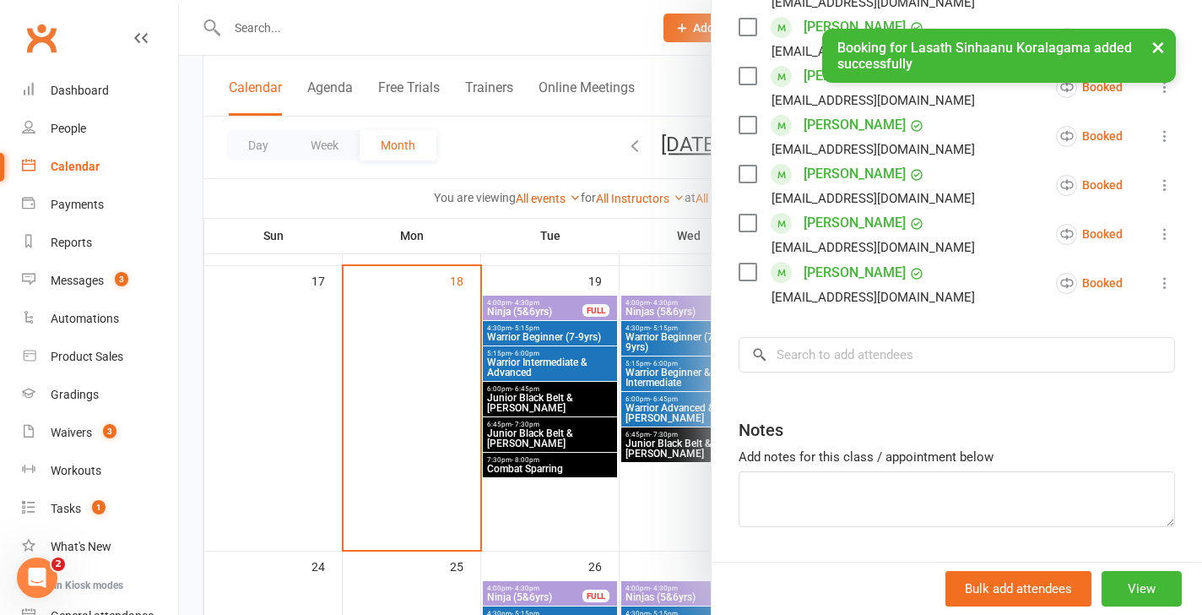
scroll to position [942, 0]
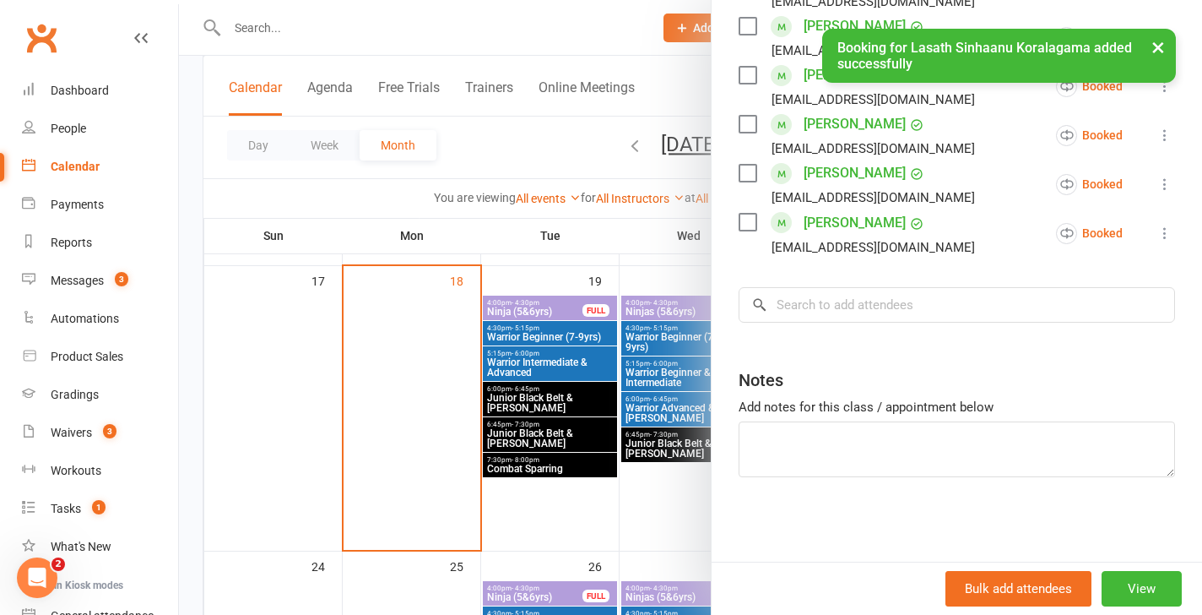
click at [571, 513] on div at bounding box center [690, 307] width 1023 height 615
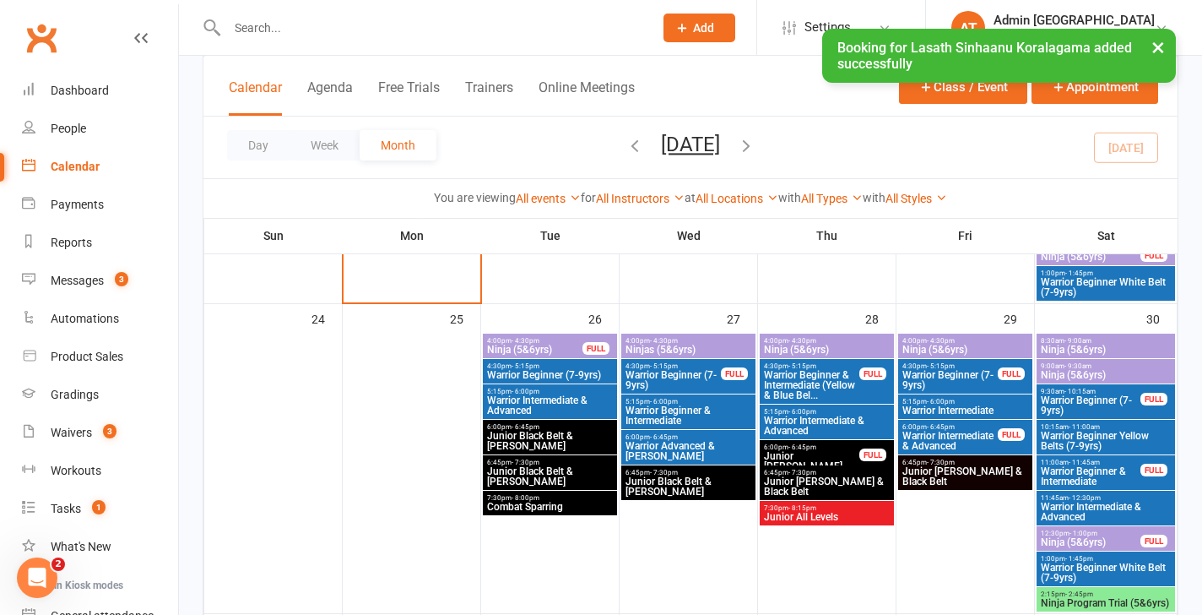
scroll to position [1318, 0]
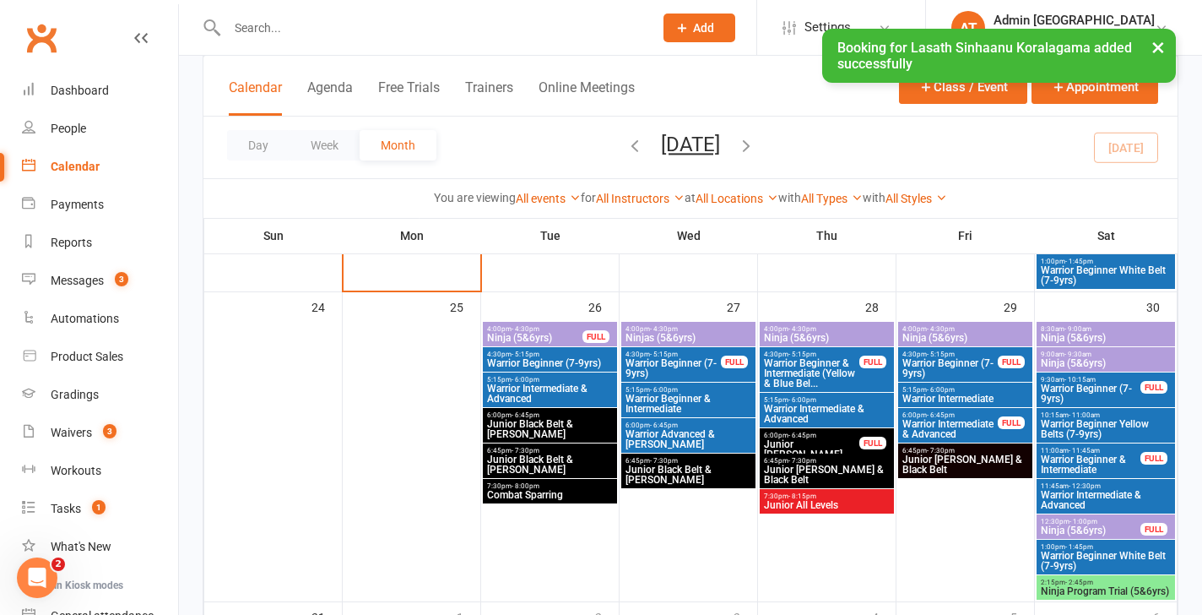
click at [543, 358] on span "Warrior Beginner (7-9yrs)" at bounding box center [549, 363] width 127 height 10
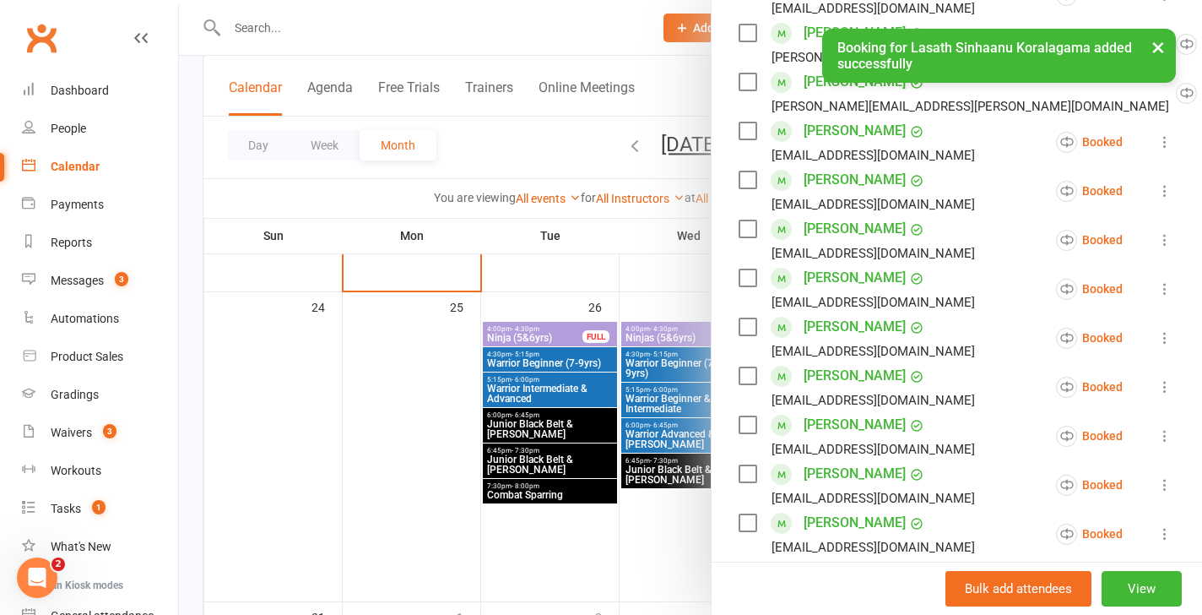
scroll to position [866, 0]
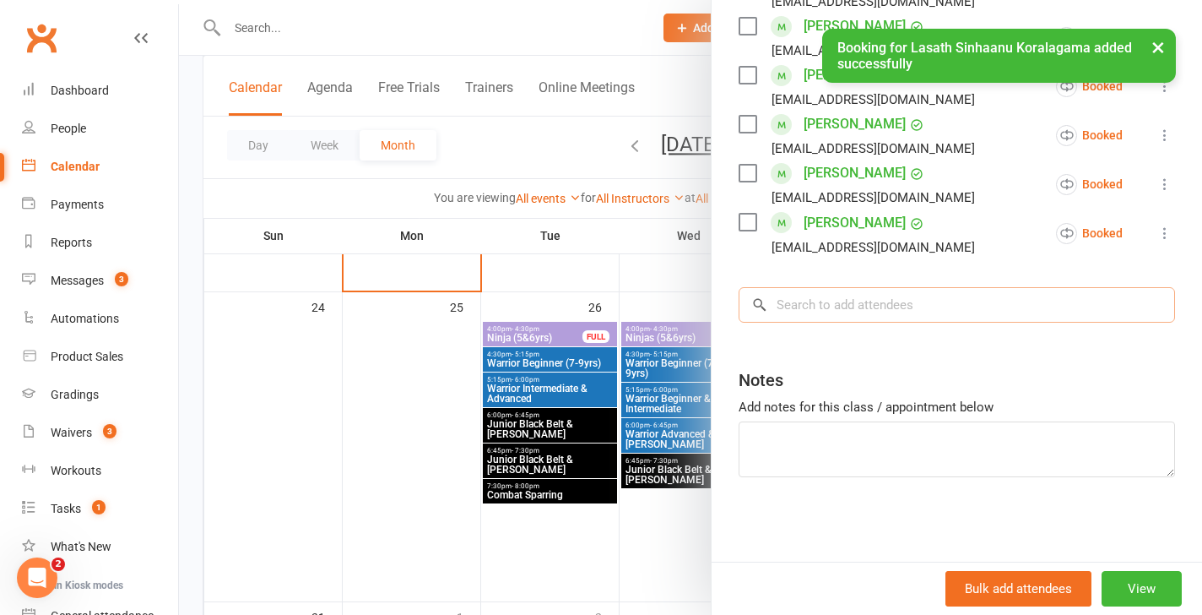
click at [860, 304] on input "search" at bounding box center [957, 304] width 436 height 35
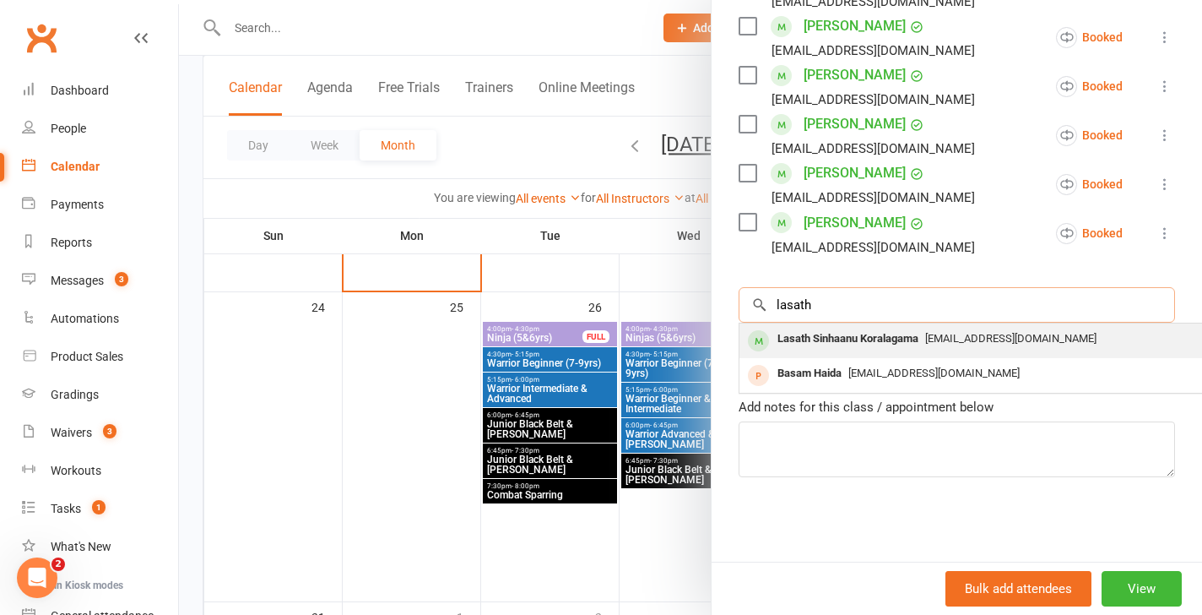
type input "lasath"
click at [826, 342] on div "Lasath Sinhaanu Koralagama" at bounding box center [848, 339] width 154 height 24
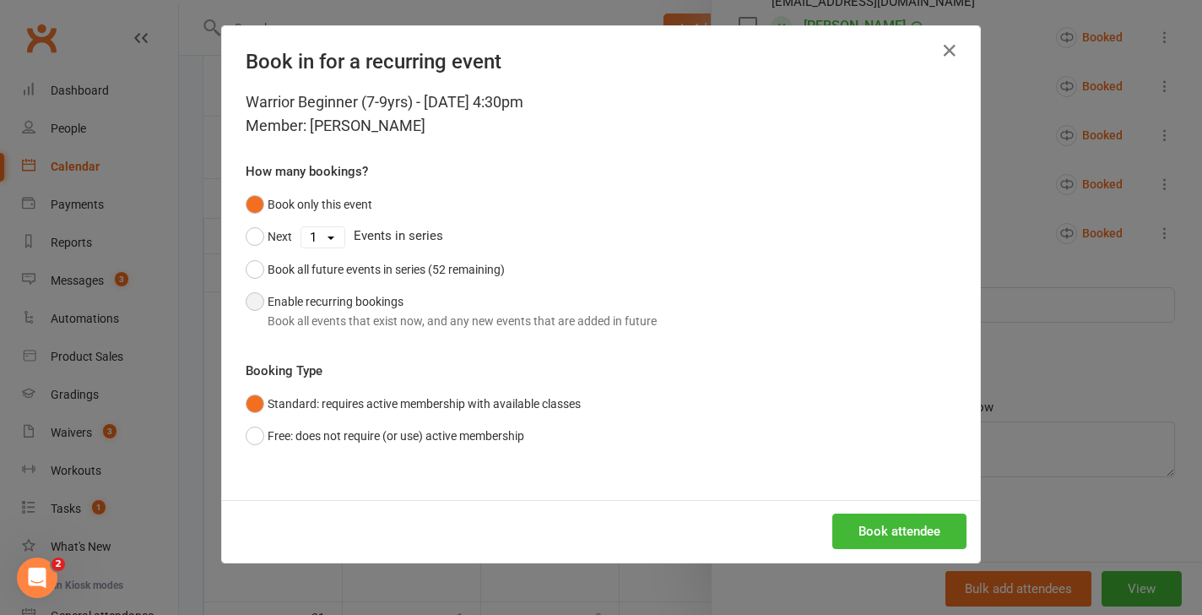
click at [339, 301] on button "Enable recurring bookings Book all events that exist now, and any new events th…" at bounding box center [451, 310] width 411 height 51
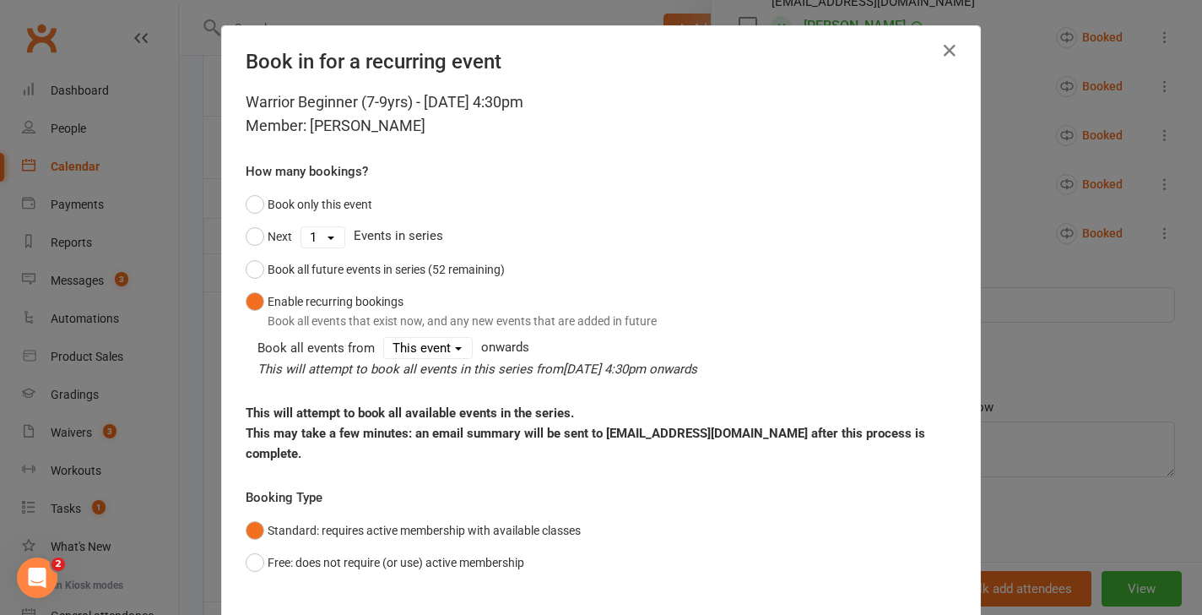
scroll to position [100, 0]
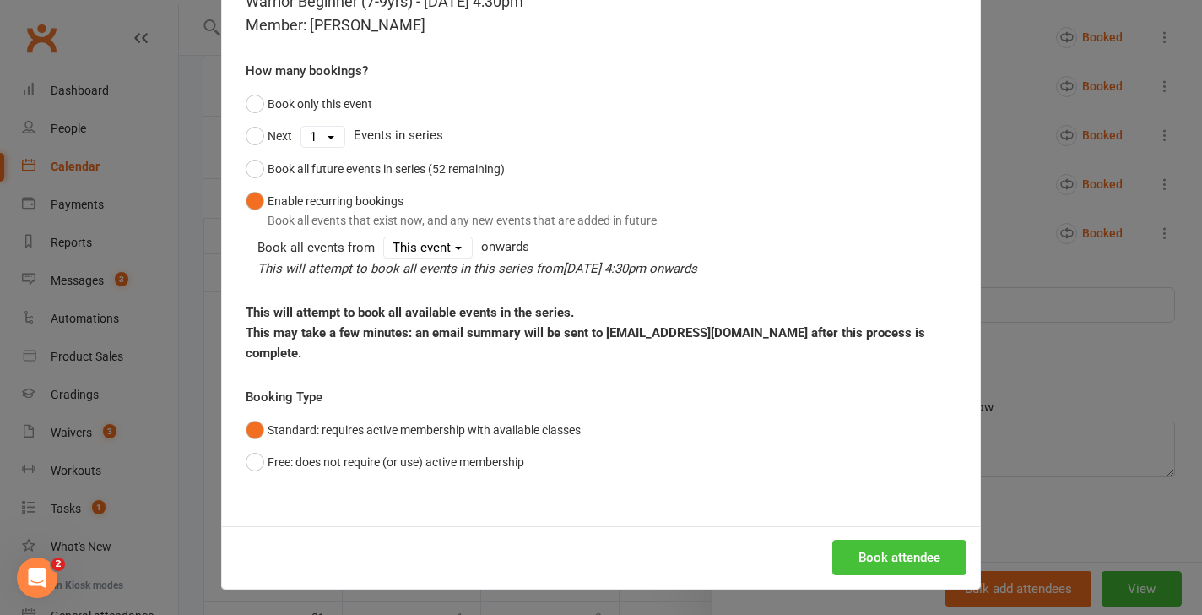
click at [887, 563] on button "Book attendee" at bounding box center [899, 556] width 134 height 35
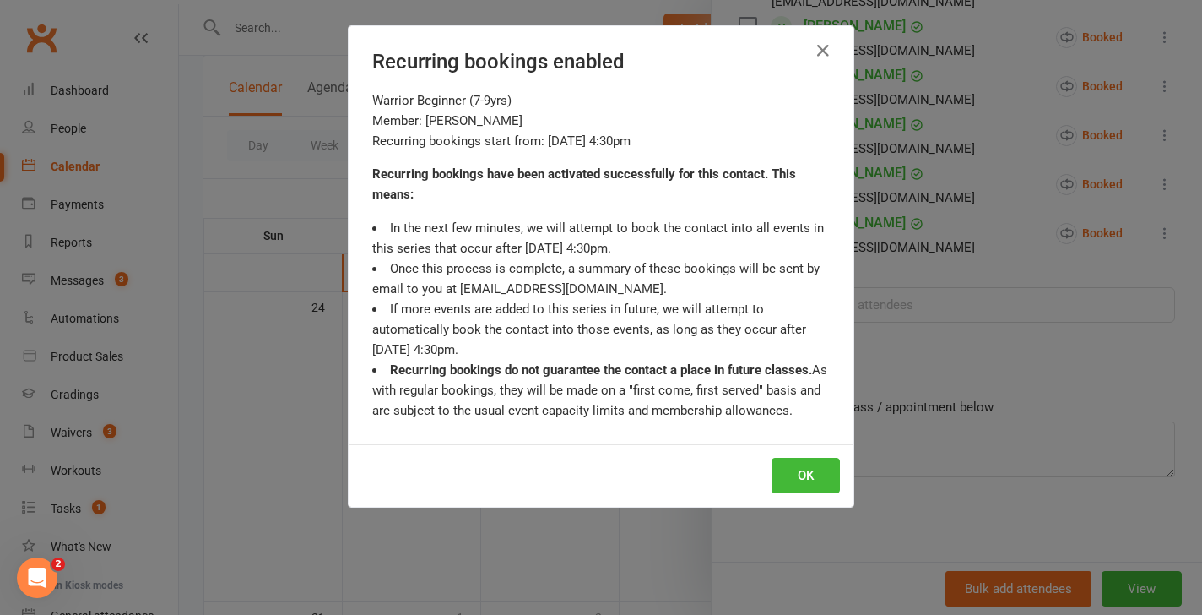
scroll to position [942, 0]
click at [786, 462] on button "OK" at bounding box center [806, 475] width 68 height 35
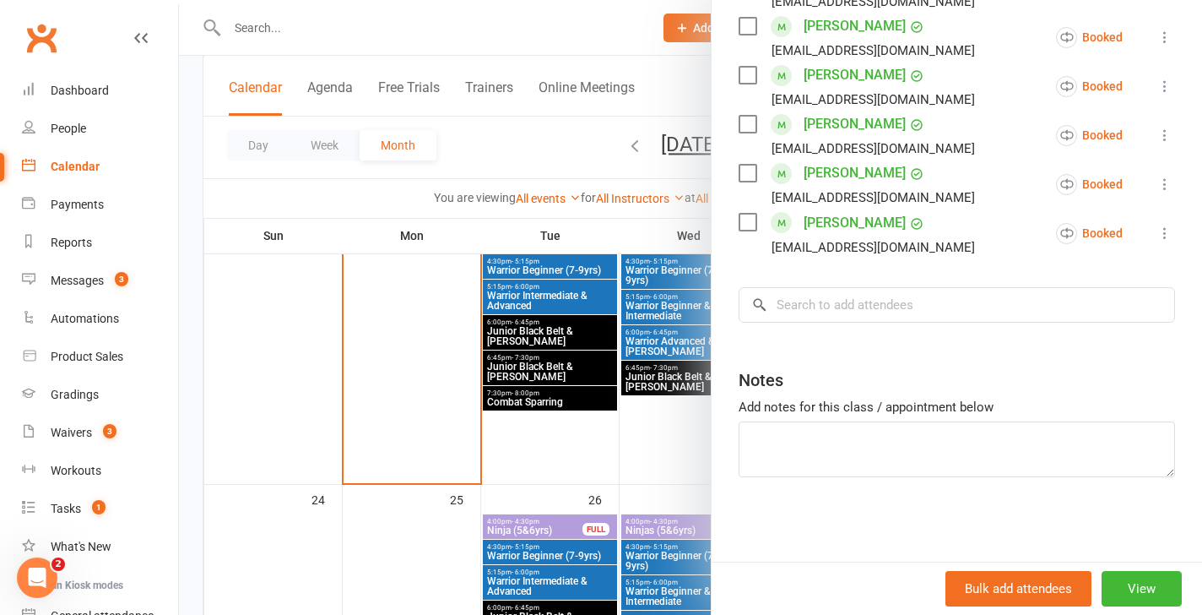
scroll to position [1092, 0]
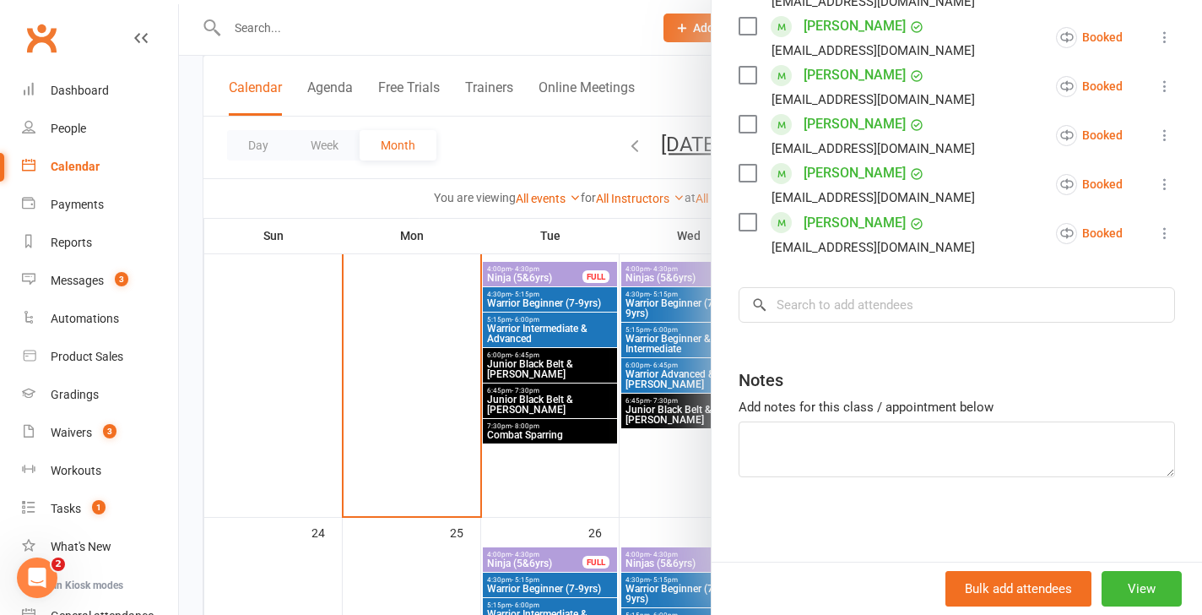
click at [527, 434] on div at bounding box center [690, 307] width 1023 height 615
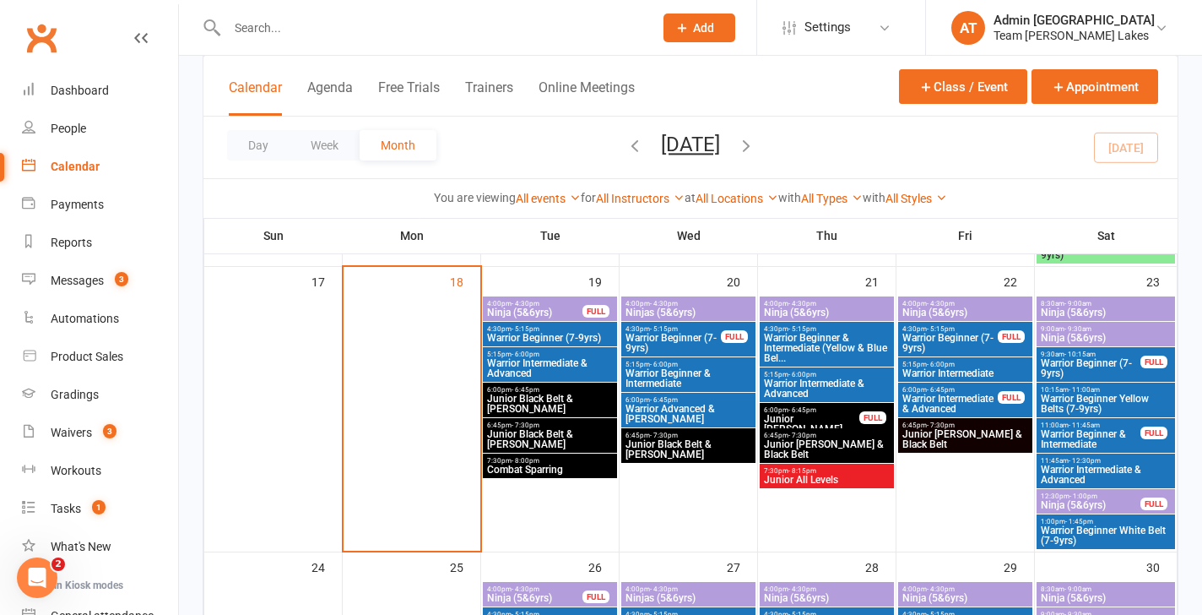
scroll to position [1035, 0]
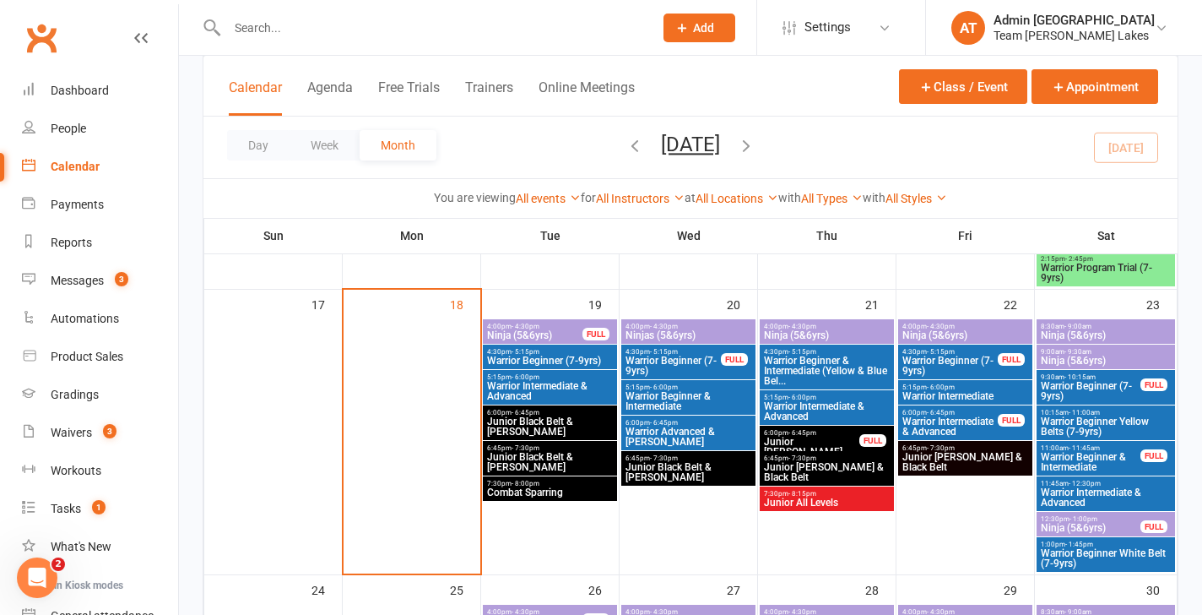
click at [562, 351] on span "4:30pm - 5:15pm" at bounding box center [549, 352] width 127 height 8
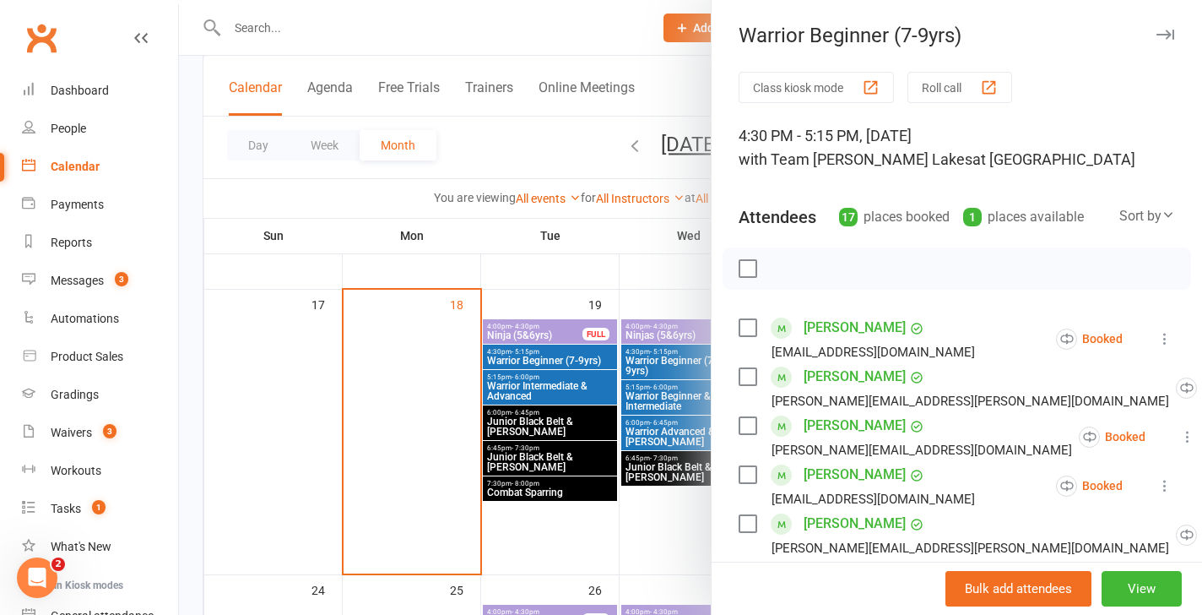
click at [567, 365] on div at bounding box center [690, 307] width 1023 height 615
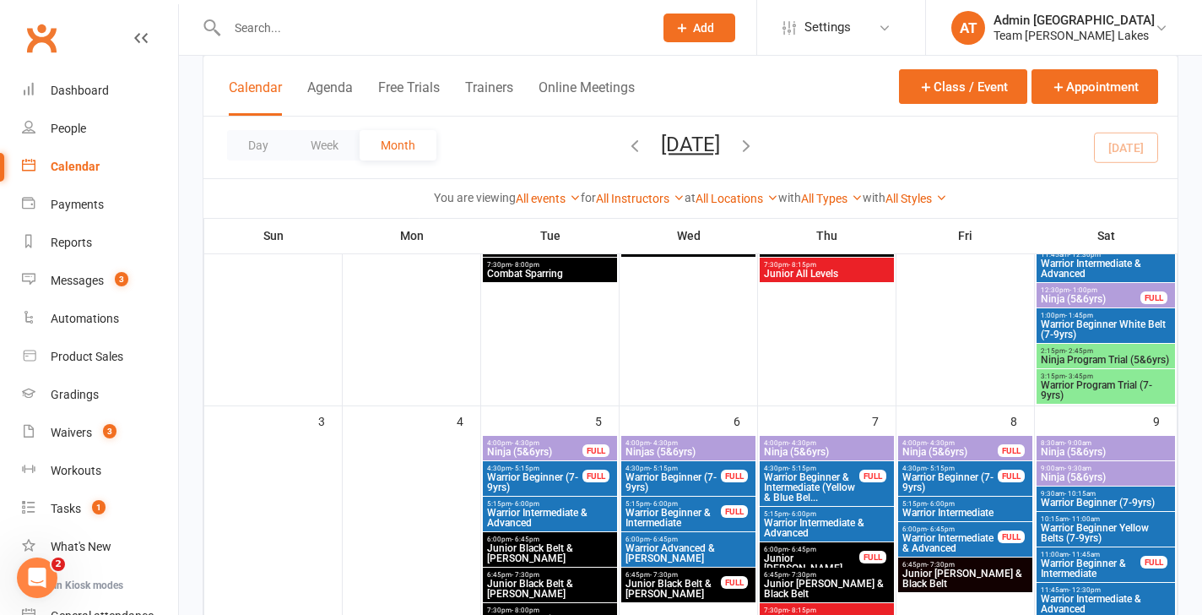
scroll to position [289, 0]
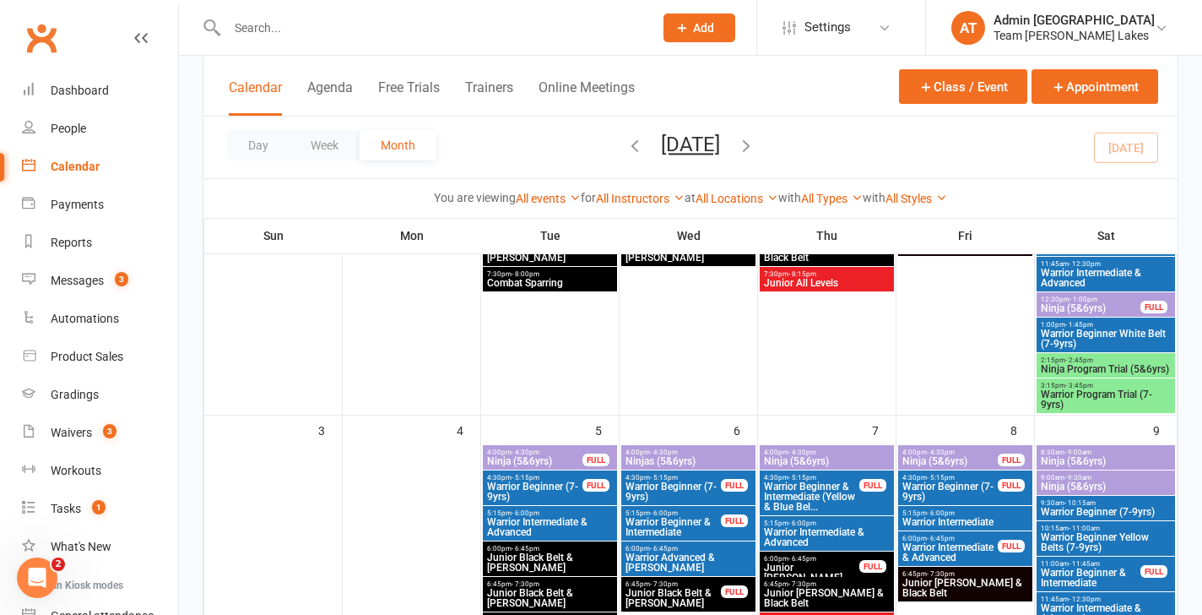
click at [564, 498] on span "Warrior Beginner (7-9yrs)" at bounding box center [534, 491] width 97 height 20
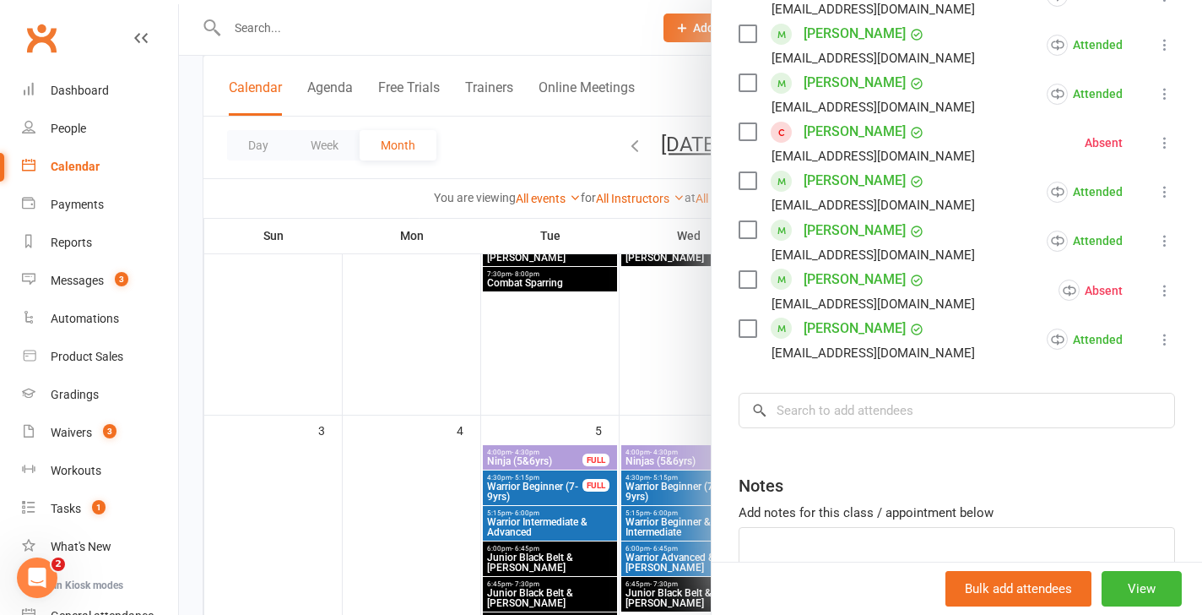
scroll to position [997, 0]
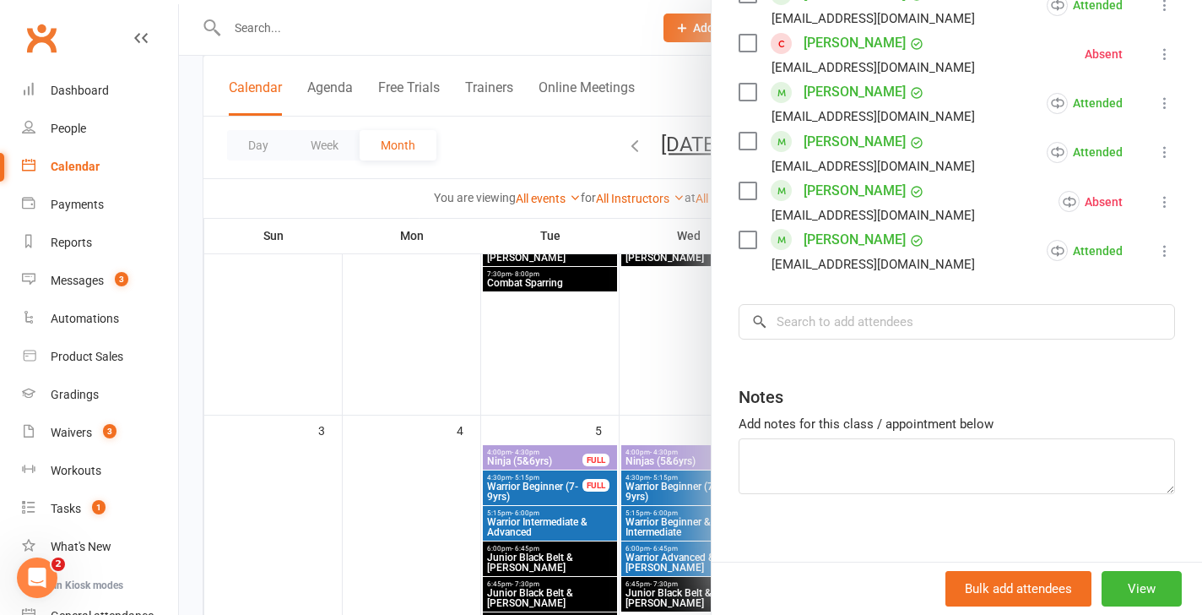
click at [664, 446] on div at bounding box center [690, 307] width 1023 height 615
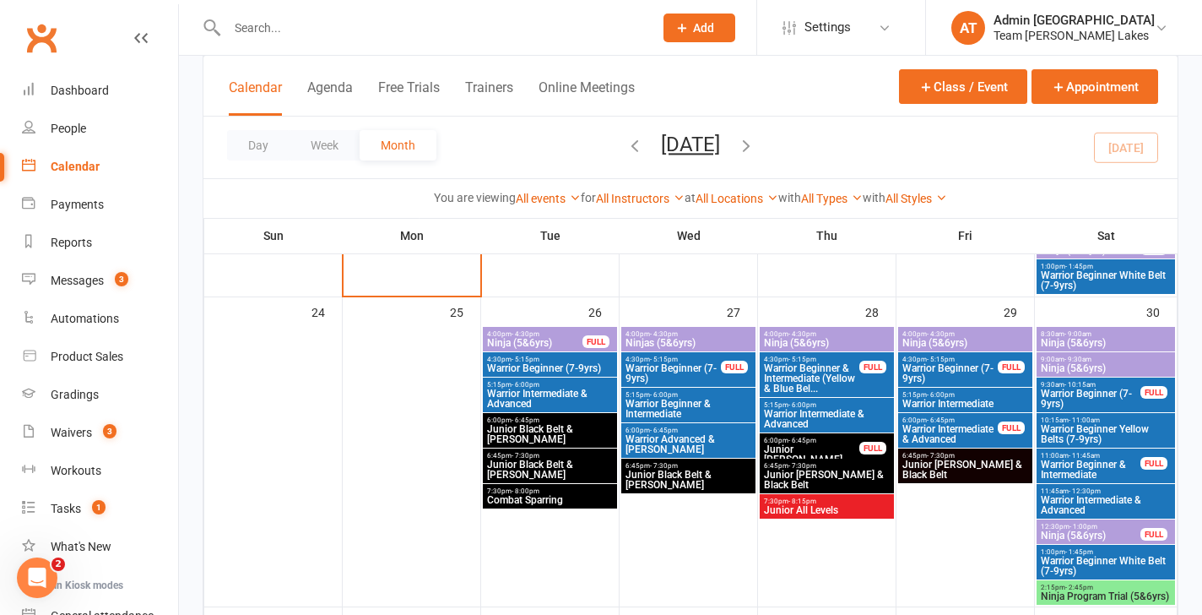
scroll to position [1314, 0]
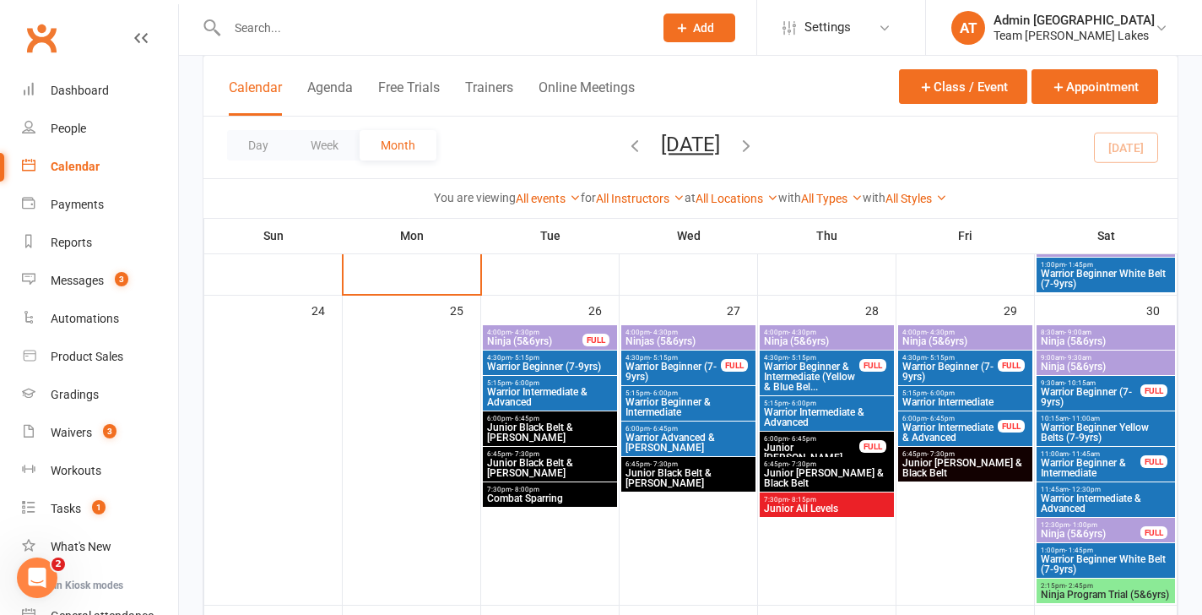
click at [699, 332] on span "4:00pm - 4:30pm" at bounding box center [688, 332] width 127 height 8
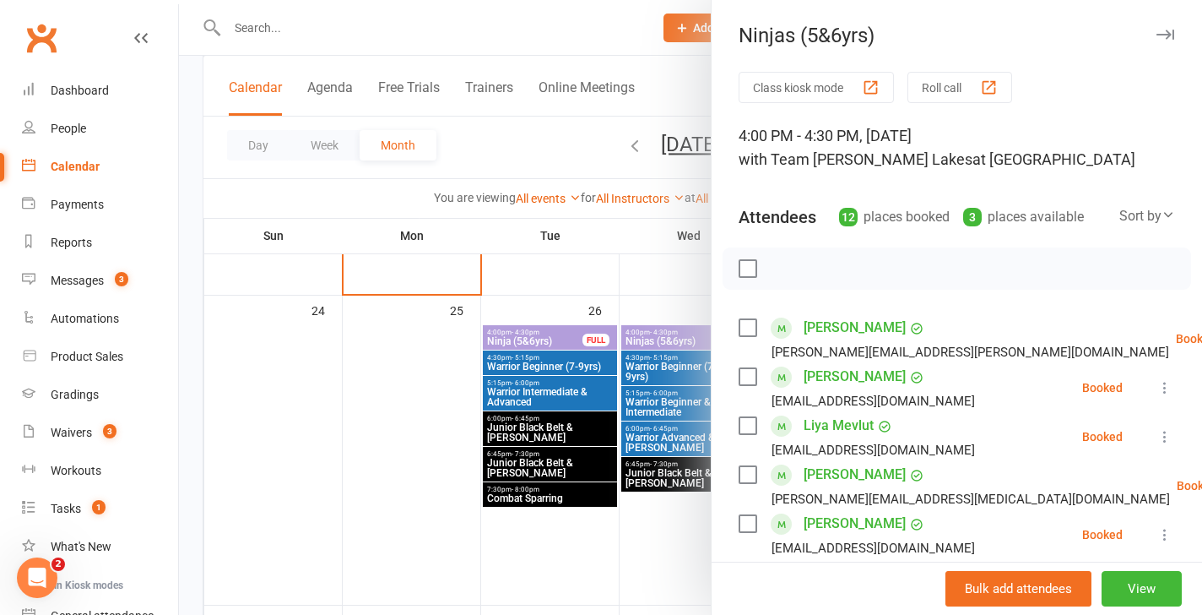
click at [620, 363] on div at bounding box center [690, 307] width 1023 height 615
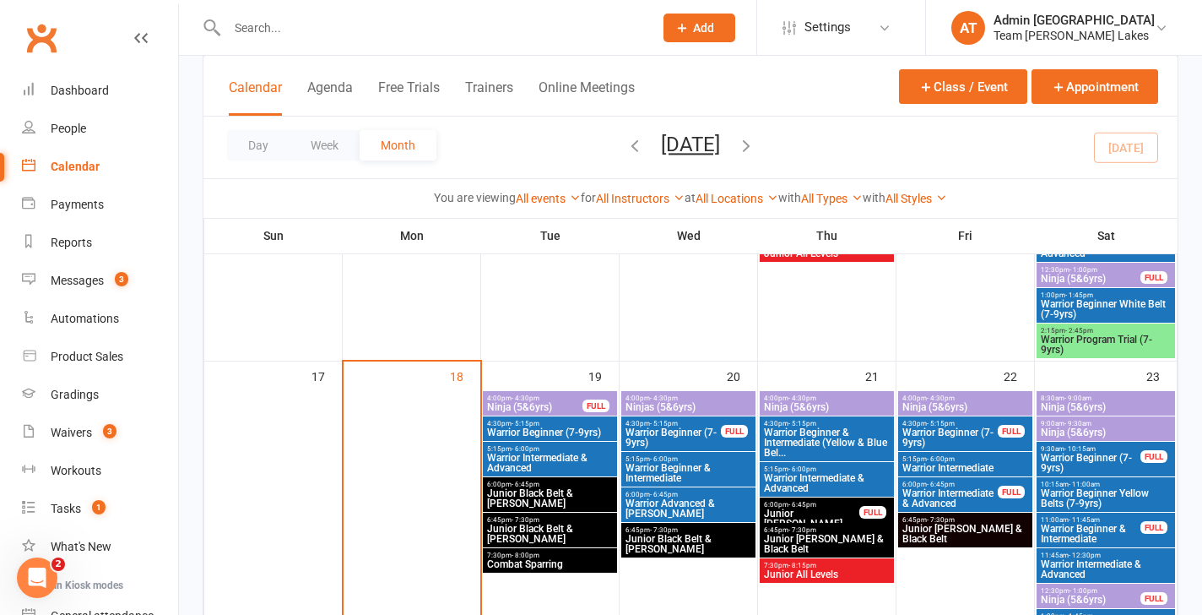
scroll to position [908, 0]
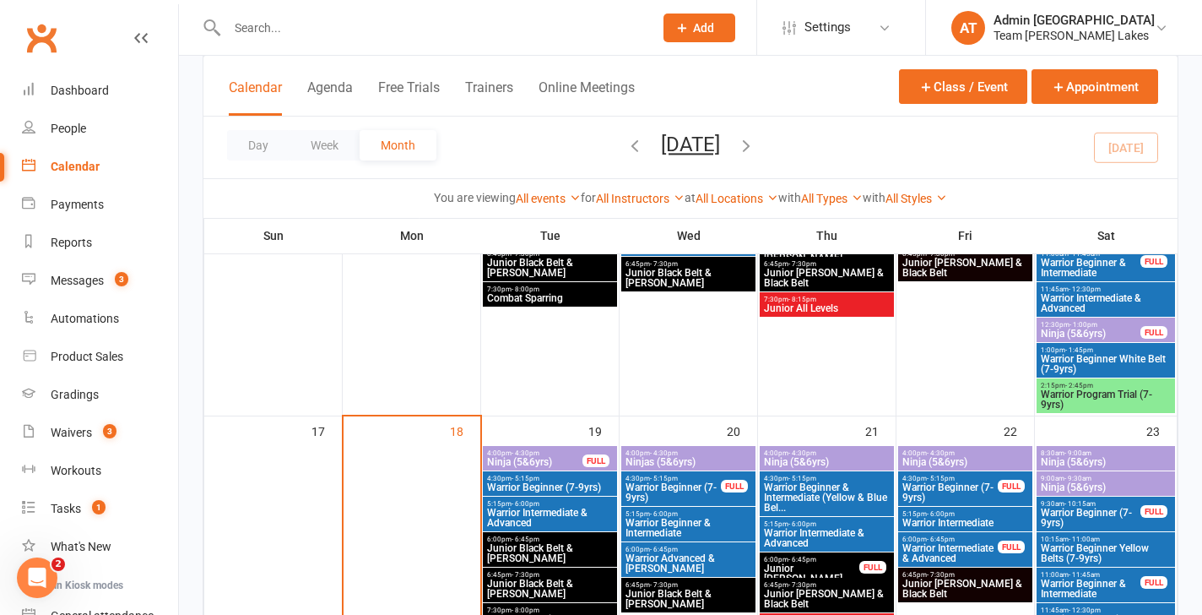
click at [682, 447] on div "4:00pm - 4:30pm Ninjas (5&6yrs)" at bounding box center [688, 458] width 134 height 24
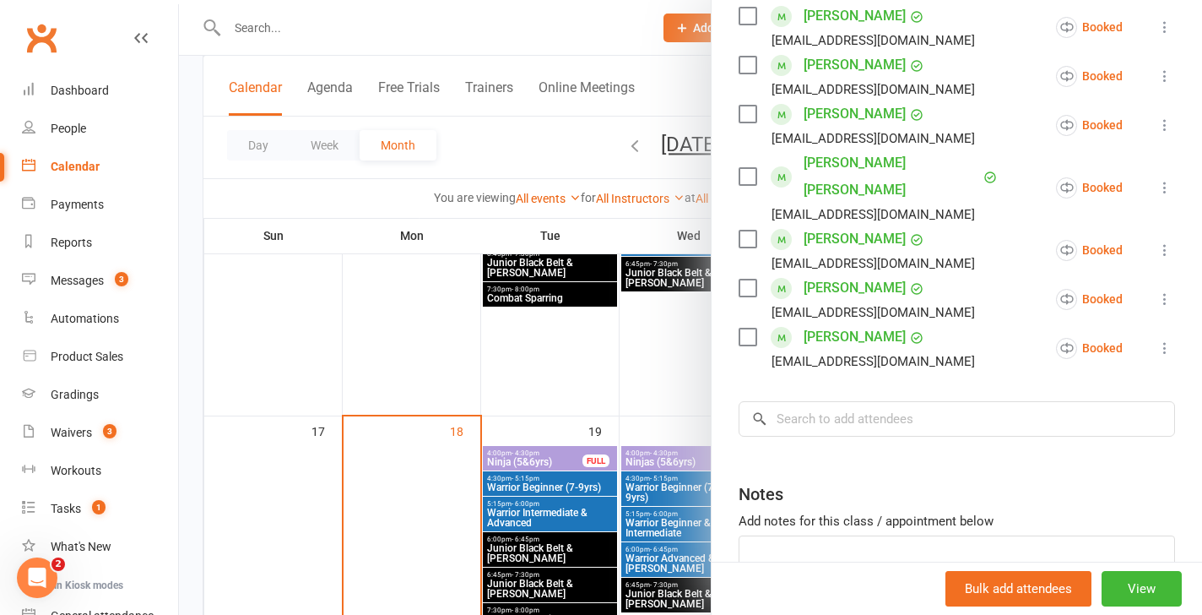
scroll to position [643, 0]
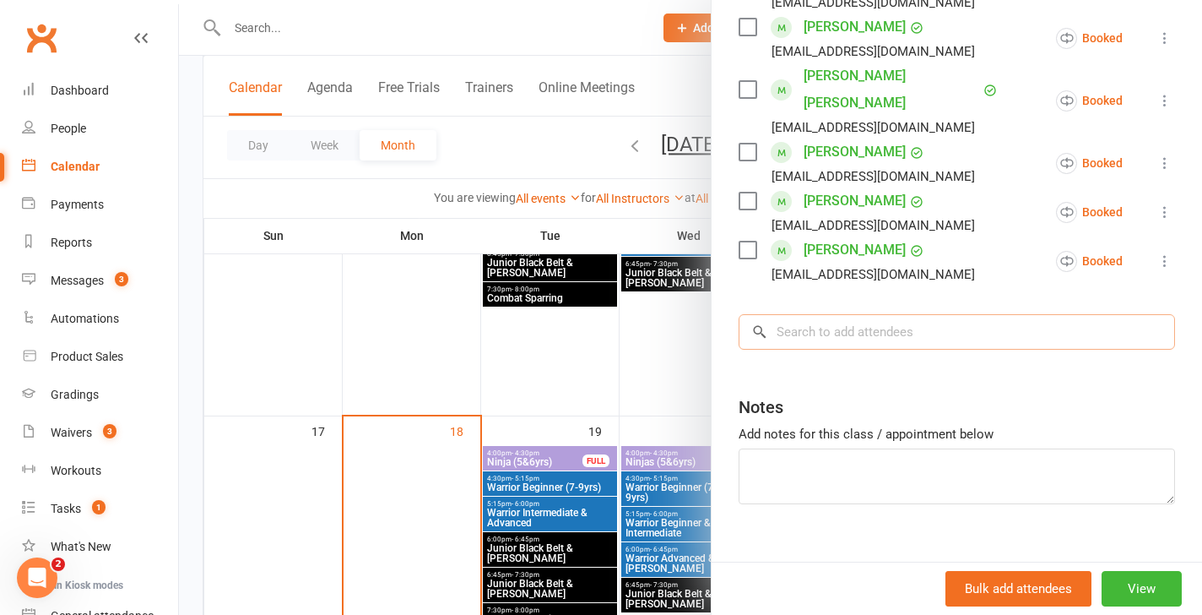
click at [846, 314] on input "search" at bounding box center [957, 331] width 436 height 35
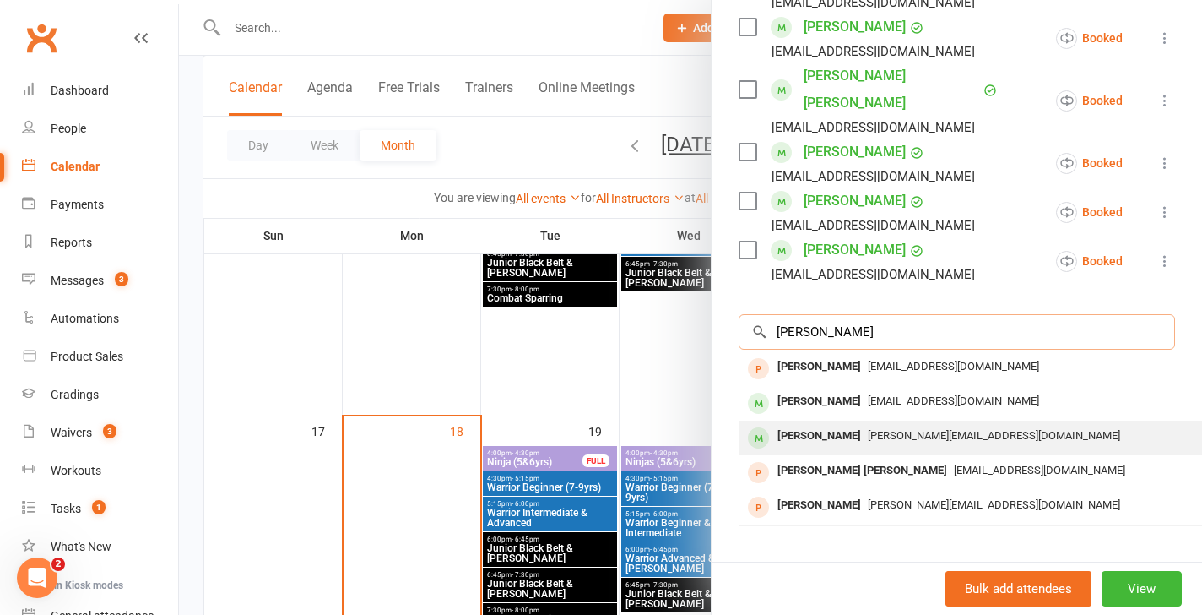
type input "henry"
click at [825, 424] on div "[PERSON_NAME]" at bounding box center [819, 436] width 97 height 24
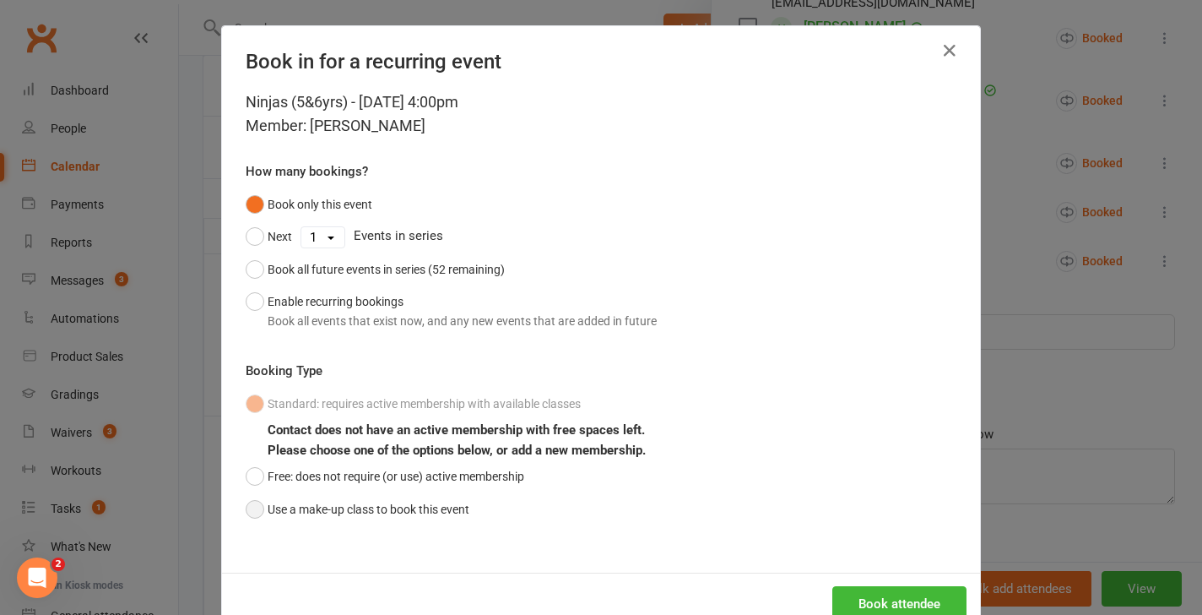
click at [417, 509] on button "Use a make-up class to book this event" at bounding box center [358, 509] width 224 height 32
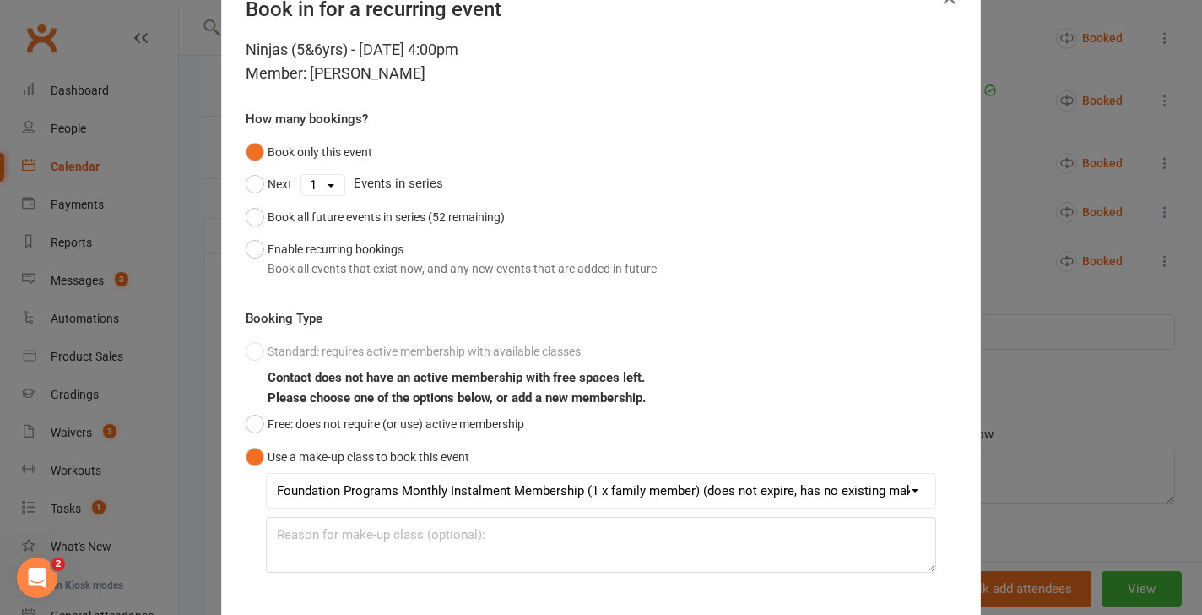
scroll to position [146, 0]
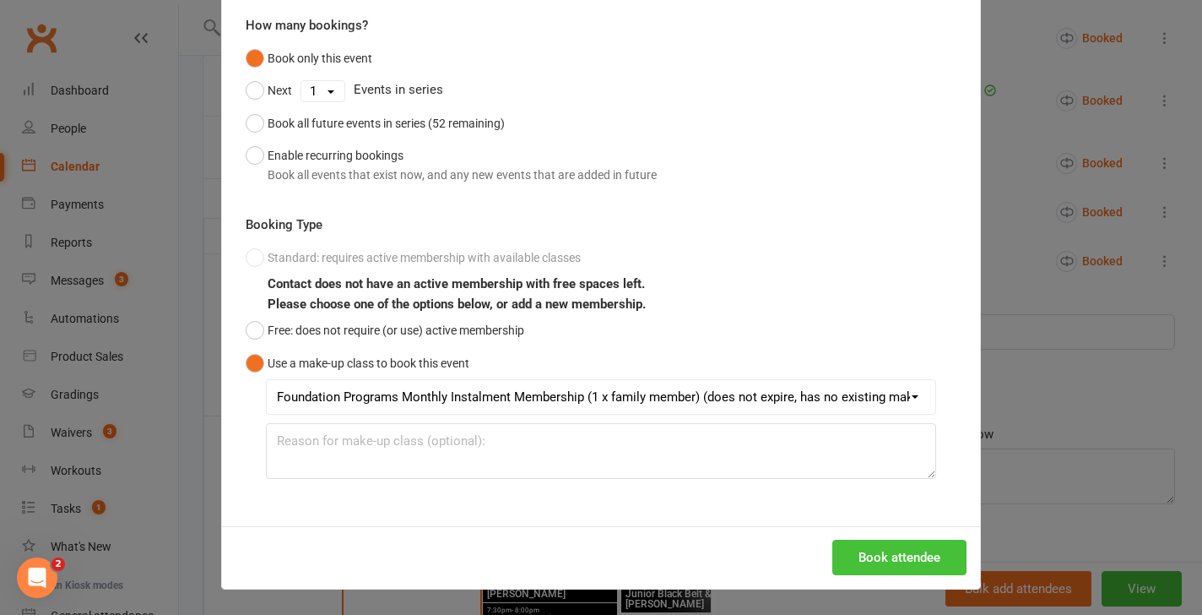
click at [902, 542] on button "Book attendee" at bounding box center [899, 556] width 134 height 35
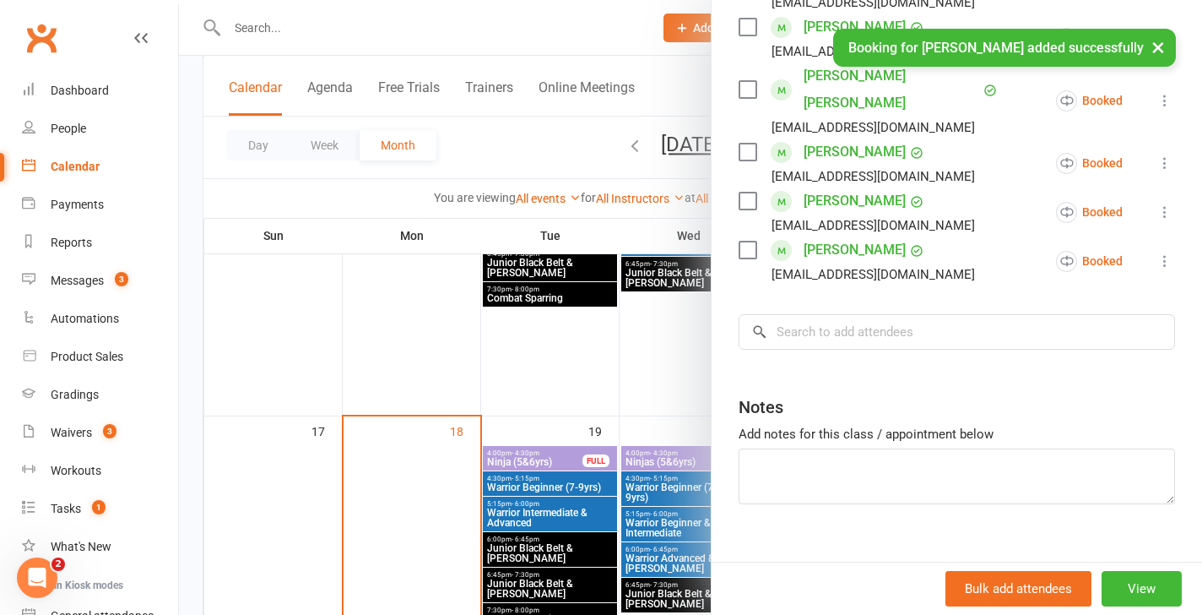
scroll to position [692, 0]
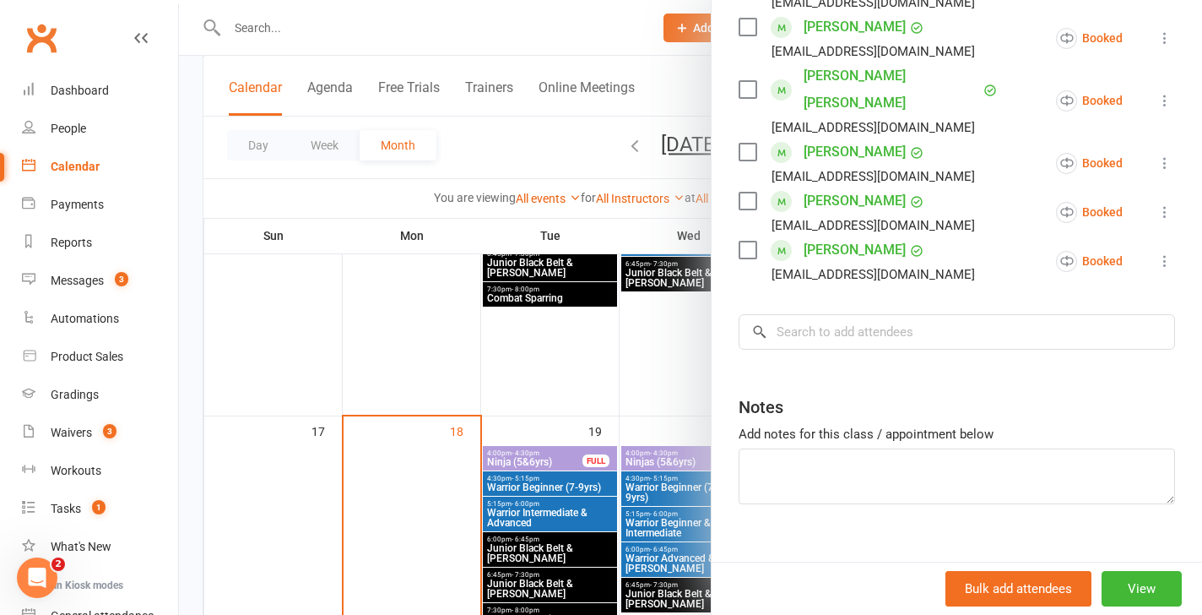
click at [661, 363] on div at bounding box center [690, 307] width 1023 height 615
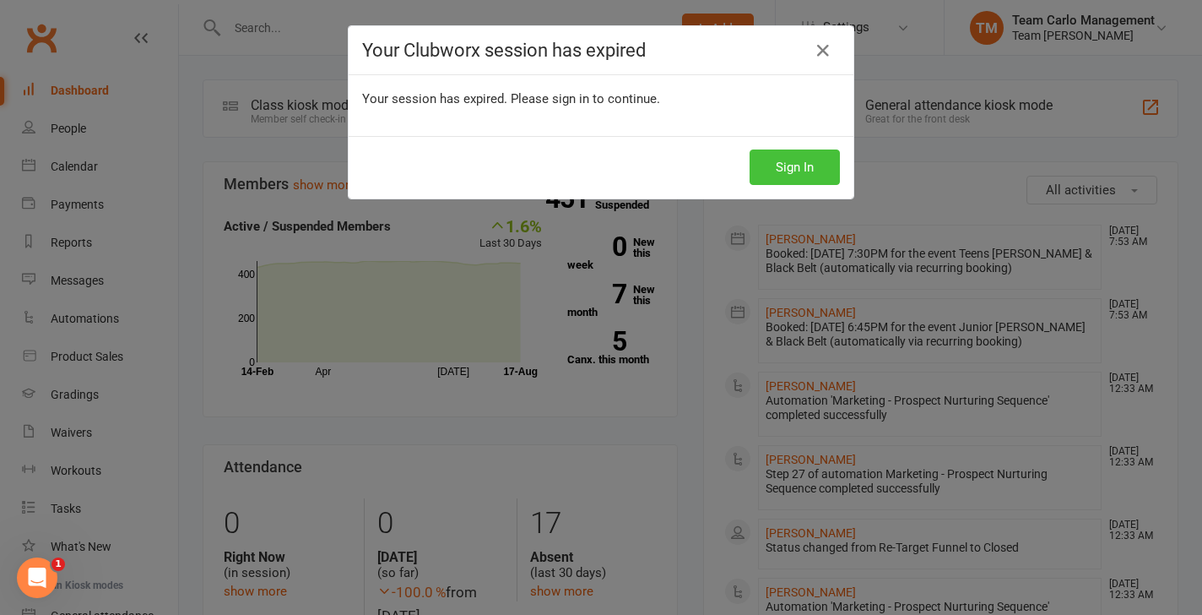
click at [804, 173] on button "Sign In" at bounding box center [795, 166] width 90 height 35
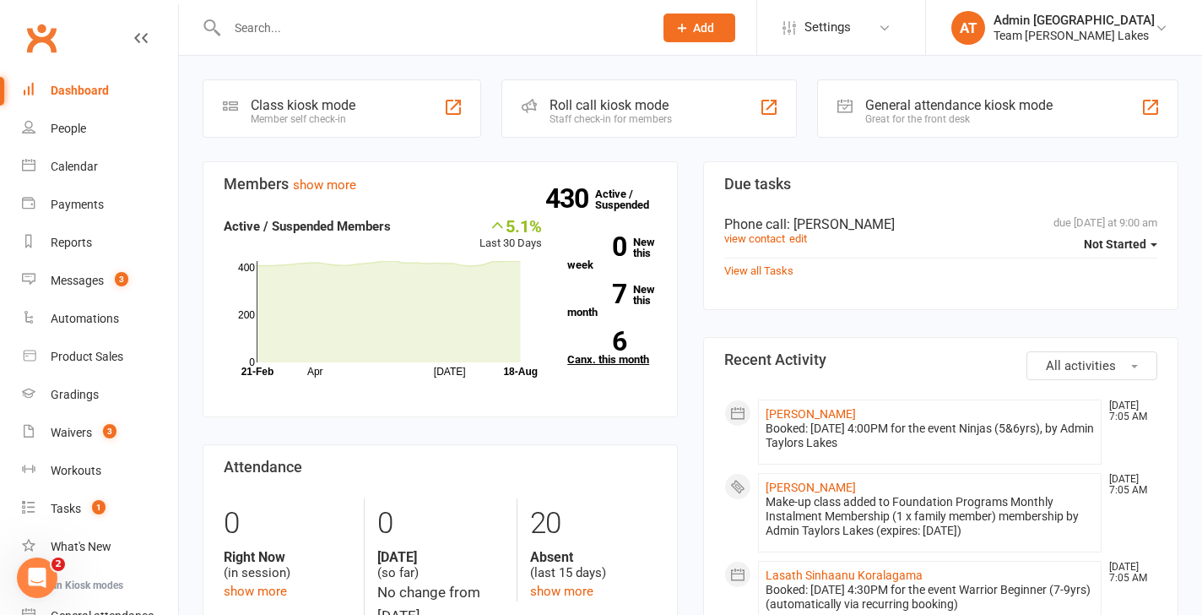
click at [603, 358] on link "6 Canx. this month" at bounding box center [611, 348] width 89 height 34
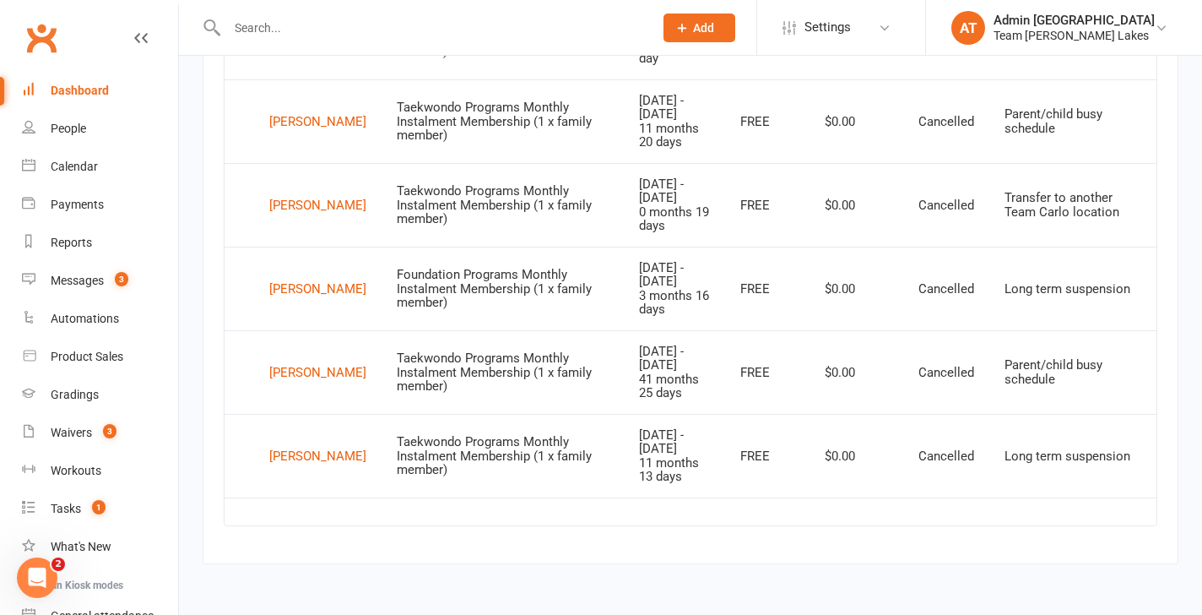
scroll to position [834, 0]
